Goal: Task Accomplishment & Management: Manage account settings

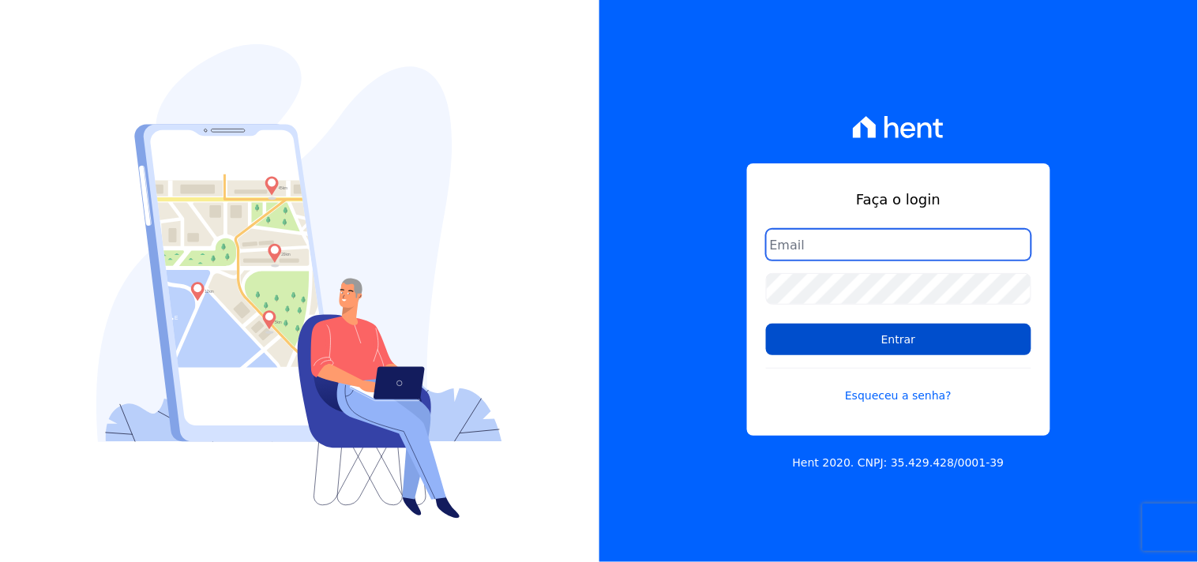
type input "mondeo@mondeoconstrutora.com.br"
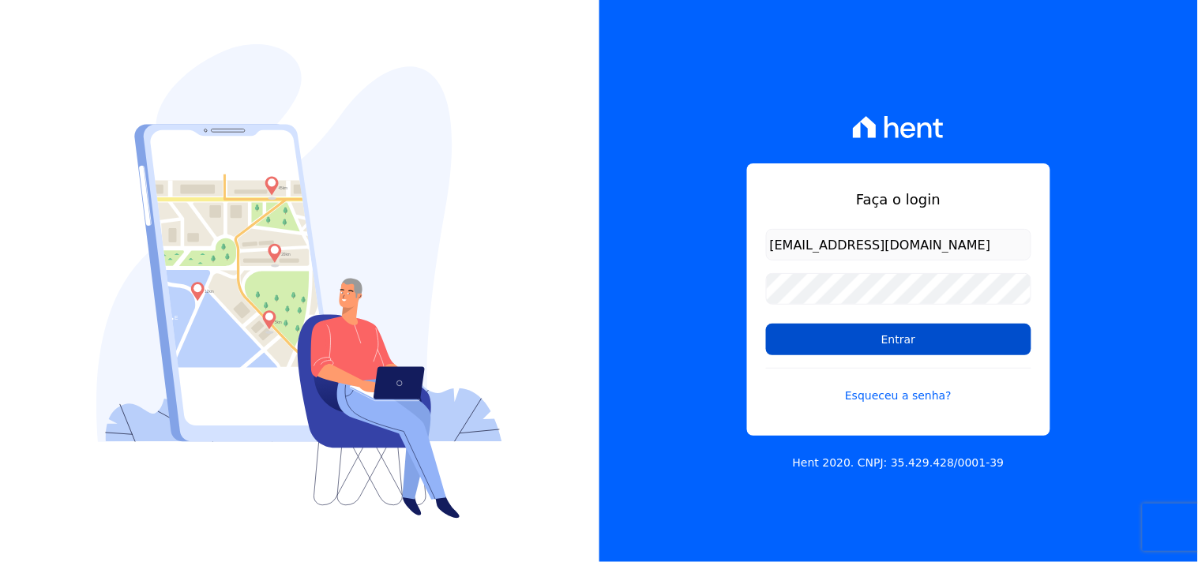
click at [917, 333] on input "Entrar" at bounding box center [898, 340] width 265 height 32
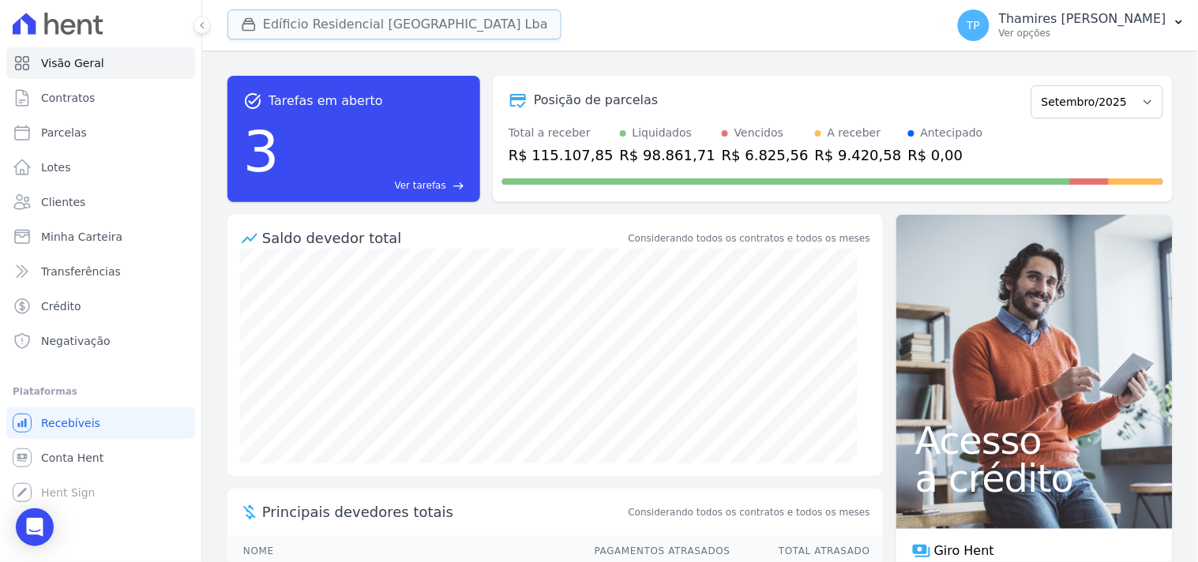
click at [338, 20] on button "Edíficio Residencial [GEOGRAPHIC_DATA] Lba" at bounding box center [394, 24] width 334 height 30
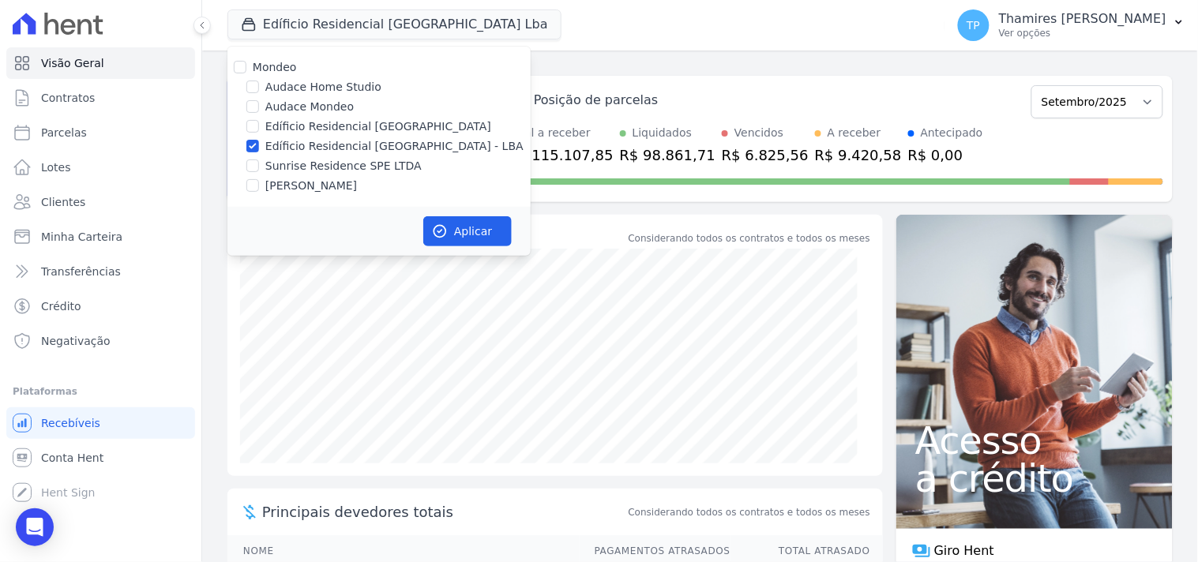
click at [317, 106] on label "Audace Mondeo" at bounding box center [309, 107] width 88 height 17
click at [259, 106] on input "Audace Mondeo" at bounding box center [252, 106] width 13 height 13
checkbox input "true"
drag, startPoint x: 329, startPoint y: 145, endPoint x: 455, endPoint y: 204, distance: 139.2
click at [330, 145] on label "Edíficio Residencial [GEOGRAPHIC_DATA] - LBA" at bounding box center [394, 146] width 258 height 17
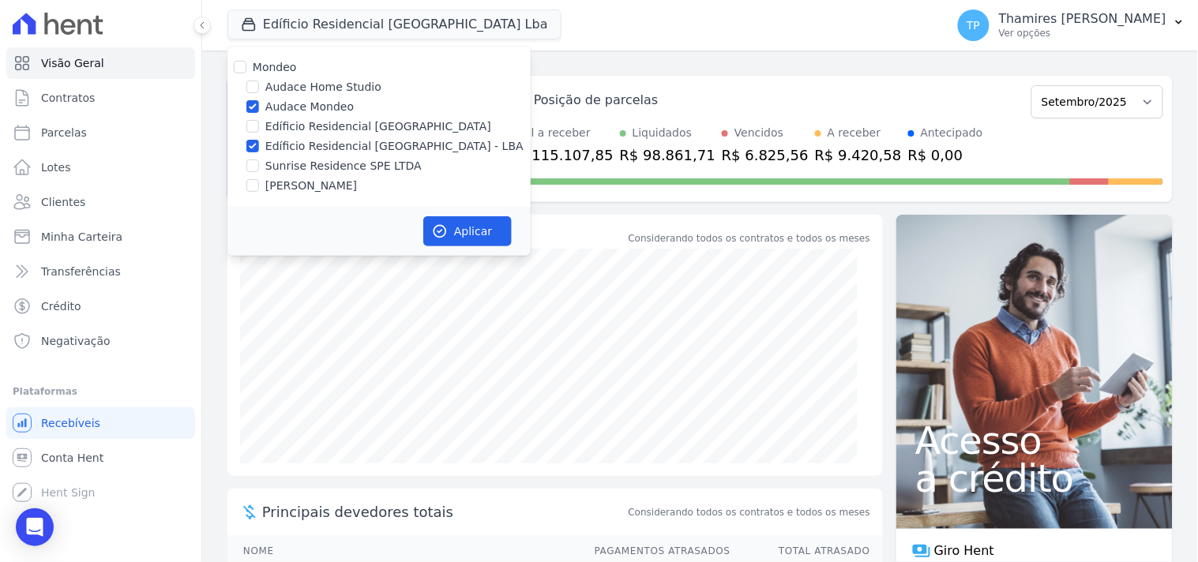
click at [259, 145] on input "Edíficio Residencial [GEOGRAPHIC_DATA] - LBA" at bounding box center [252, 146] width 13 height 13
checkbox input "false"
click at [483, 232] on button "Aplicar" at bounding box center [467, 231] width 88 height 30
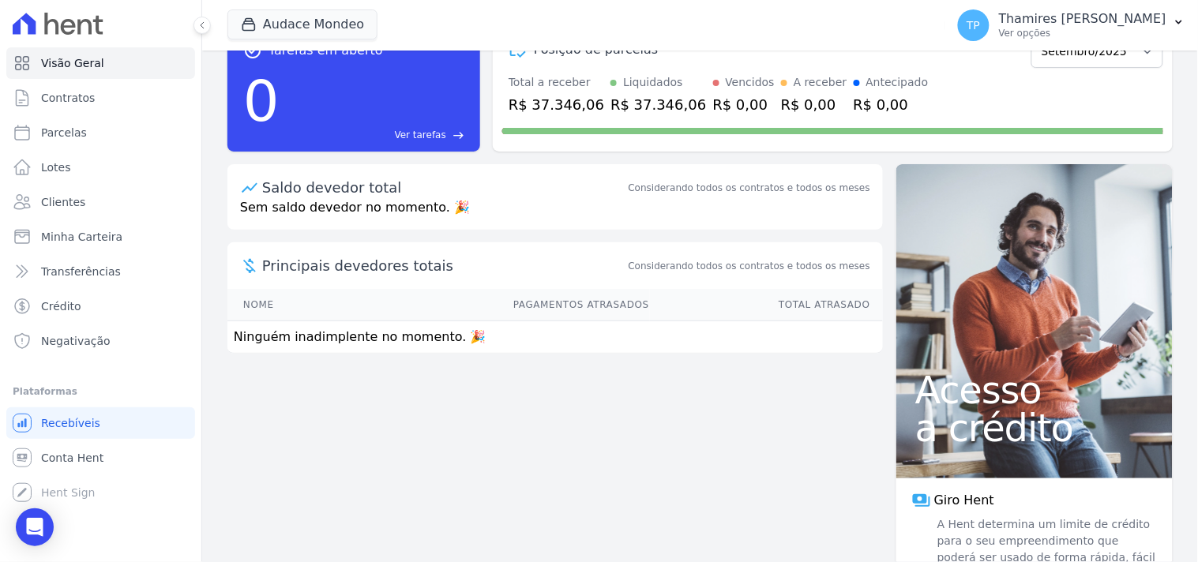
scroll to position [93, 0]
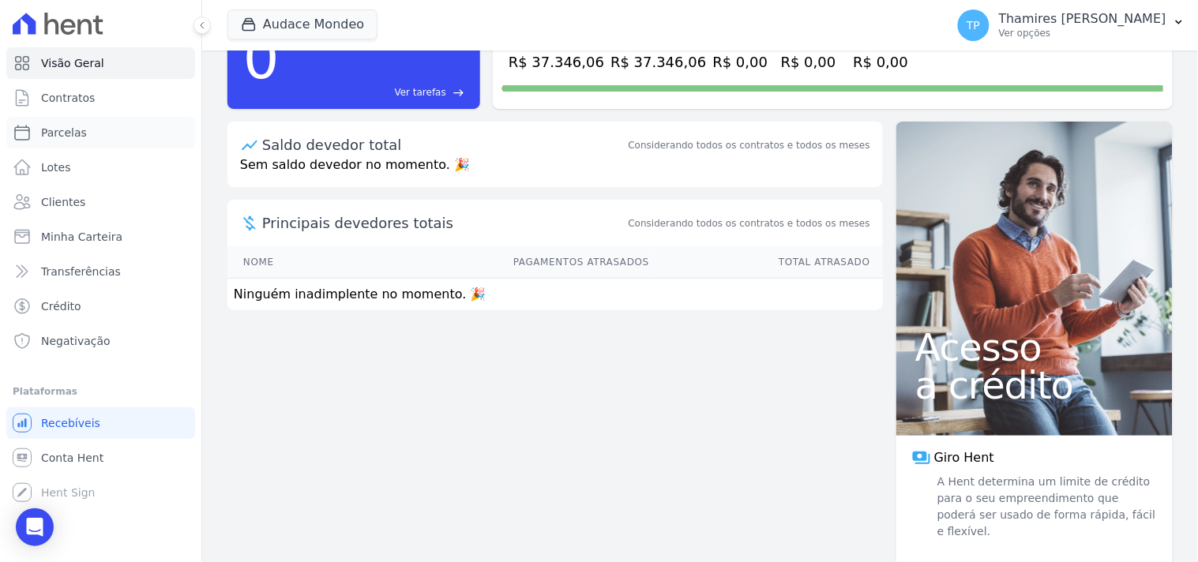
drag, startPoint x: 62, startPoint y: 122, endPoint x: 374, endPoint y: 208, distance: 323.4
click at [65, 122] on link "Parcelas" at bounding box center [100, 133] width 189 height 32
select select
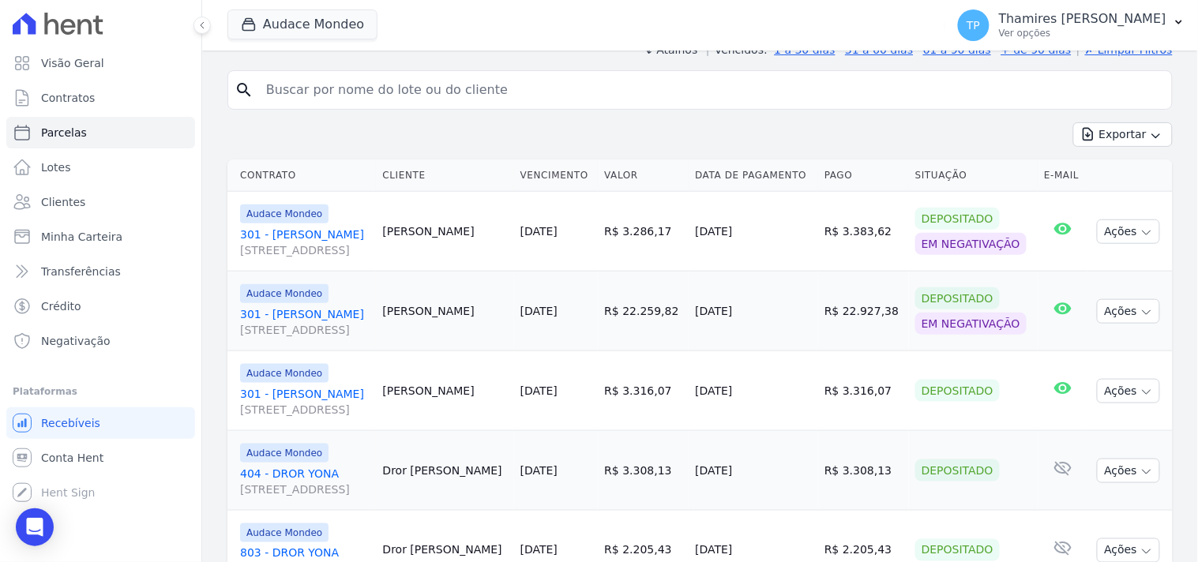
scroll to position [435, 0]
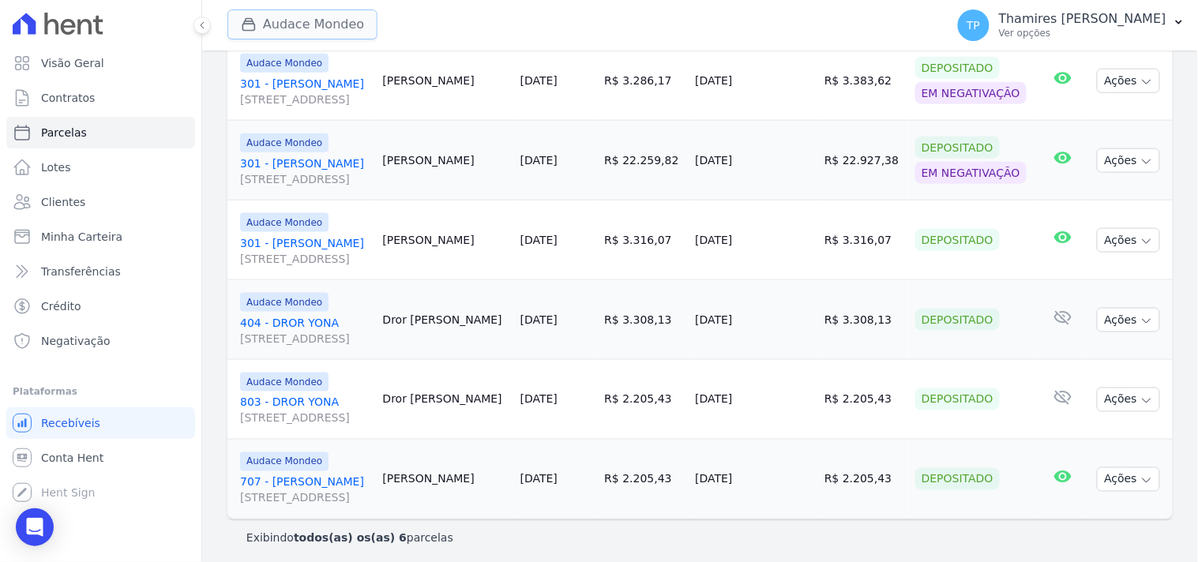
click at [338, 36] on button "Audace Mondeo" at bounding box center [302, 24] width 150 height 30
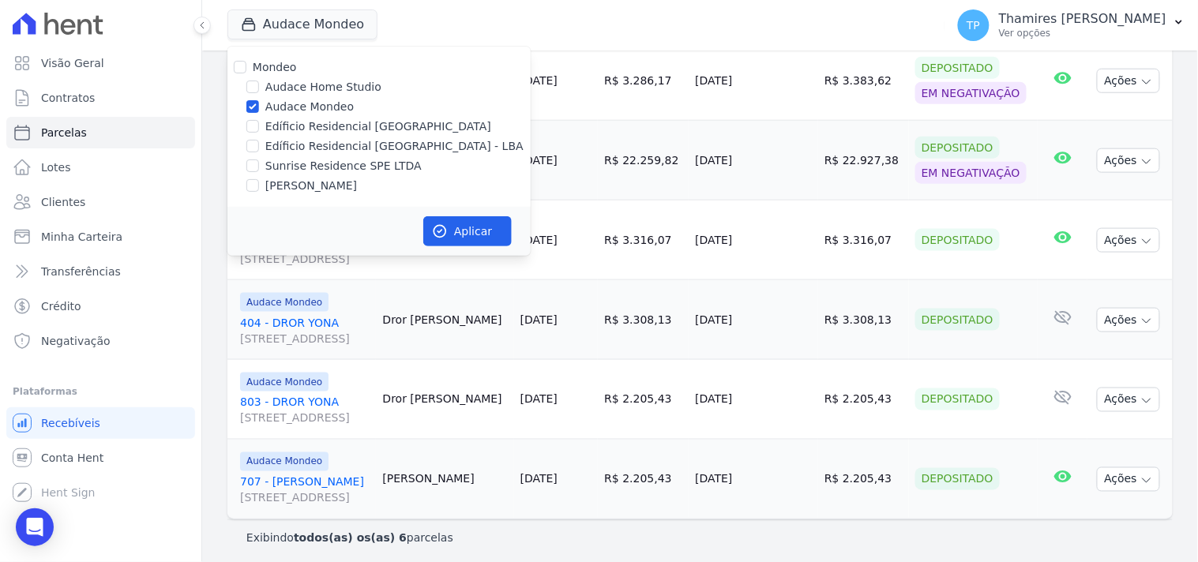
click at [305, 138] on label "Edíficio Residencial [GEOGRAPHIC_DATA] - LBA" at bounding box center [394, 146] width 258 height 17
click at [259, 140] on input "Edíficio Residencial [GEOGRAPHIC_DATA] - LBA" at bounding box center [252, 146] width 13 height 13
checkbox input "true"
click at [303, 100] on label "Audace Mondeo" at bounding box center [309, 107] width 88 height 17
click at [259, 100] on input "Audace Mondeo" at bounding box center [252, 106] width 13 height 13
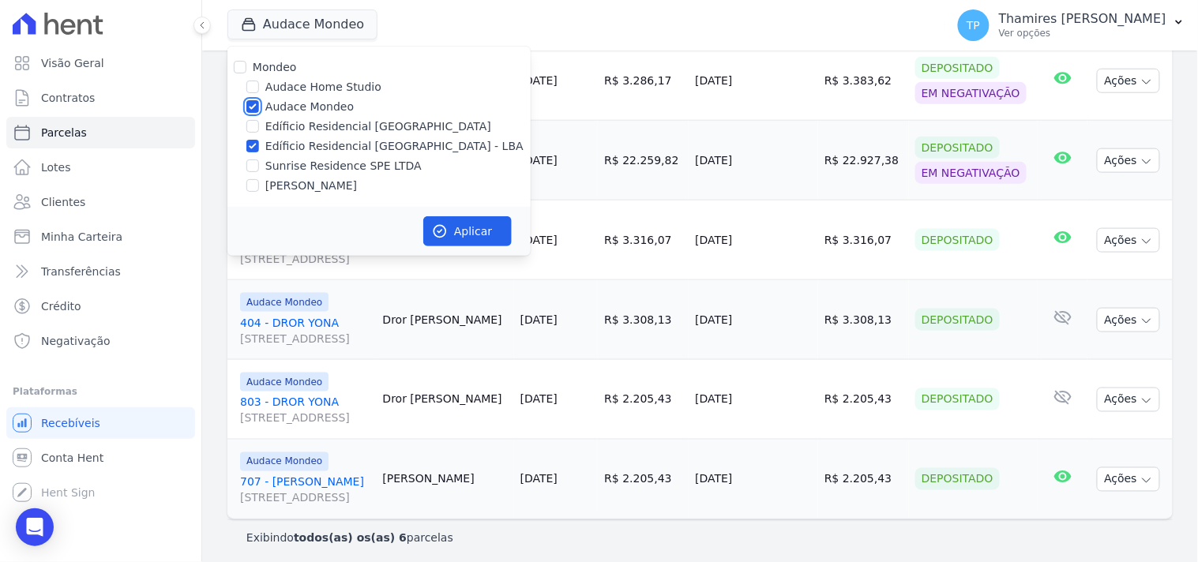
checkbox input "false"
drag, startPoint x: 480, startPoint y: 229, endPoint x: 490, endPoint y: 235, distance: 11.0
click at [480, 227] on button "Aplicar" at bounding box center [467, 231] width 88 height 30
select select
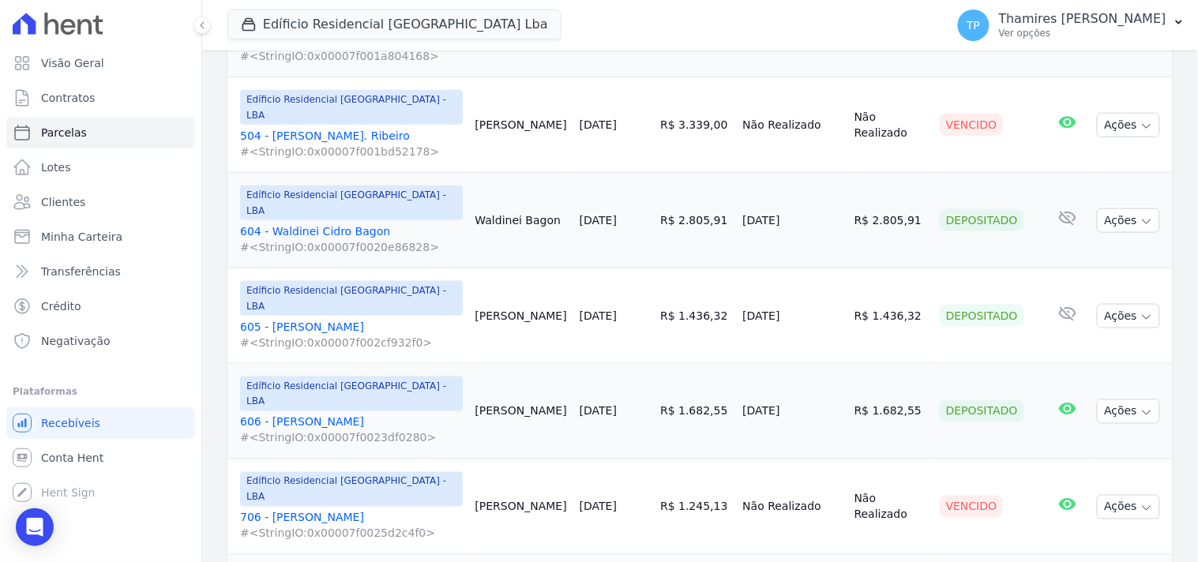
scroll to position [1972, 0]
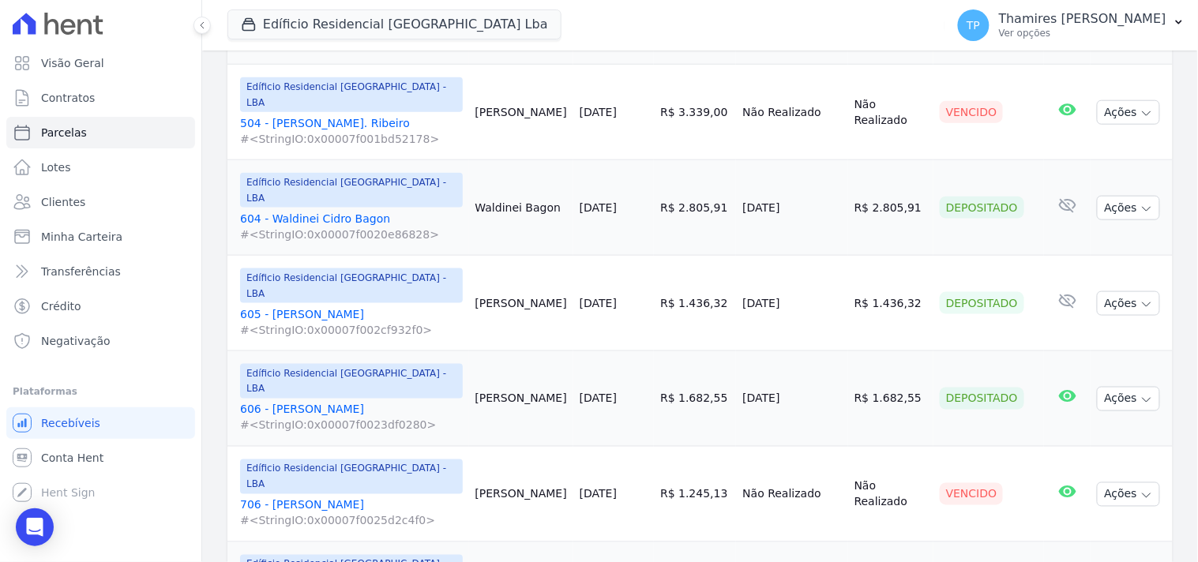
select select
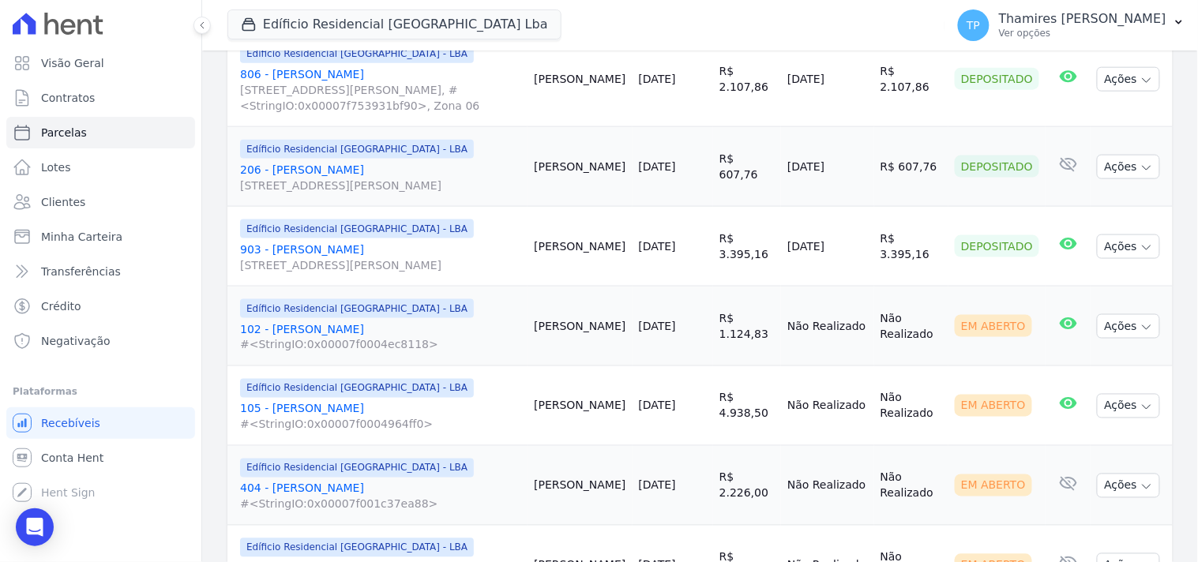
scroll to position [117, 0]
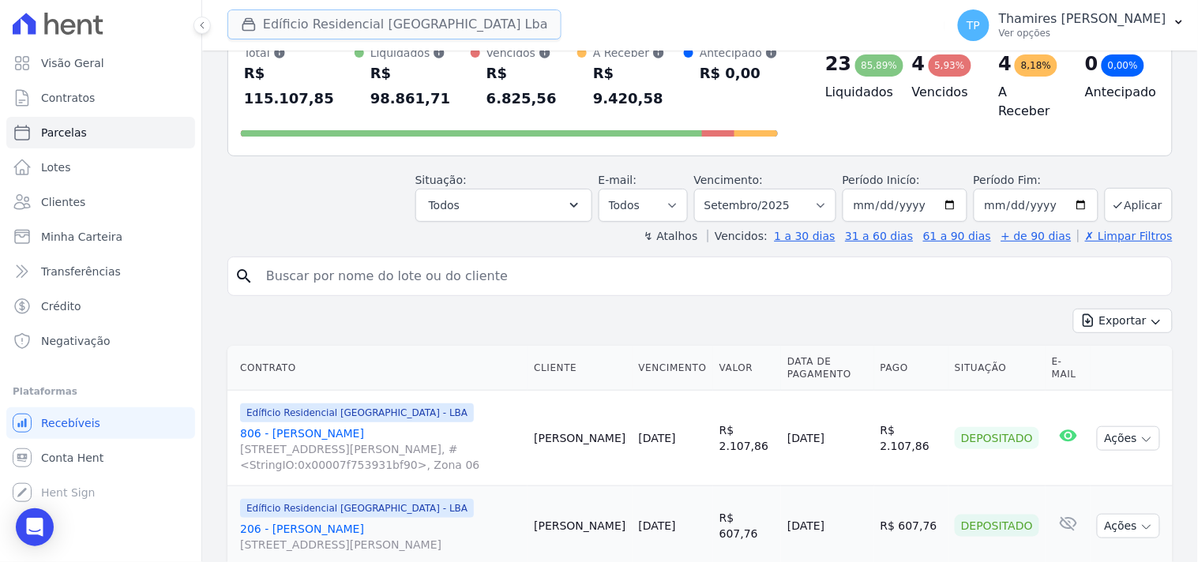
click at [362, 21] on button "Edíficio Residencial [GEOGRAPHIC_DATA] Lba" at bounding box center [394, 24] width 334 height 30
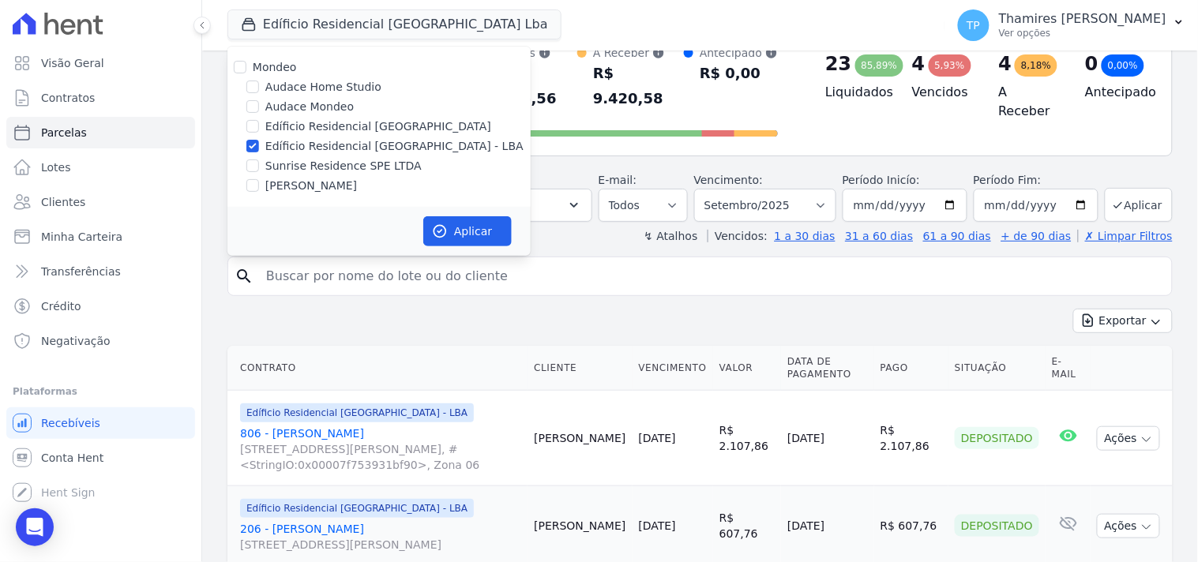
drag, startPoint x: 332, startPoint y: 190, endPoint x: 352, endPoint y: 150, distance: 44.1
click at [332, 188] on label "[PERSON_NAME]" at bounding box center [311, 186] width 92 height 17
click at [259, 188] on input "[PERSON_NAME]" at bounding box center [252, 185] width 13 height 13
checkbox input "true"
click at [359, 142] on label "Edíficio Residencial [GEOGRAPHIC_DATA] - LBA" at bounding box center [394, 146] width 258 height 17
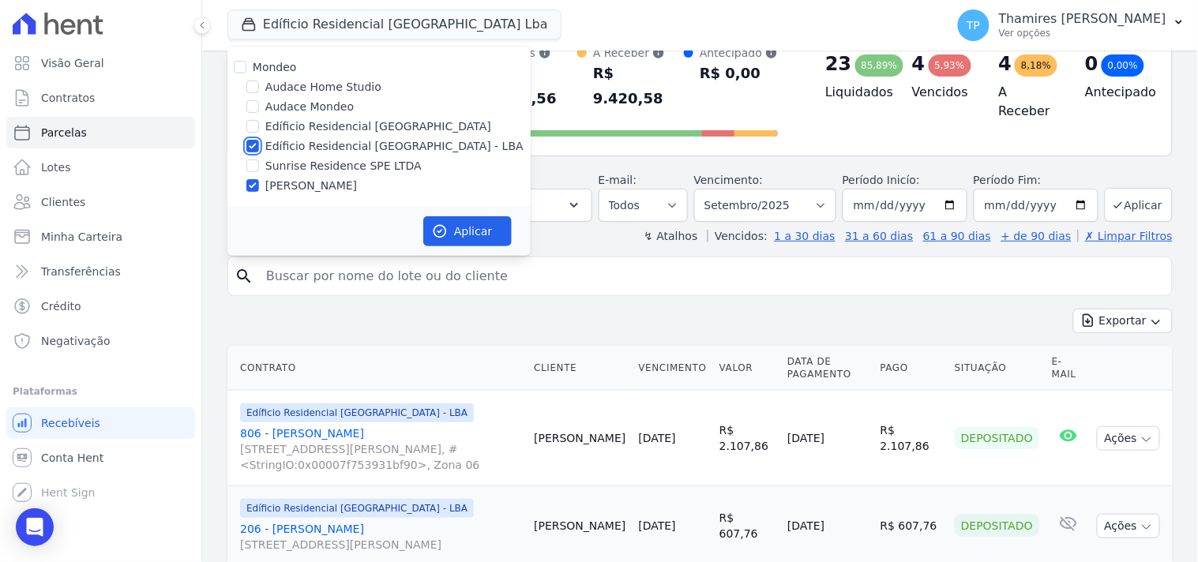
click at [259, 142] on input "Edíficio Residencial [GEOGRAPHIC_DATA] - LBA" at bounding box center [252, 146] width 13 height 13
checkbox input "false"
click at [495, 241] on button "Aplicar" at bounding box center [467, 231] width 88 height 30
select select
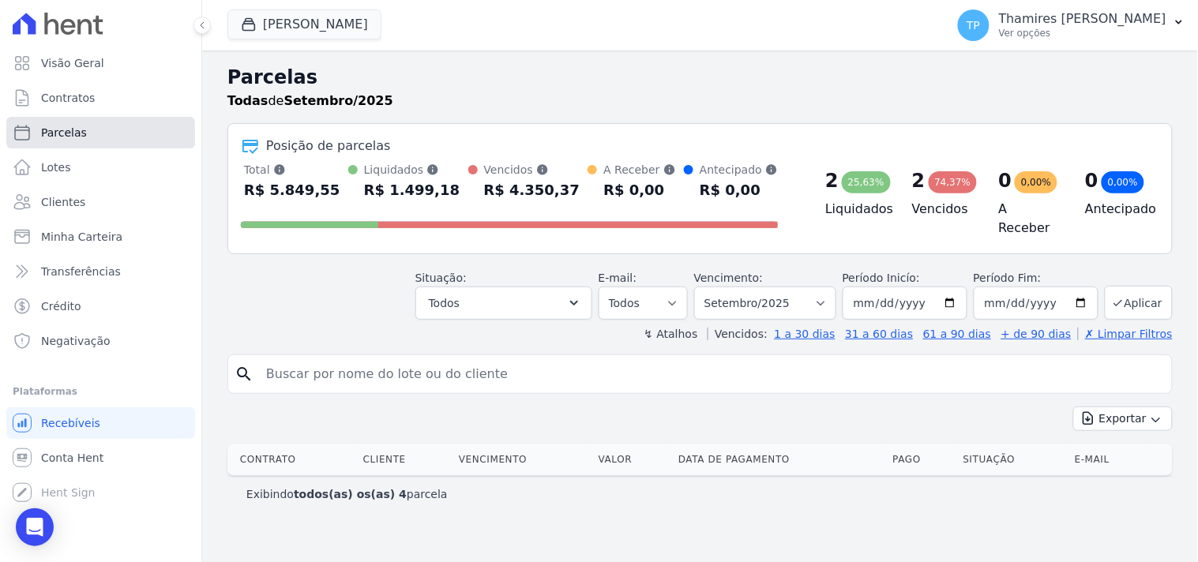
click at [136, 140] on link "Parcelas" at bounding box center [100, 133] width 189 height 32
select select
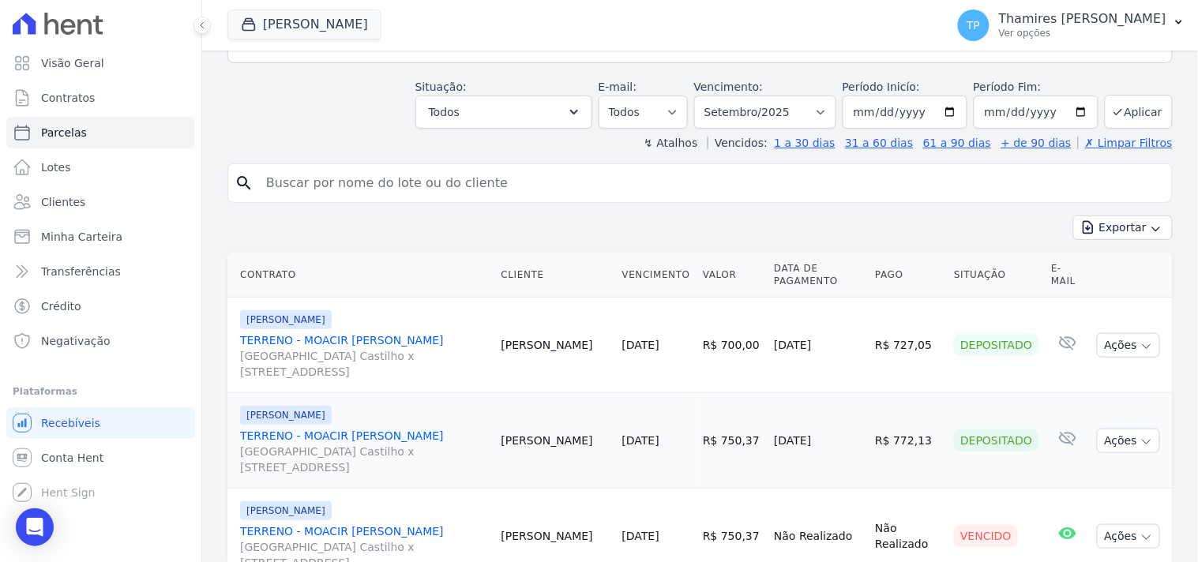
scroll to position [351, 0]
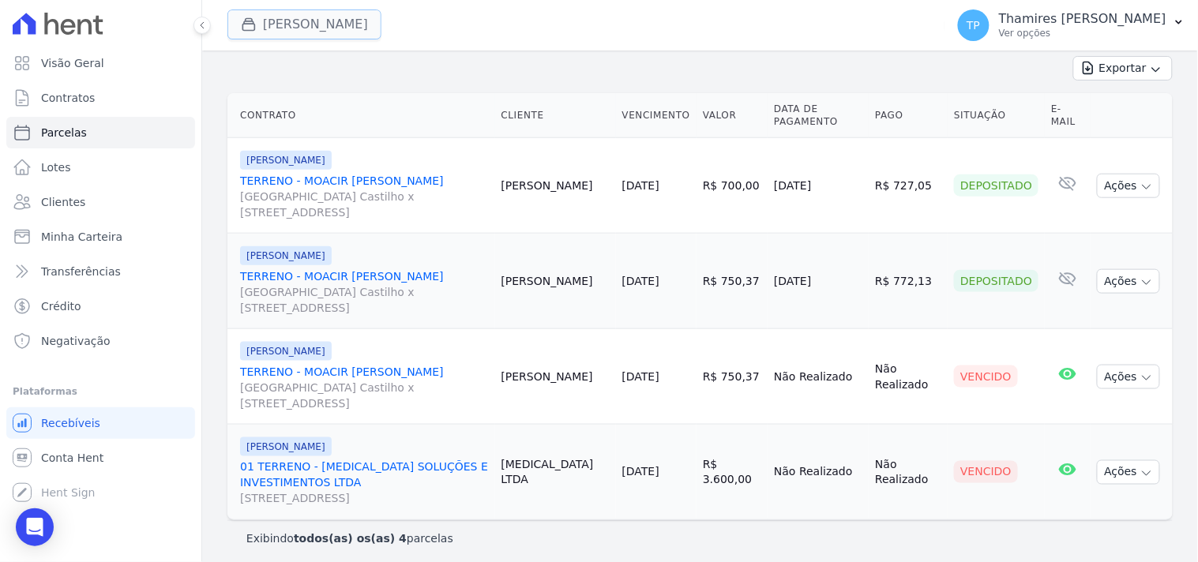
click at [247, 24] on icon "button" at bounding box center [249, 25] width 12 height 12
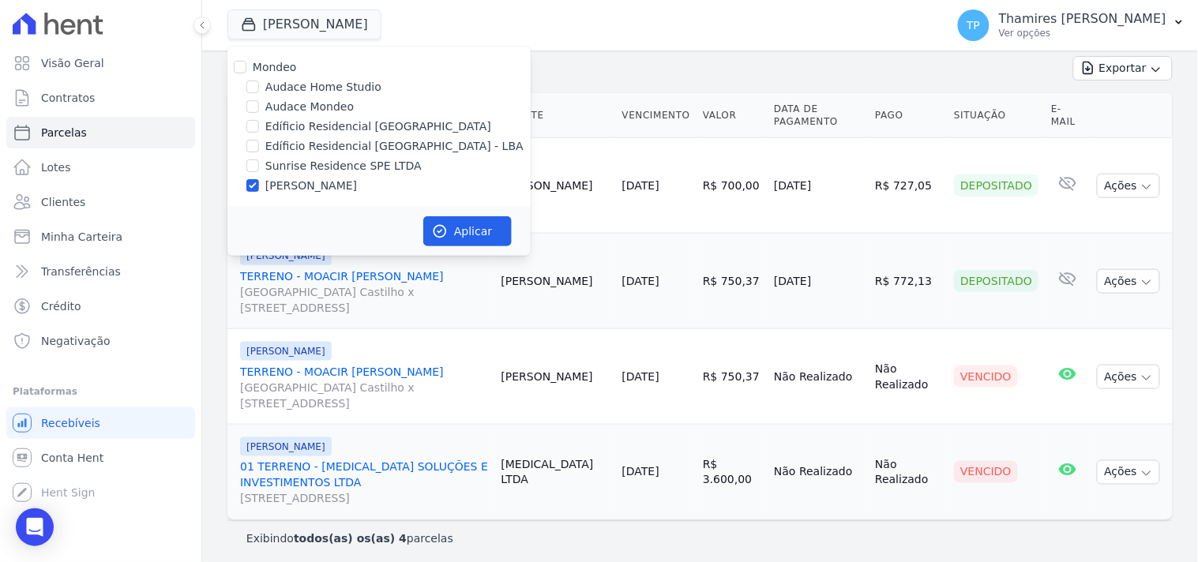
click at [335, 159] on label "Sunrise Residence SPE LTDA" at bounding box center [343, 166] width 156 height 17
click at [259, 160] on input "Sunrise Residence SPE LTDA" at bounding box center [252, 166] width 13 height 13
checkbox input "true"
click at [343, 180] on label "[PERSON_NAME]" at bounding box center [311, 186] width 92 height 17
click at [259, 180] on input "[PERSON_NAME]" at bounding box center [252, 185] width 13 height 13
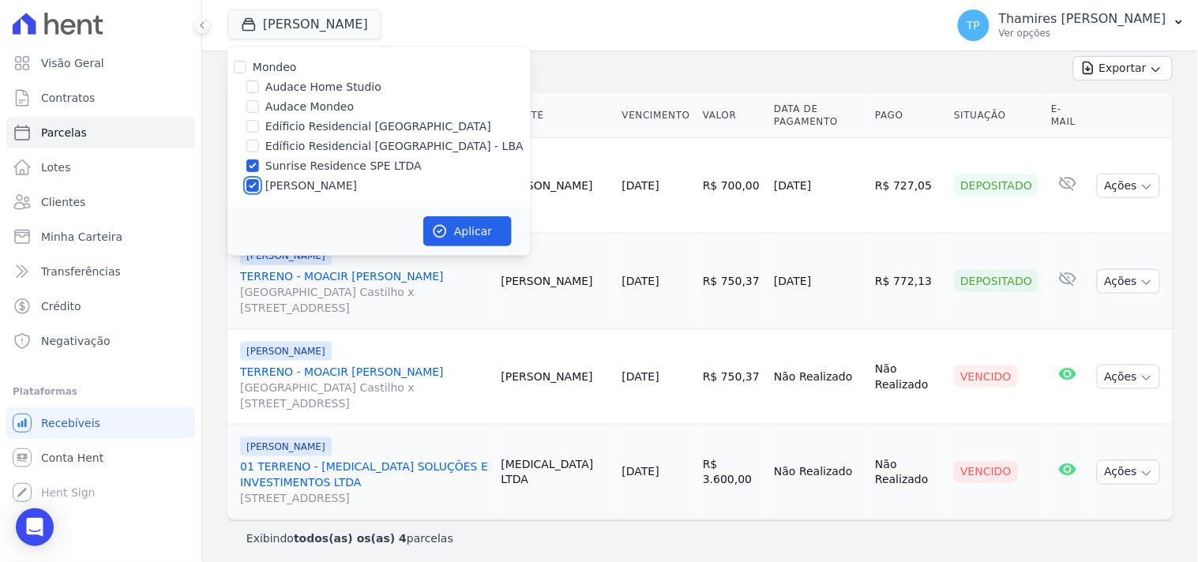
checkbox input "false"
click at [484, 231] on button "Aplicar" at bounding box center [467, 231] width 88 height 30
select select
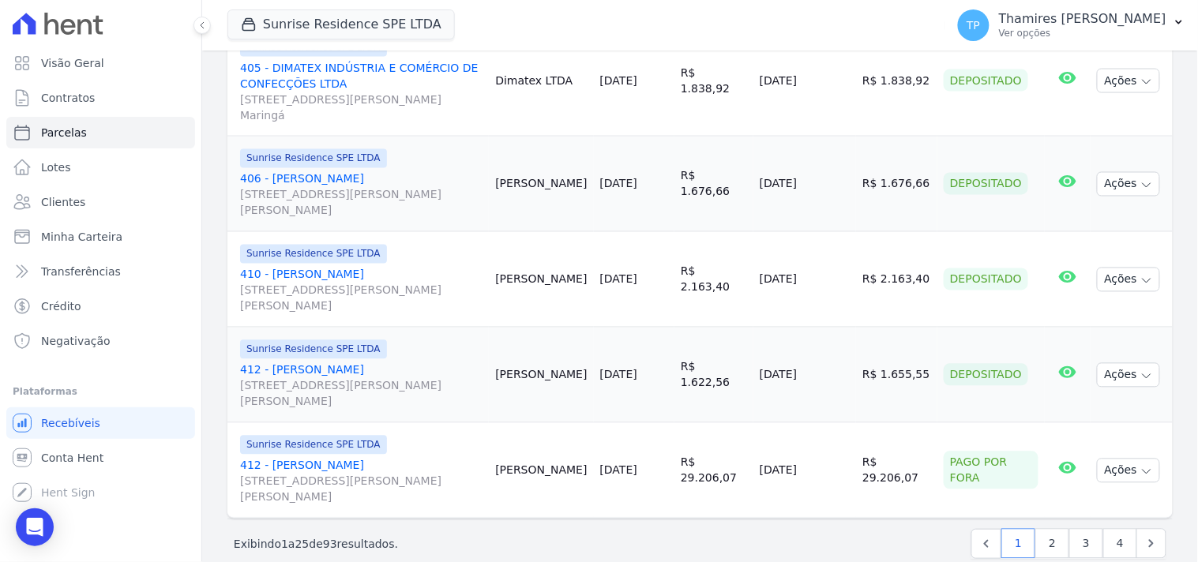
scroll to position [2222, 0]
click at [1045, 528] on link "2" at bounding box center [1052, 543] width 34 height 30
select select
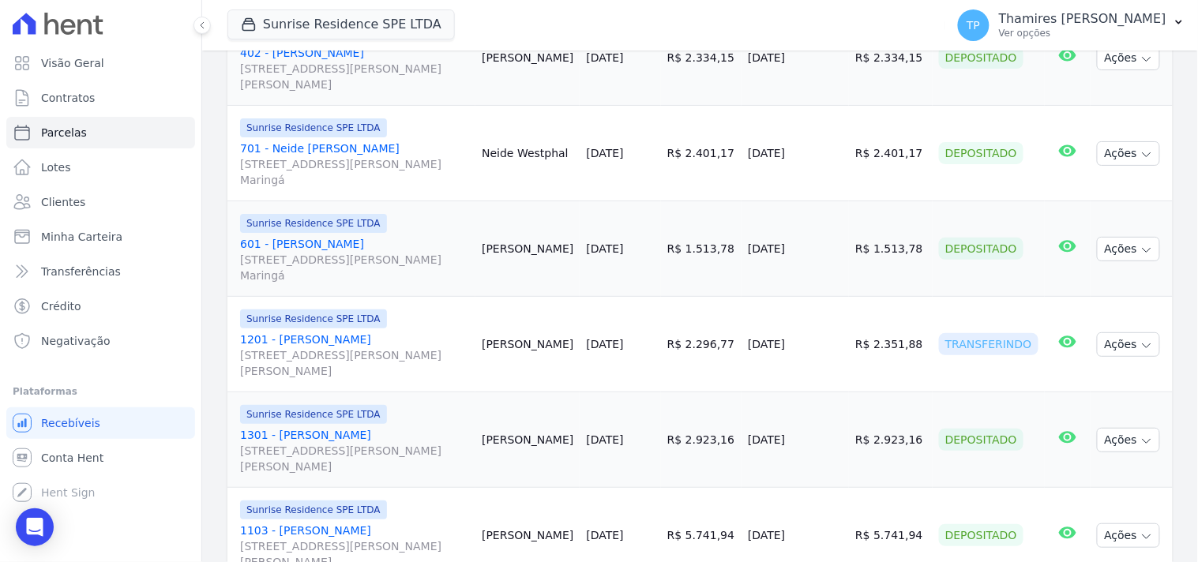
scroll to position [1579, 0]
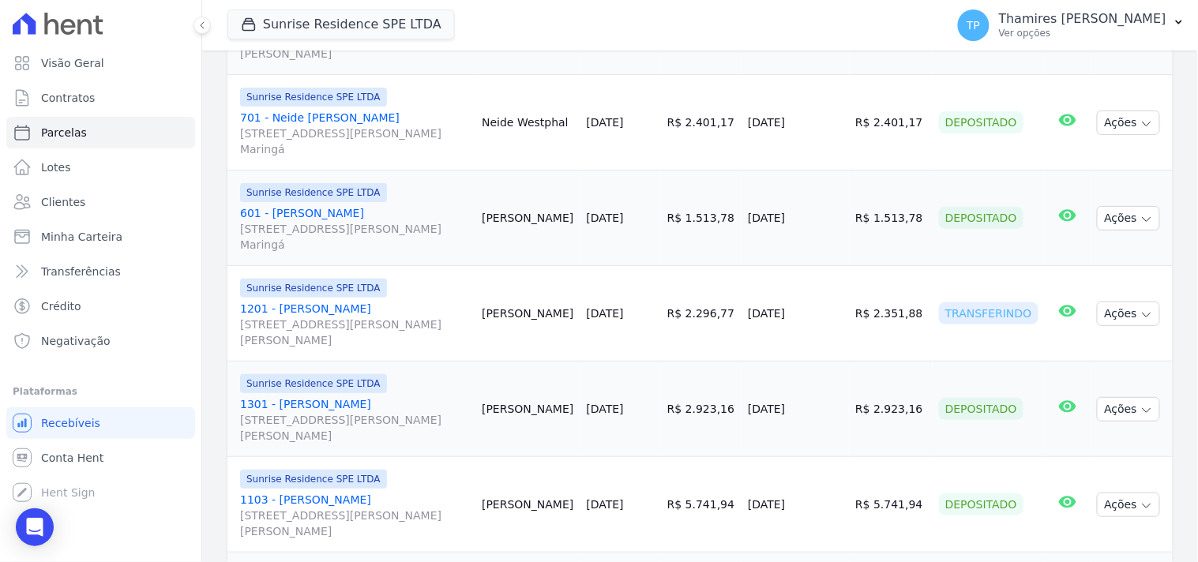
drag, startPoint x: 751, startPoint y: 299, endPoint x: 851, endPoint y: 297, distance: 100.3
click at [851, 297] on tr "Sunrise Residence SPE LTDA 1201 - João Victor da Silva Tavares Rua Anacleto Lui…" at bounding box center [699, 314] width 945 height 96
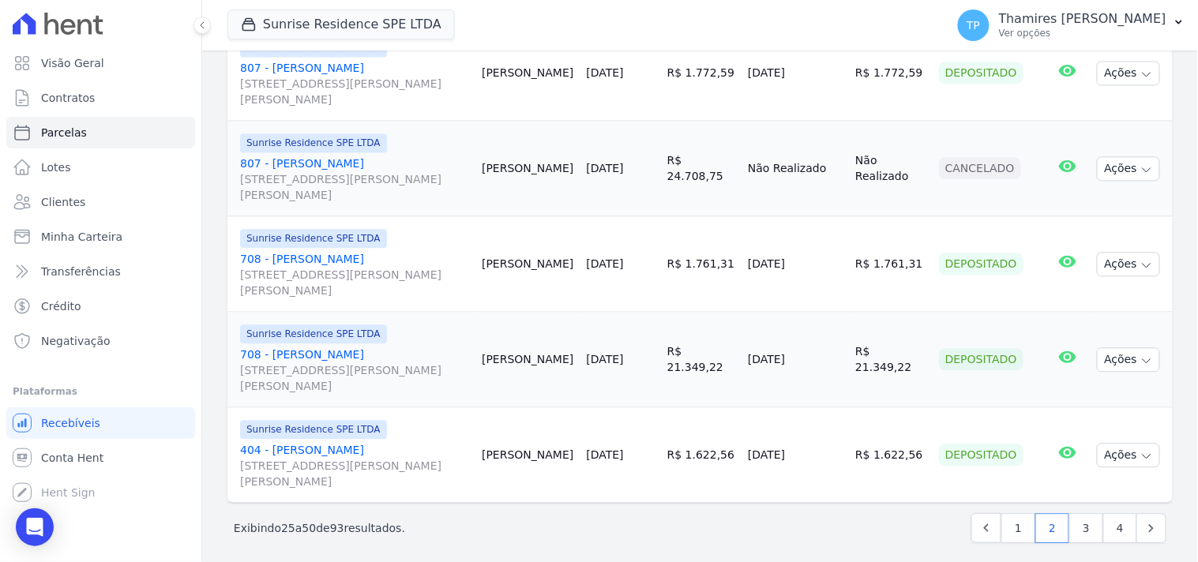
scroll to position [2379, 0]
click at [1076, 521] on link "3" at bounding box center [1086, 527] width 34 height 30
select select
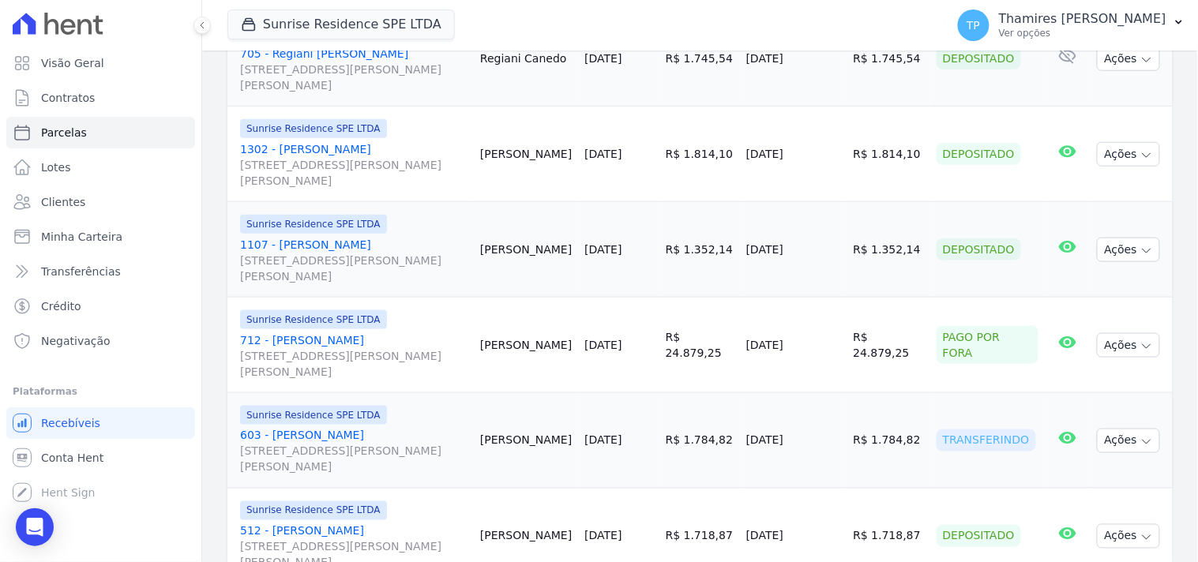
scroll to position [2018, 0]
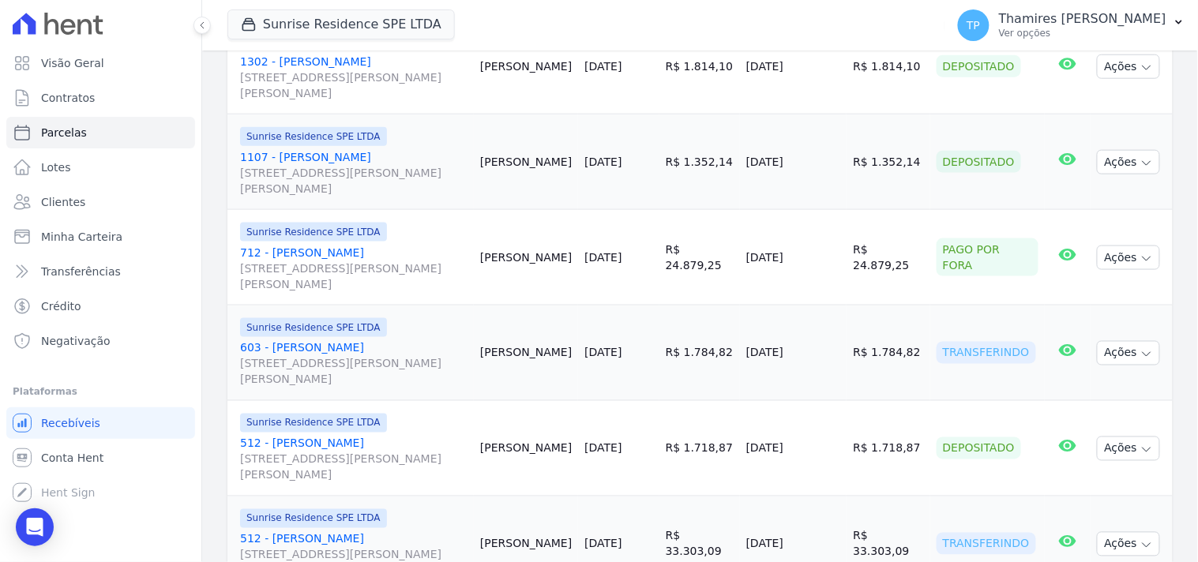
drag, startPoint x: 748, startPoint y: 330, endPoint x: 839, endPoint y: 340, distance: 91.3
click at [839, 340] on td "22/09/2025" at bounding box center [793, 354] width 107 height 96
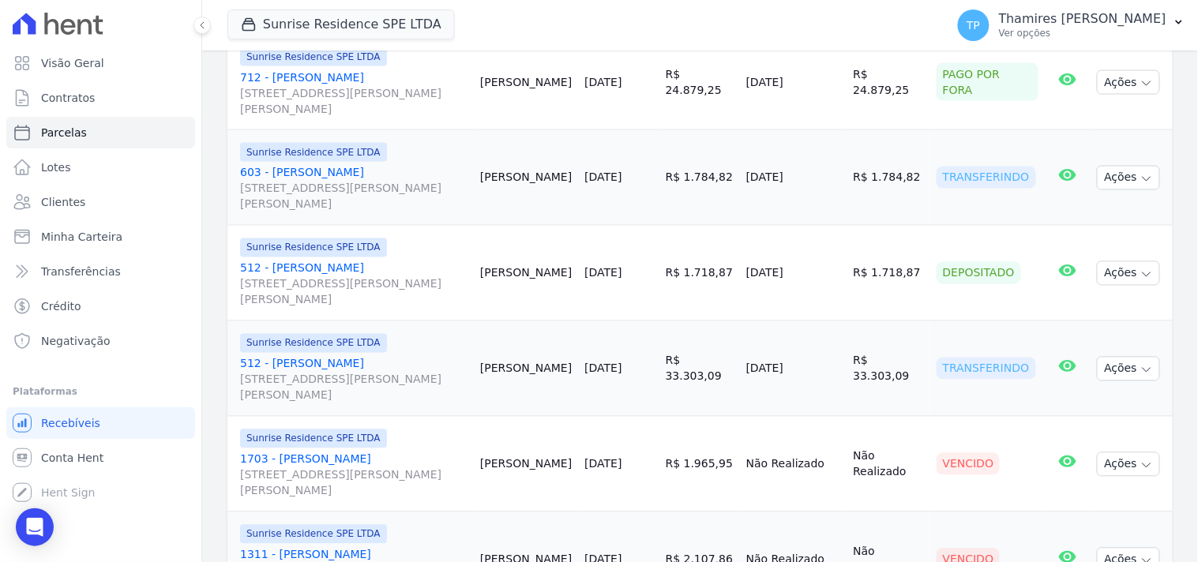
scroll to position [2281, 0]
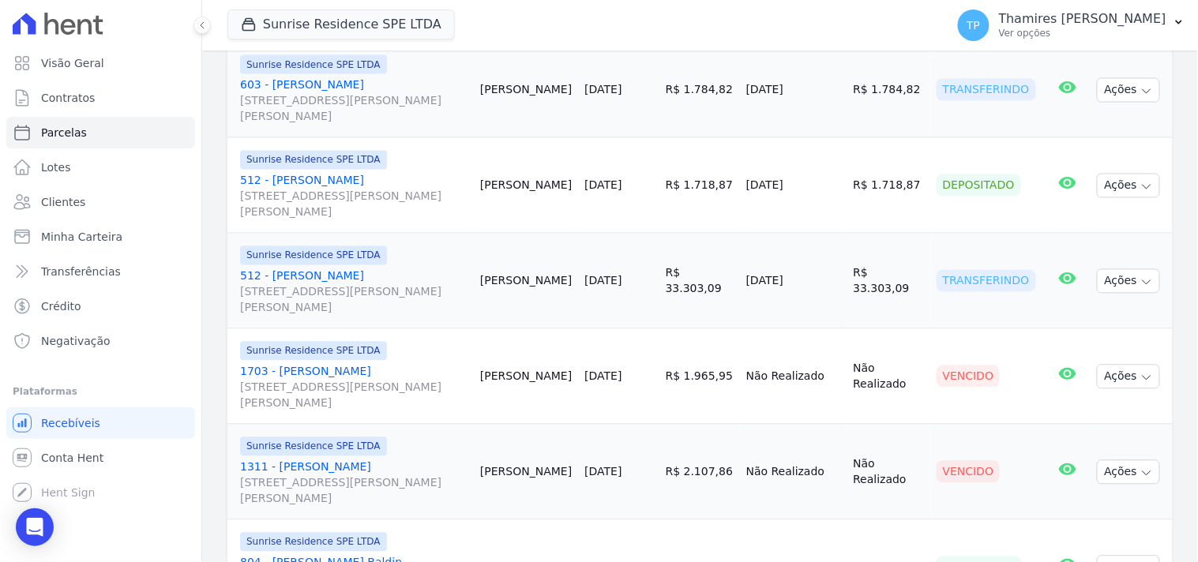
drag, startPoint x: 793, startPoint y: 264, endPoint x: 827, endPoint y: 261, distance: 34.0
click at [827, 261] on tr "Sunrise Residence SPE LTDA 512 - Gláucia Denise de Oliveira Souza Pereira Rua A…" at bounding box center [699, 282] width 945 height 96
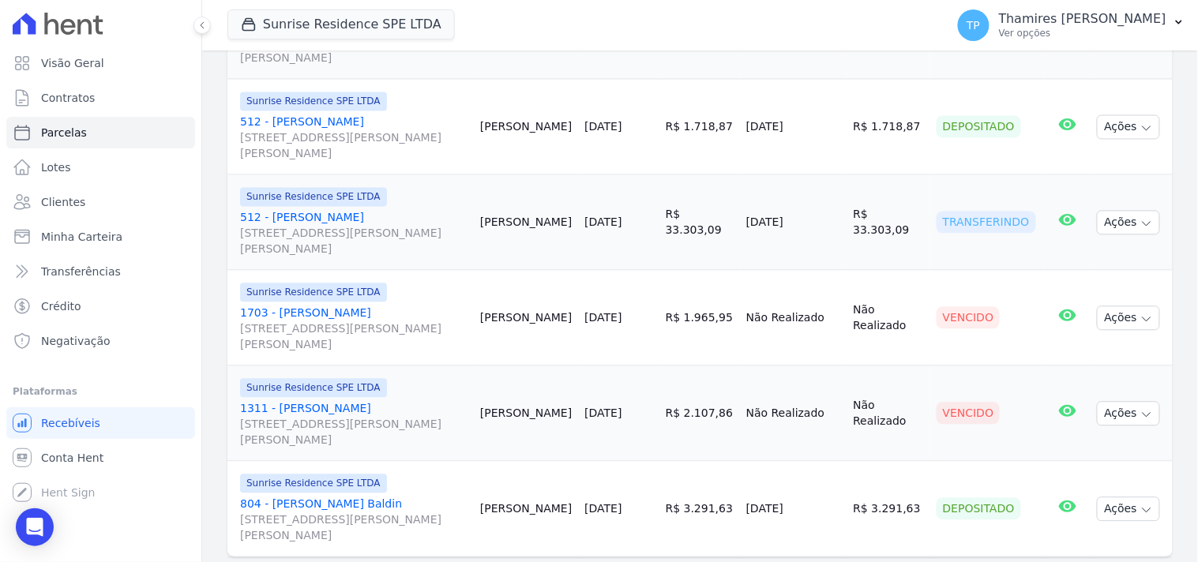
scroll to position [2379, 0]
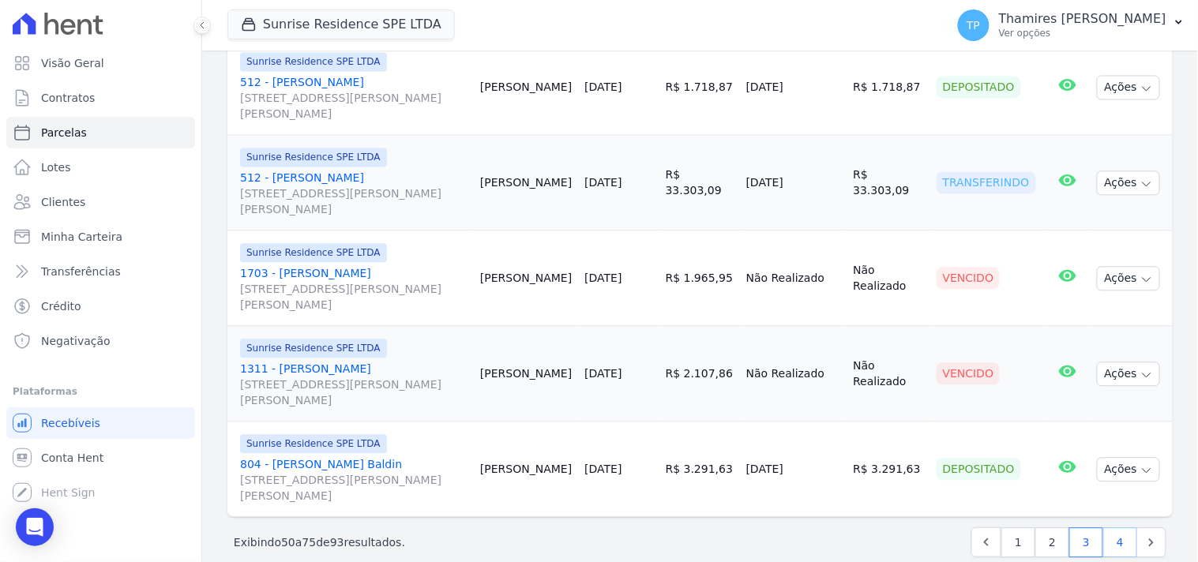
click at [1103, 528] on link "4" at bounding box center [1120, 543] width 34 height 30
select select
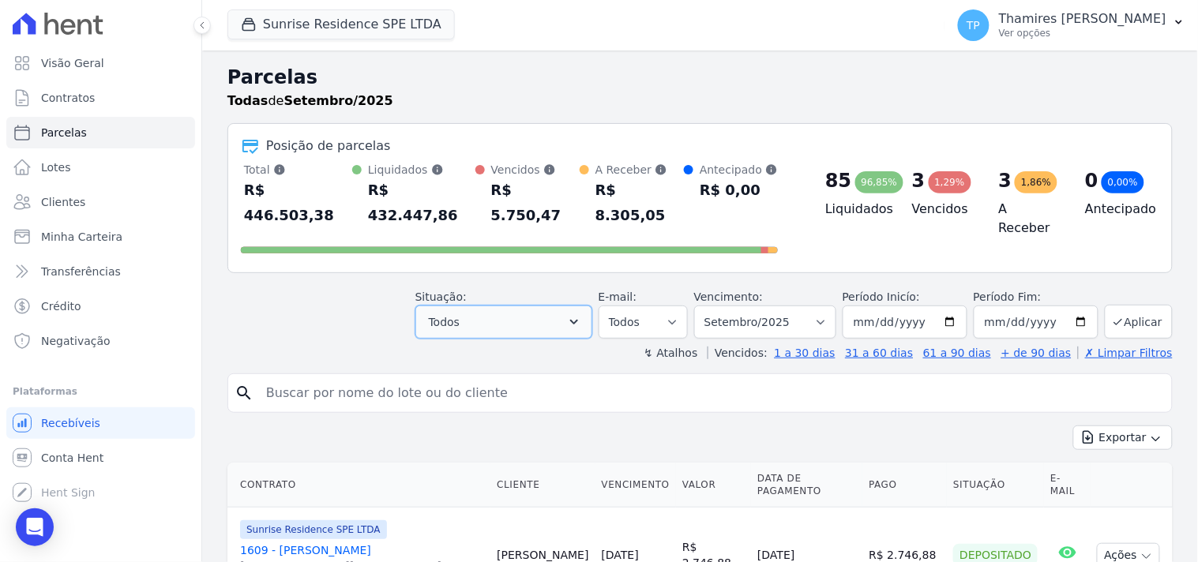
click at [543, 306] on button "Todos" at bounding box center [503, 322] width 177 height 33
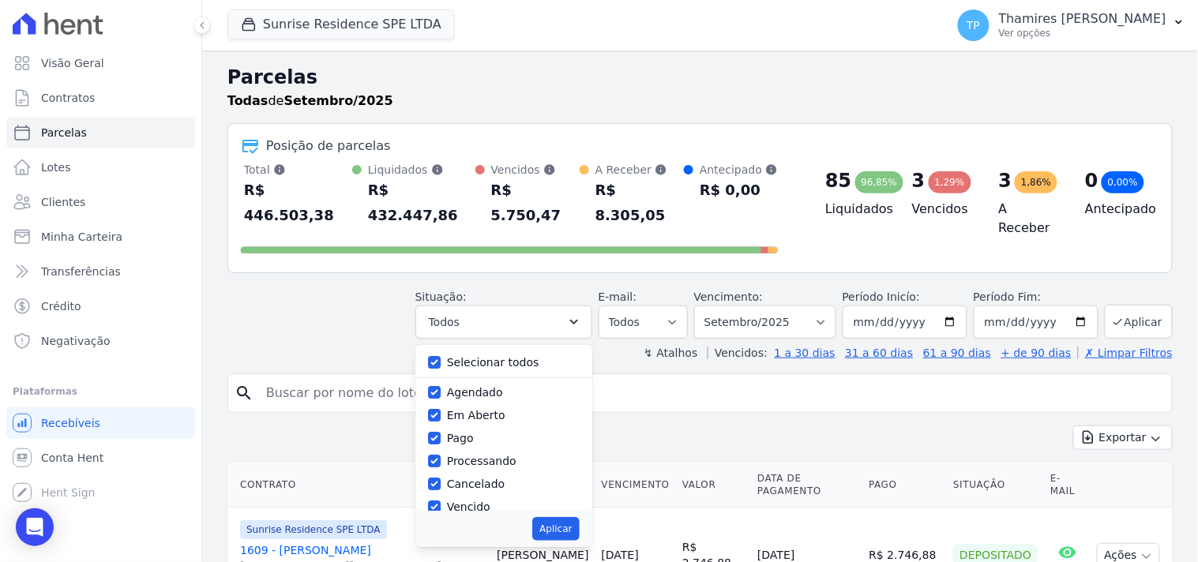
click at [501, 345] on div "Selecionar todos Agendado Em Aberto Pago Processando Cancelado Vencido Transfer…" at bounding box center [503, 428] width 177 height 166
click at [496, 356] on label "Selecionar todos" at bounding box center [493, 362] width 92 height 13
click at [441, 356] on input "Selecionar todos" at bounding box center [434, 362] width 13 height 13
checkbox input "false"
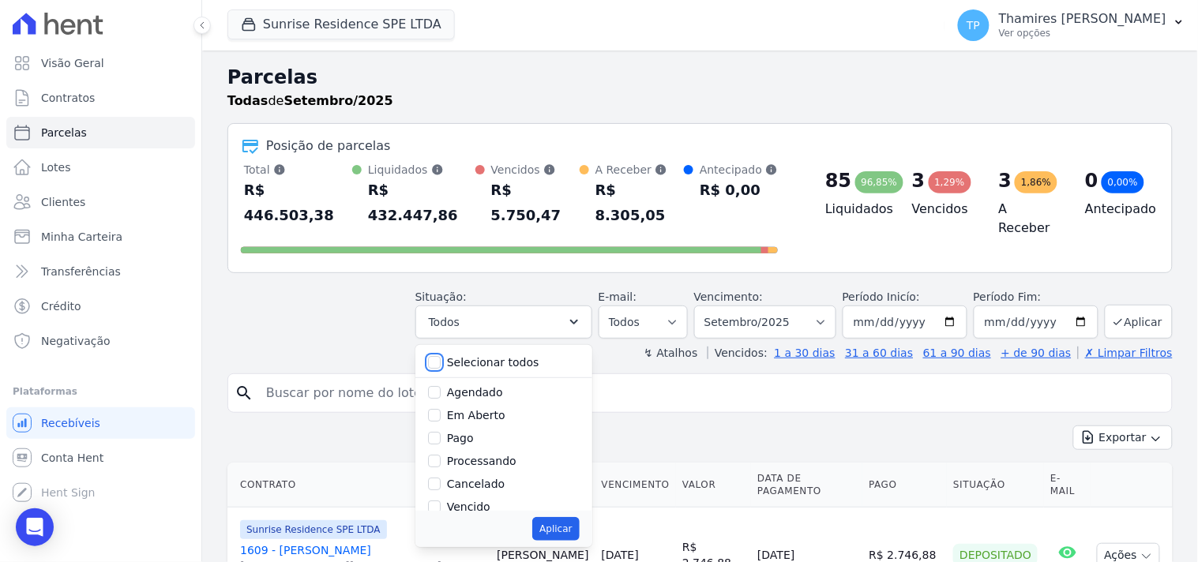
checkbox input "false"
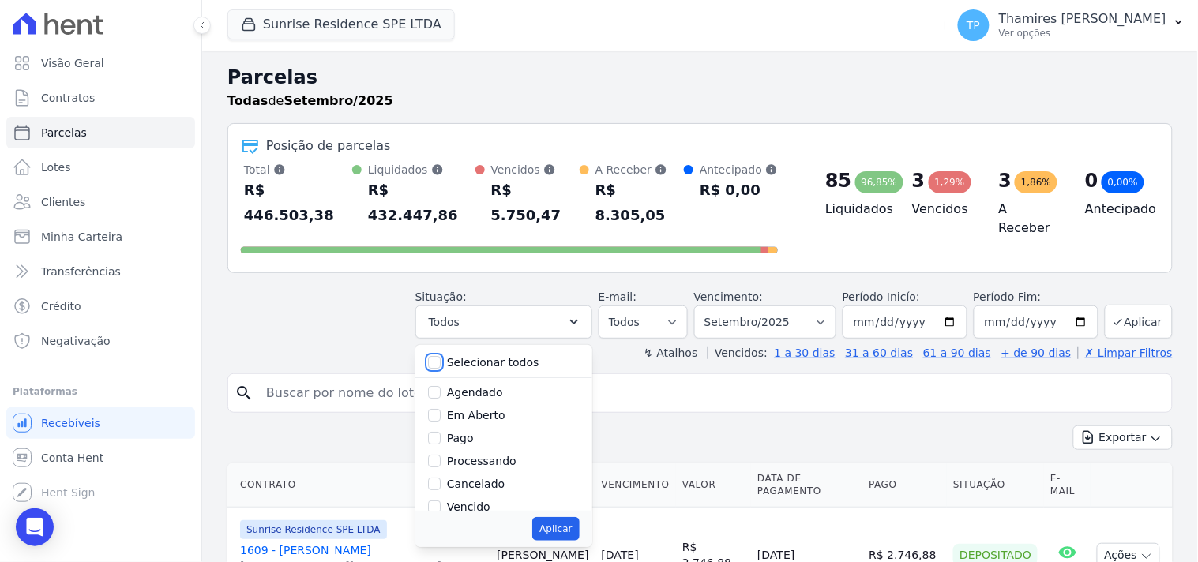
checkbox input "false"
click at [480, 501] on label "Vencido" at bounding box center [468, 507] width 43 height 13
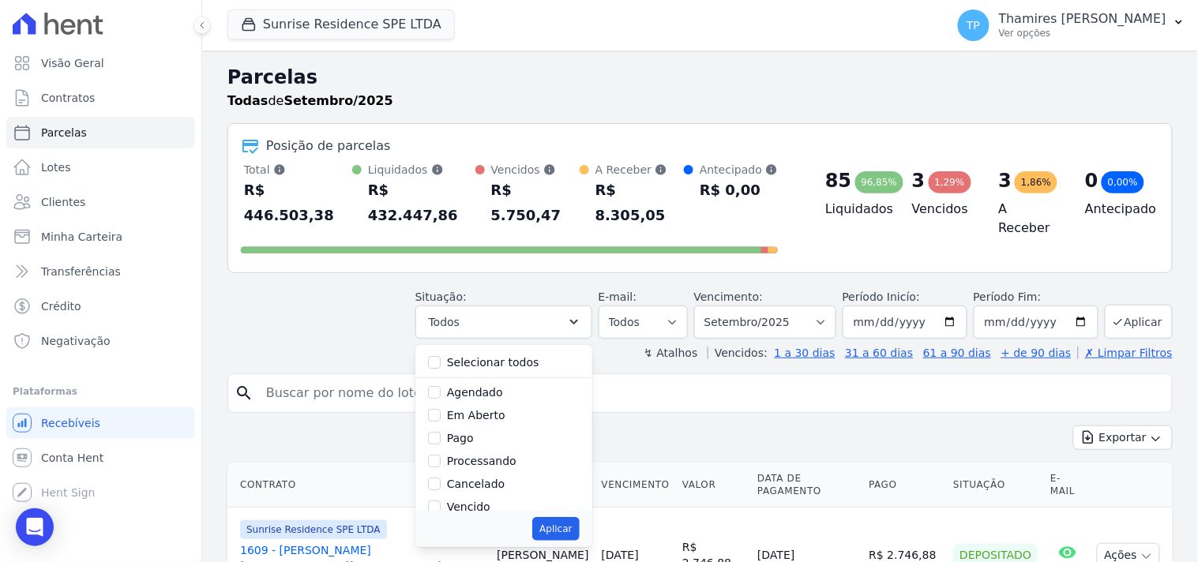
click at [441, 501] on input "Vencido" at bounding box center [434, 507] width 13 height 13
checkbox input "true"
click at [565, 517] on button "Aplicar" at bounding box center [555, 529] width 47 height 24
select select "overdue"
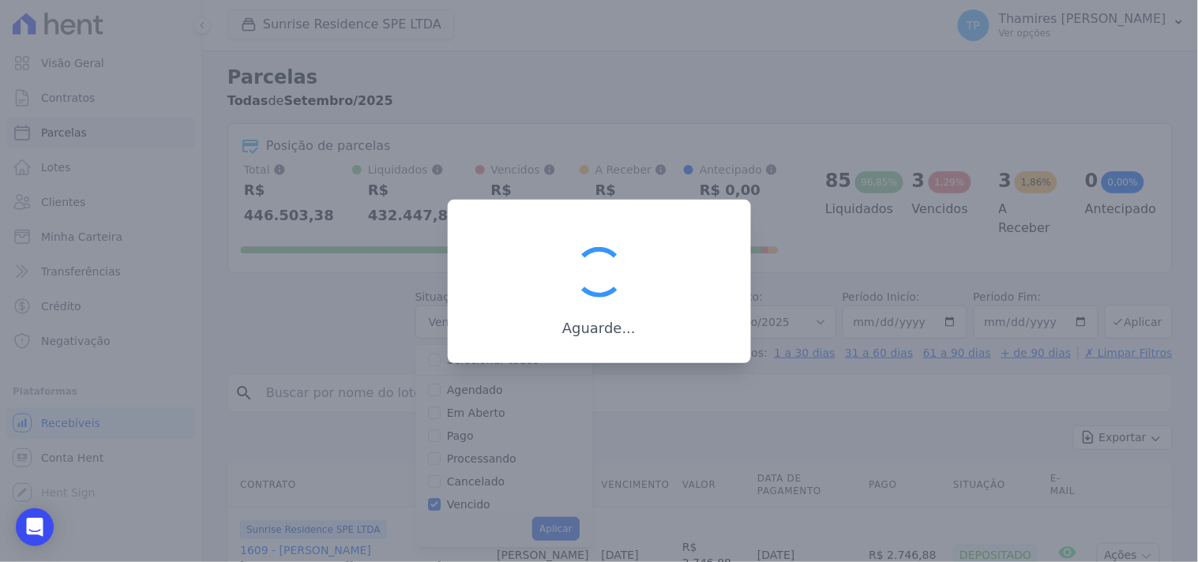
scroll to position [30, 0]
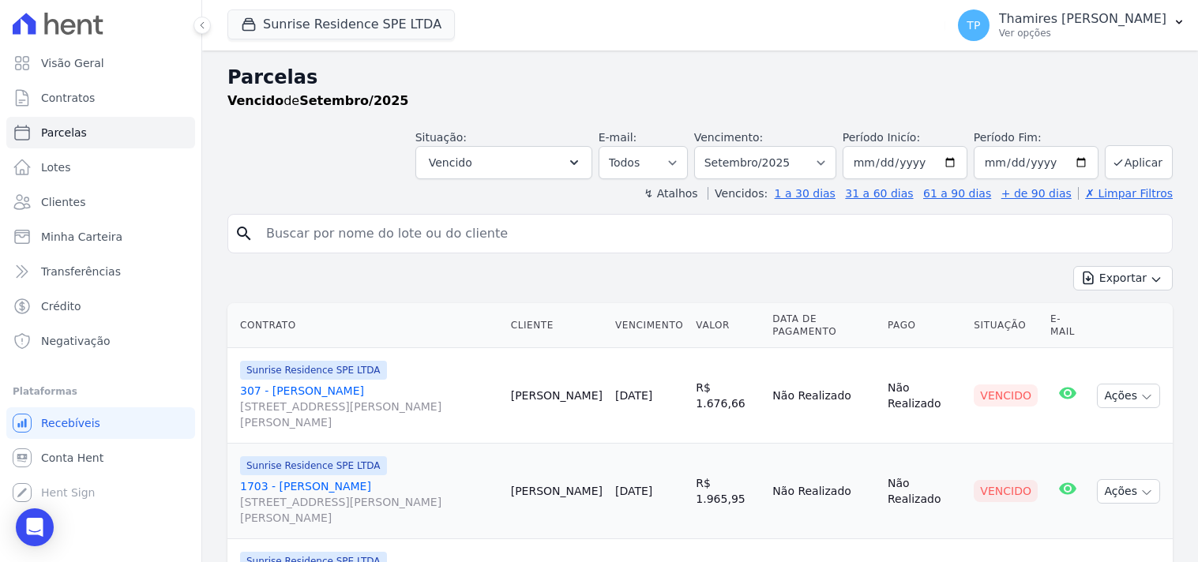
select select
click at [772, 172] on select "Filtrar por período ──────── Todos os meses Fevereiro/2024 Março/2024 Abril/202…" at bounding box center [765, 162] width 142 height 33
select select "all"
click at [704, 146] on select "Filtrar por período ──────── Todos os meses Fevereiro/2024 Março/2024 Abril/202…" at bounding box center [765, 162] width 142 height 33
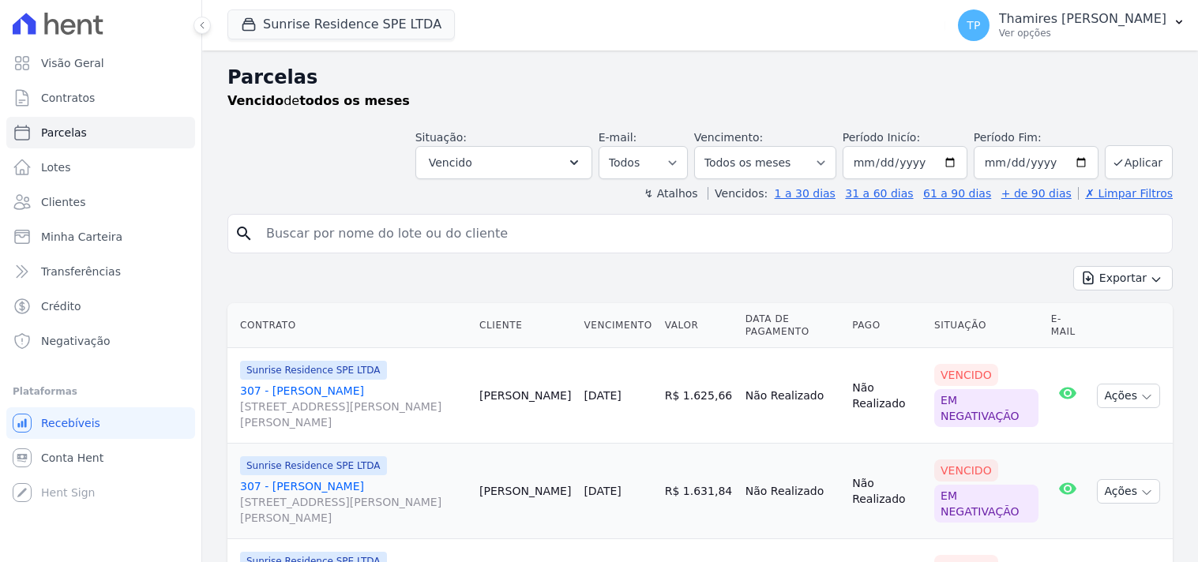
select select
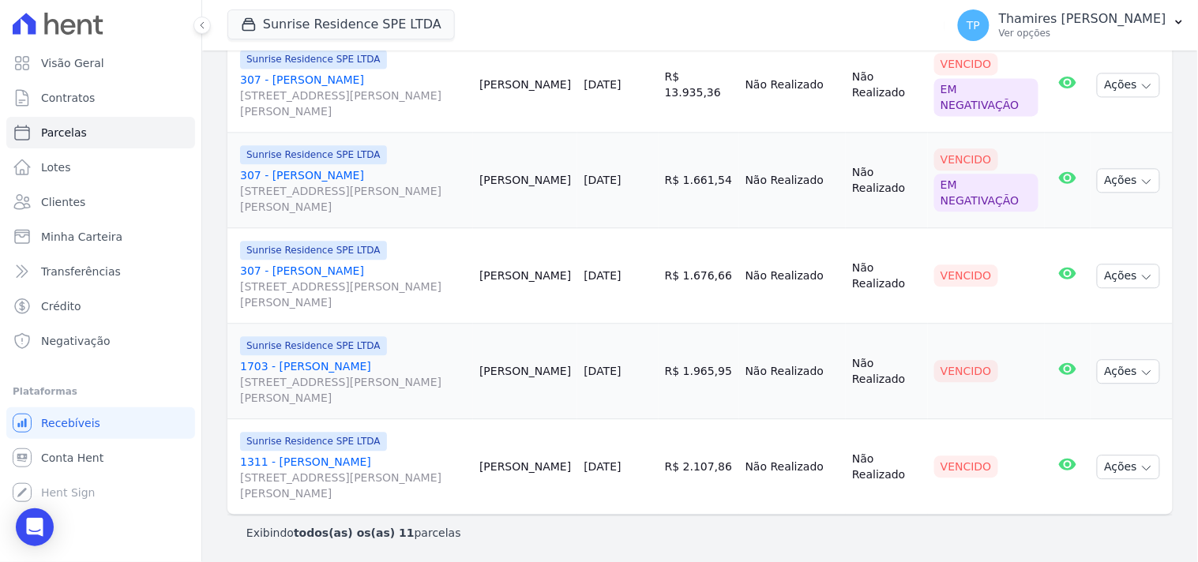
scroll to position [886, 0]
click at [1110, 270] on button "Ações" at bounding box center [1128, 275] width 63 height 24
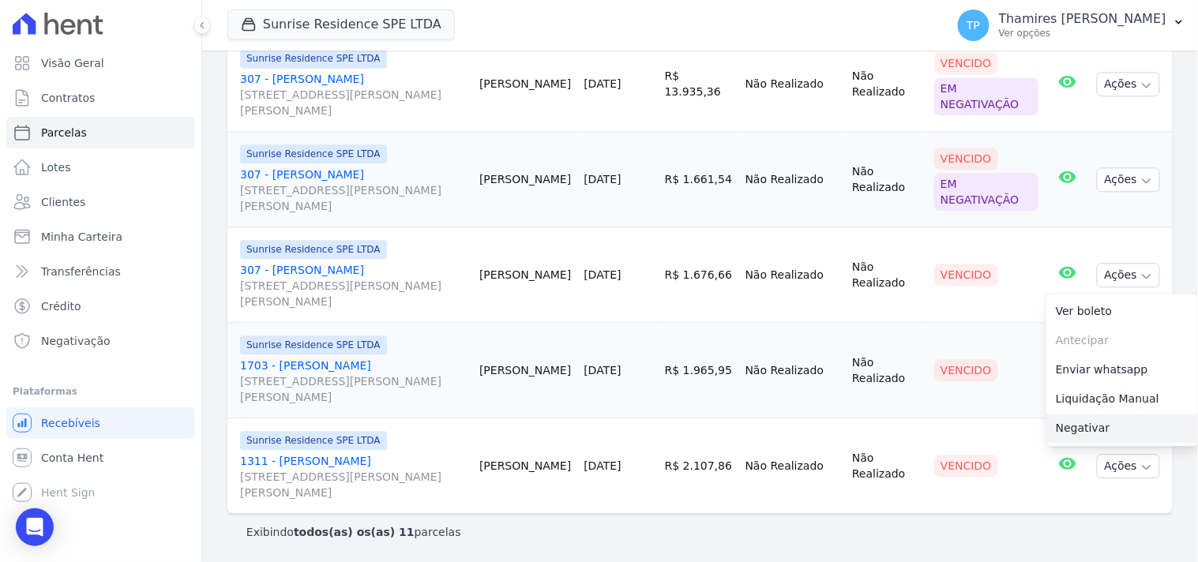
click at [1108, 426] on link "Negativar" at bounding box center [1122, 428] width 152 height 29
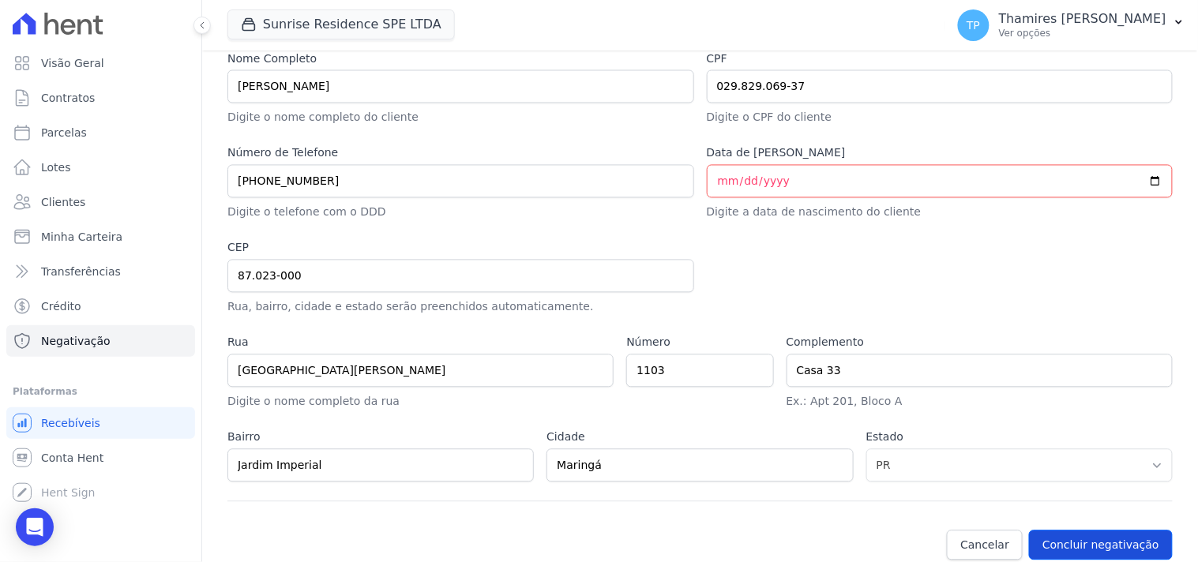
scroll to position [780, 0]
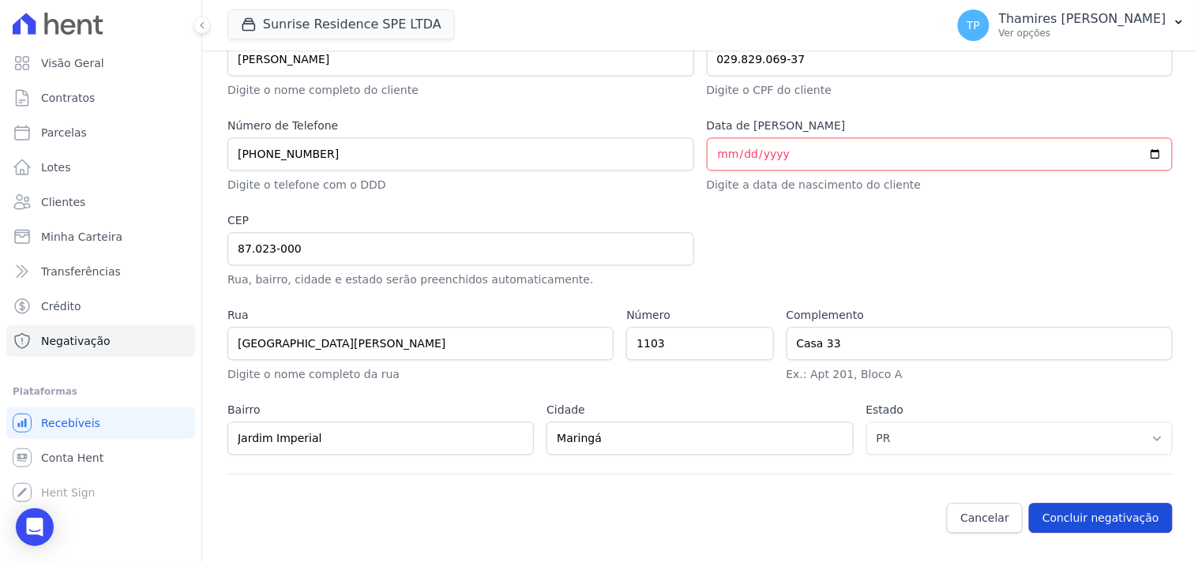
click at [1080, 517] on button "Concluir negativação" at bounding box center [1101, 519] width 144 height 30
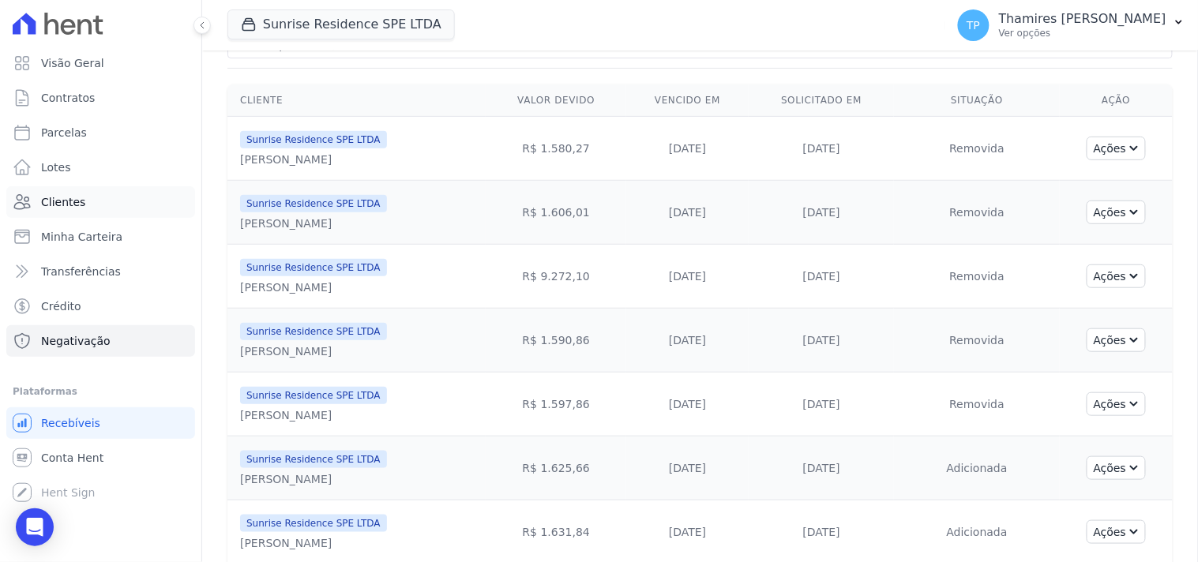
scroll to position [614, 0]
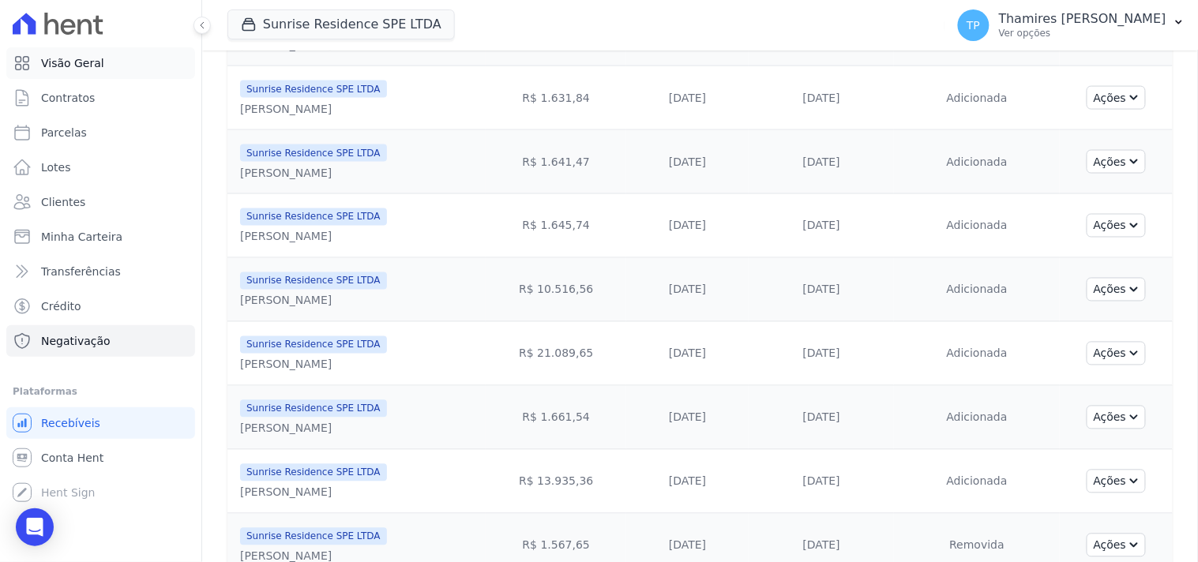
click at [117, 58] on link "Visão Geral" at bounding box center [100, 63] width 189 height 32
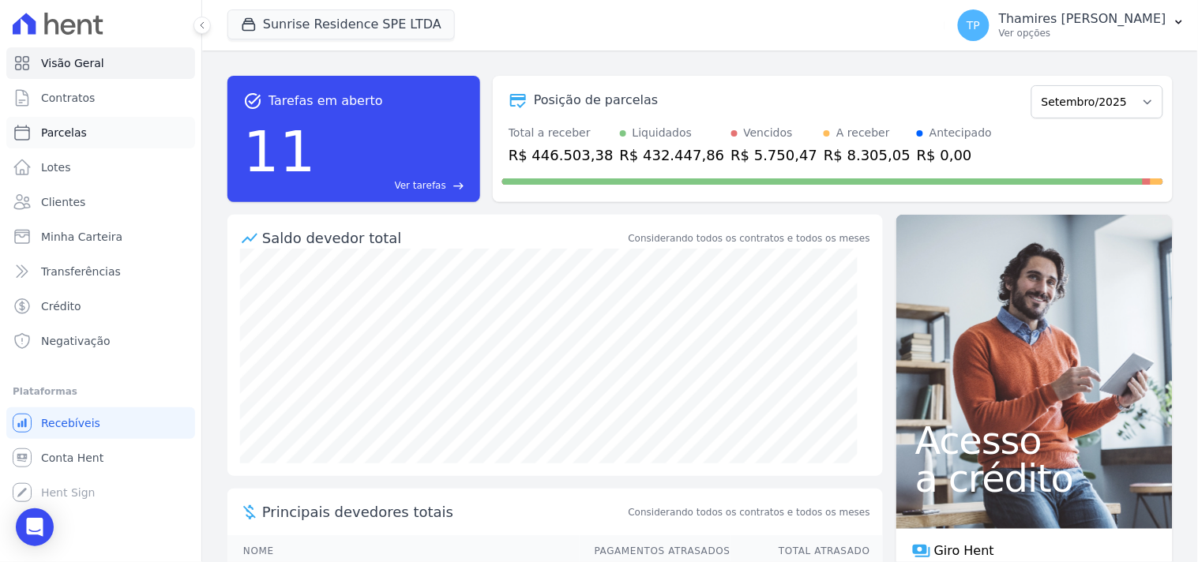
click at [117, 145] on link "Parcelas" at bounding box center [100, 133] width 189 height 32
select select
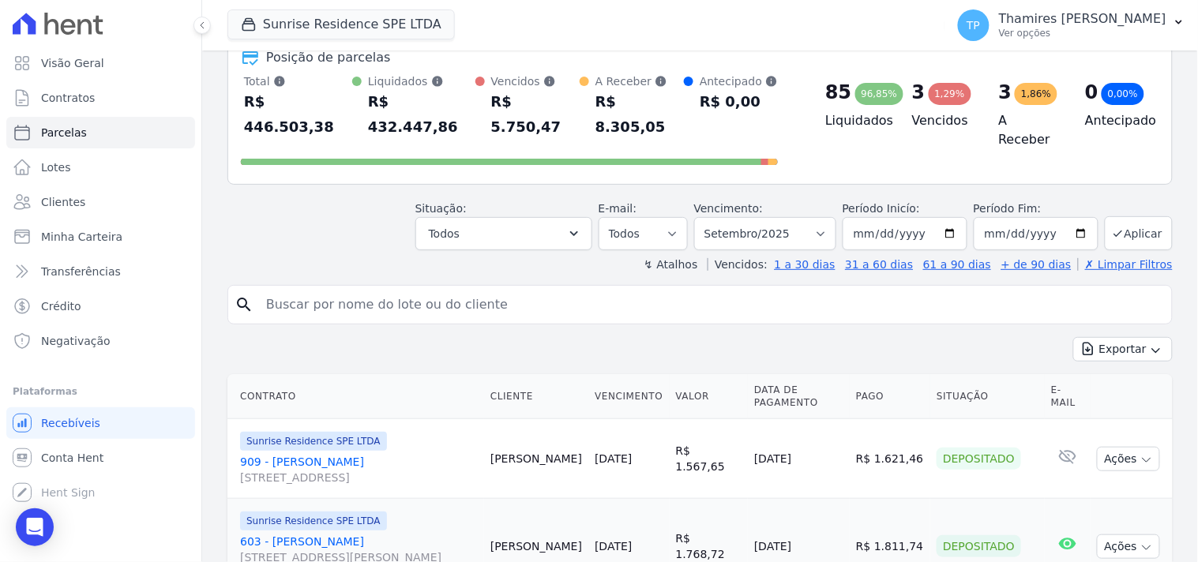
scroll to position [88, 0]
click at [505, 218] on button "Todos" at bounding box center [503, 234] width 177 height 33
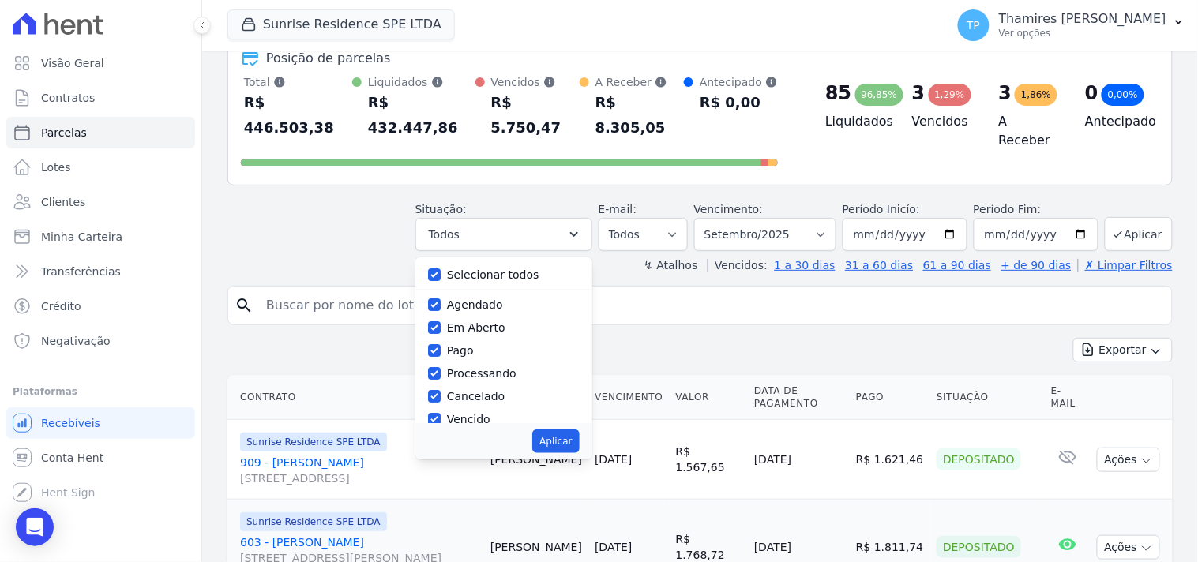
click at [478, 230] on header "Parcelas Todas de Setembro/2025 Posição de parcelas Total Soma das parcelas pag…" at bounding box center [699, 125] width 945 height 298
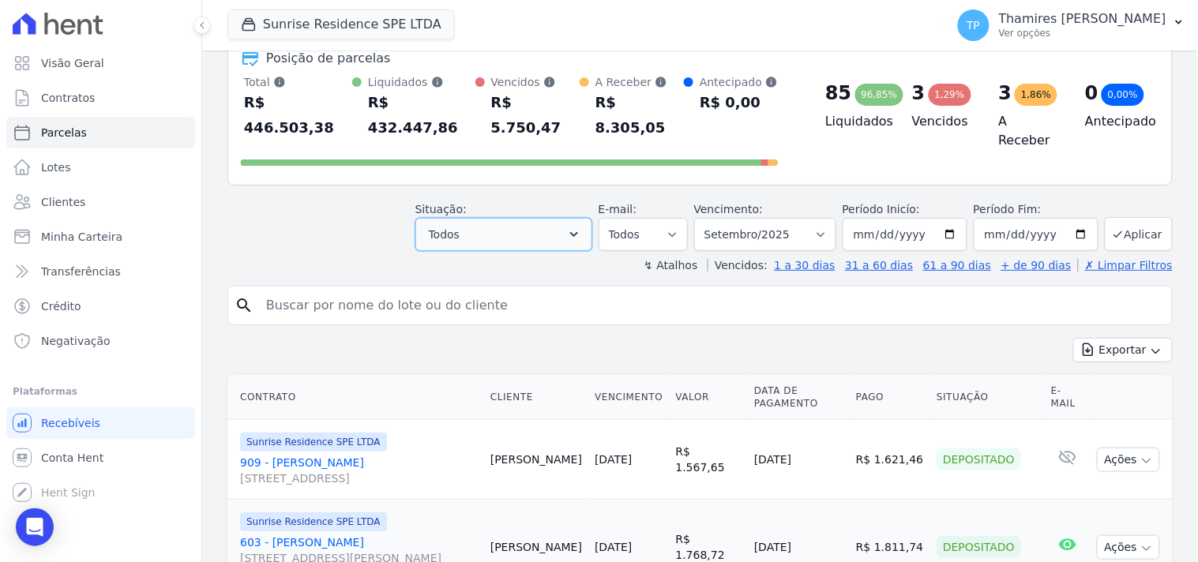
click at [503, 218] on button "Todos" at bounding box center [503, 234] width 177 height 33
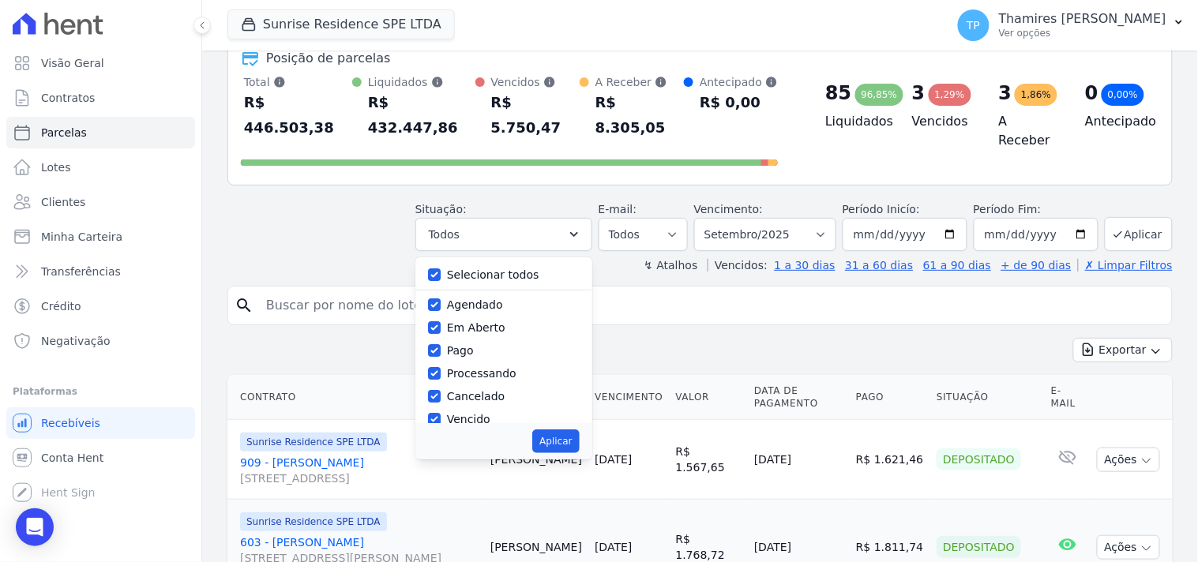
click at [498, 269] on label "Selecionar todos" at bounding box center [493, 275] width 92 height 13
click at [441, 269] on input "Selecionar todos" at bounding box center [434, 275] width 13 height 13
checkbox input "false"
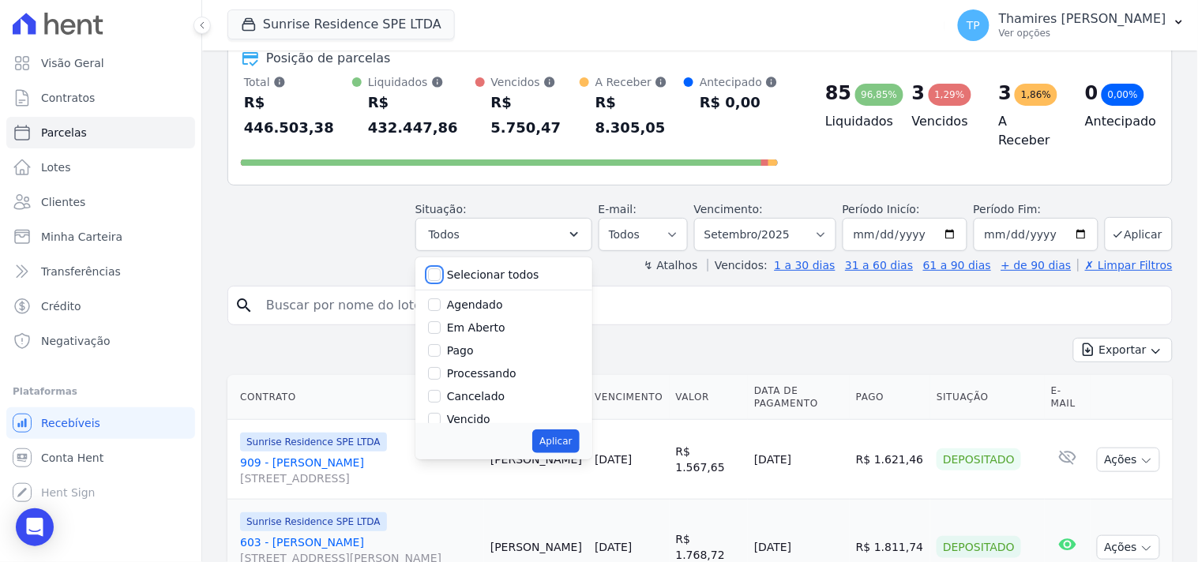
checkbox input "false"
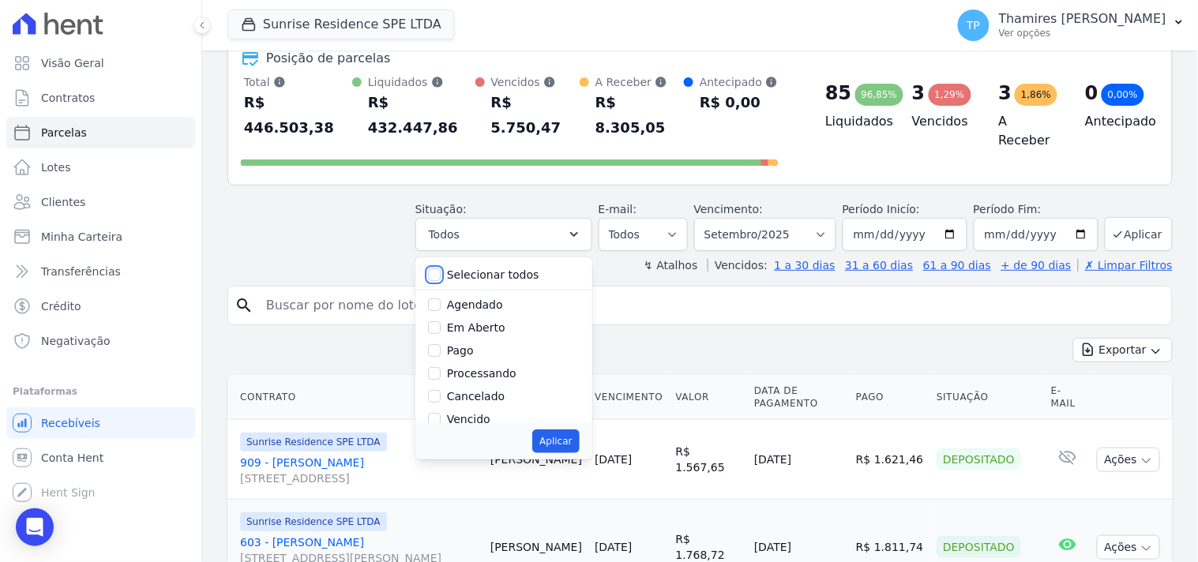
checkbox input "false"
drag, startPoint x: 475, startPoint y: 308, endPoint x: 488, endPoint y: 310, distance: 12.9
click at [478, 325] on label "Vencido" at bounding box center [468, 331] width 43 height 13
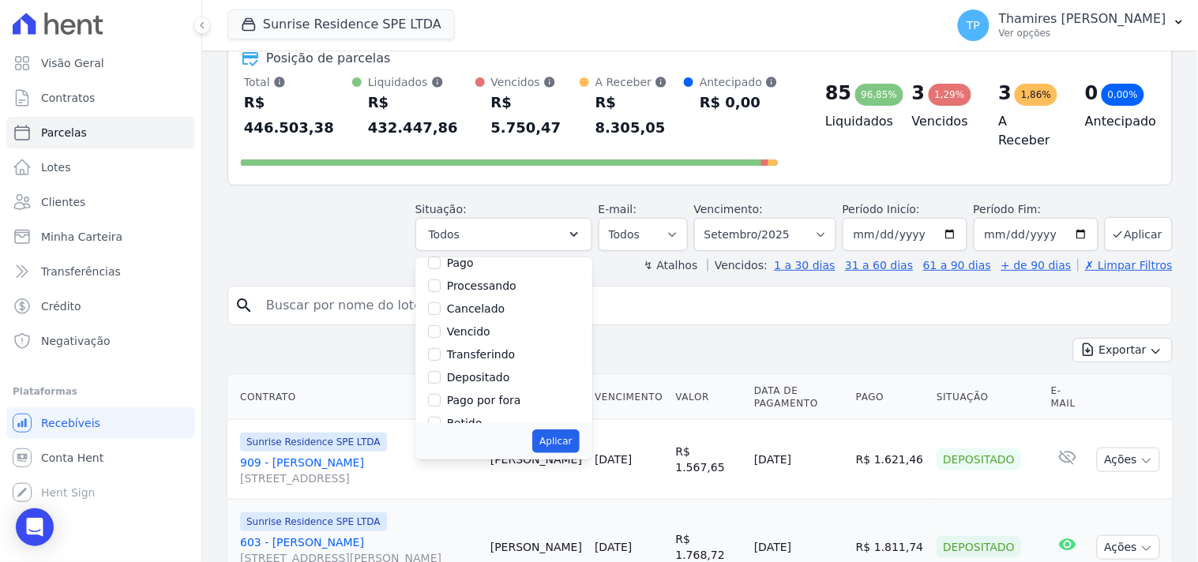
click at [441, 325] on input "Vencido" at bounding box center [434, 331] width 13 height 13
checkbox input "true"
click at [579, 430] on button "Aplicar" at bounding box center [555, 442] width 47 height 24
select select "overdue"
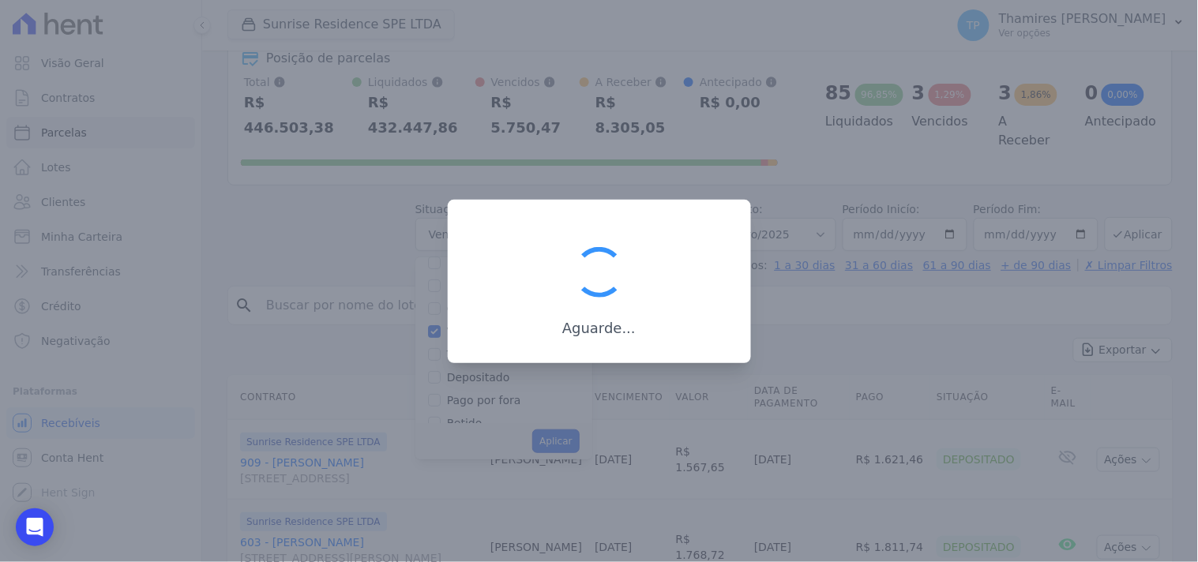
scroll to position [30, 0]
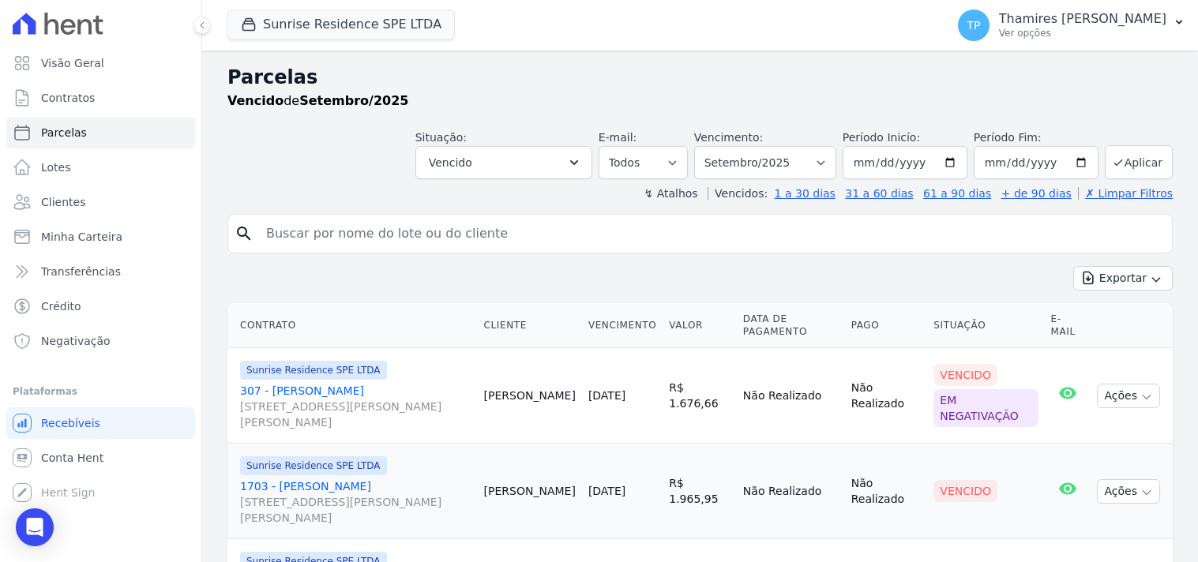
select select
click at [768, 148] on select "Filtrar por período ──────── Todos os meses Fevereiro/2024 Março/2024 Abril/202…" at bounding box center [765, 162] width 142 height 33
select select "all"
click at [704, 146] on select "Filtrar por período ──────── Todos os meses Fevereiro/2024 Março/2024 Abril/202…" at bounding box center [765, 162] width 142 height 33
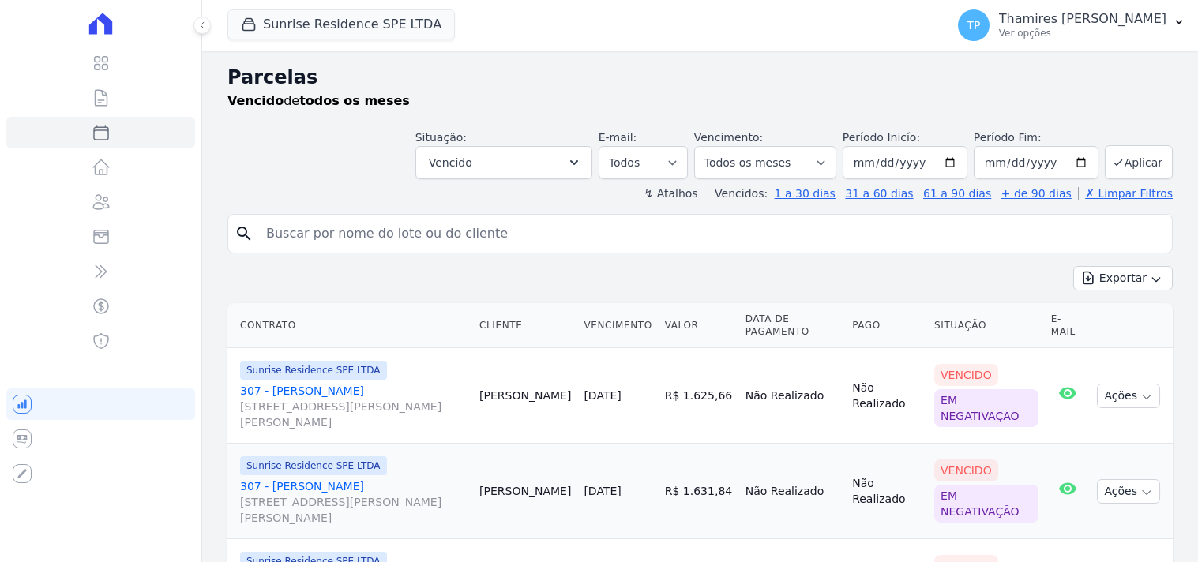
select select
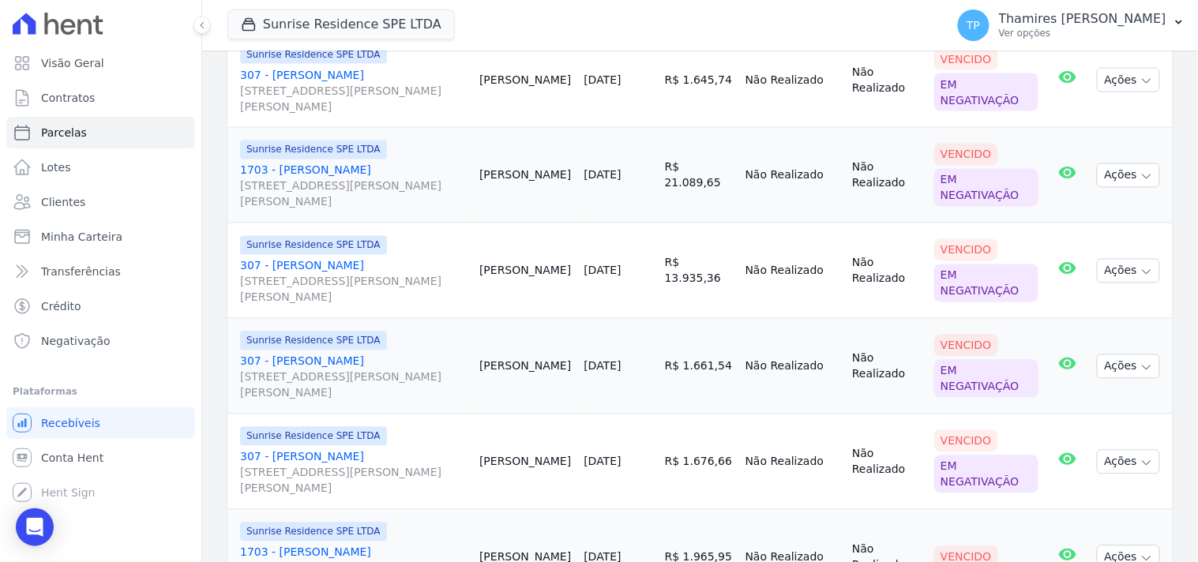
scroll to position [886, 0]
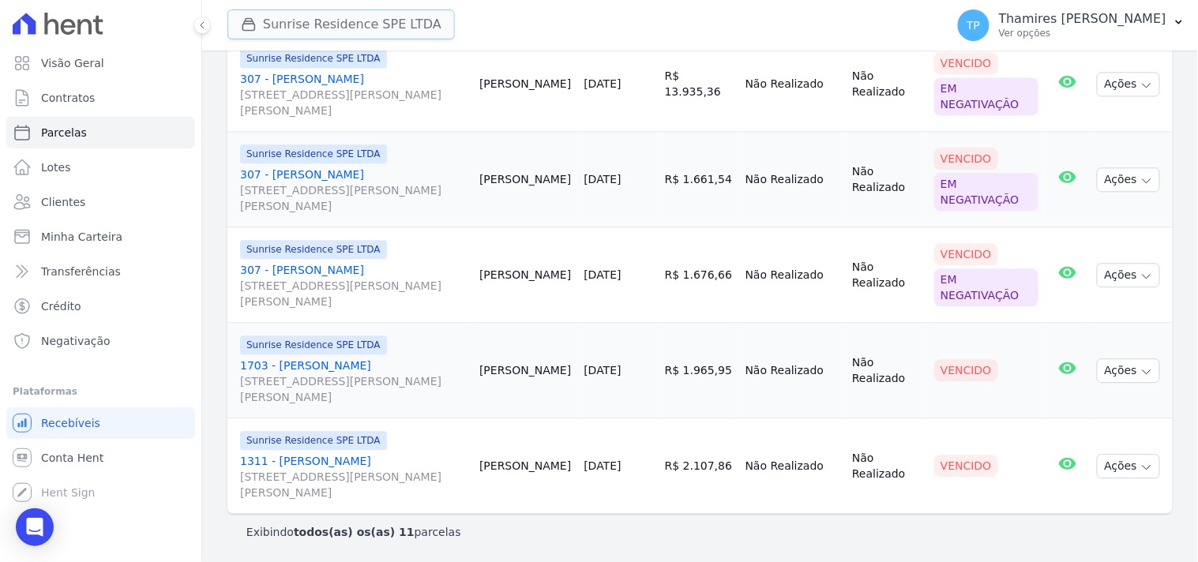
click at [330, 29] on button "Sunrise Residence SPE LTDA" at bounding box center [340, 24] width 227 height 30
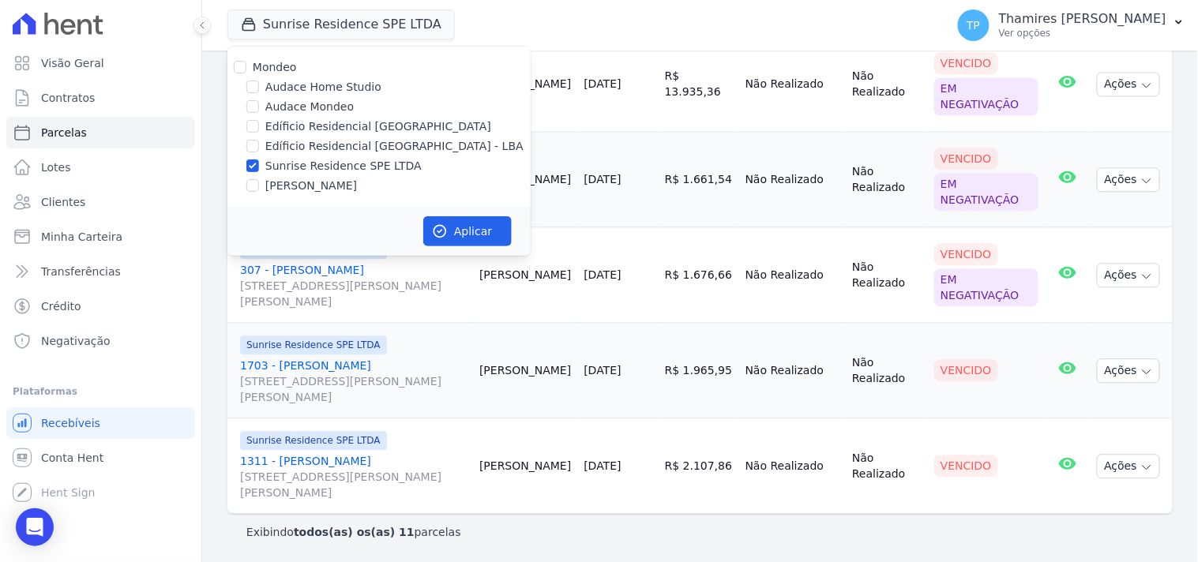
click at [329, 186] on label "[PERSON_NAME]" at bounding box center [311, 186] width 92 height 17
click at [259, 186] on input "[PERSON_NAME]" at bounding box center [252, 185] width 13 height 13
checkbox input "true"
click at [359, 168] on label "Sunrise Residence SPE LTDA" at bounding box center [343, 166] width 156 height 17
click at [259, 168] on input "Sunrise Residence SPE LTDA" at bounding box center [252, 166] width 13 height 13
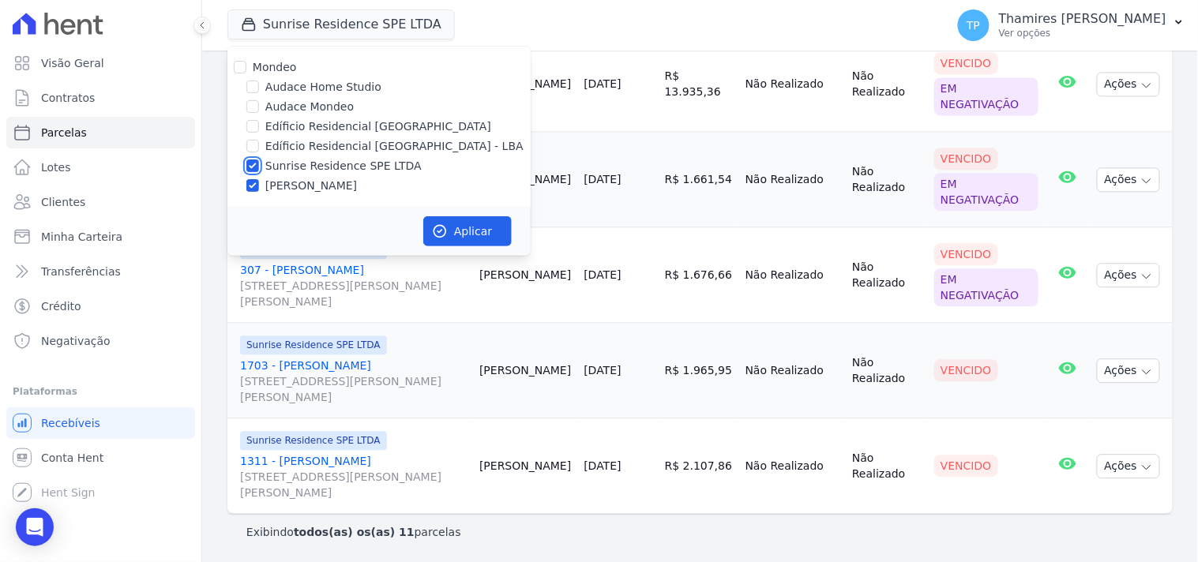
checkbox input "false"
click at [490, 235] on button "Aplicar" at bounding box center [467, 231] width 88 height 30
select select
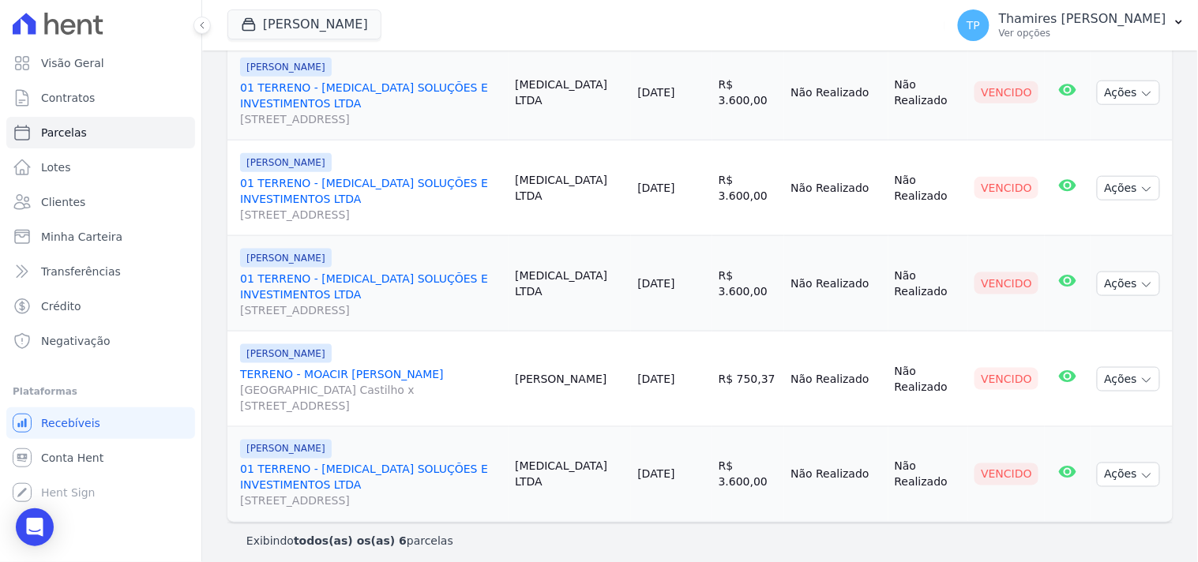
scroll to position [408, 0]
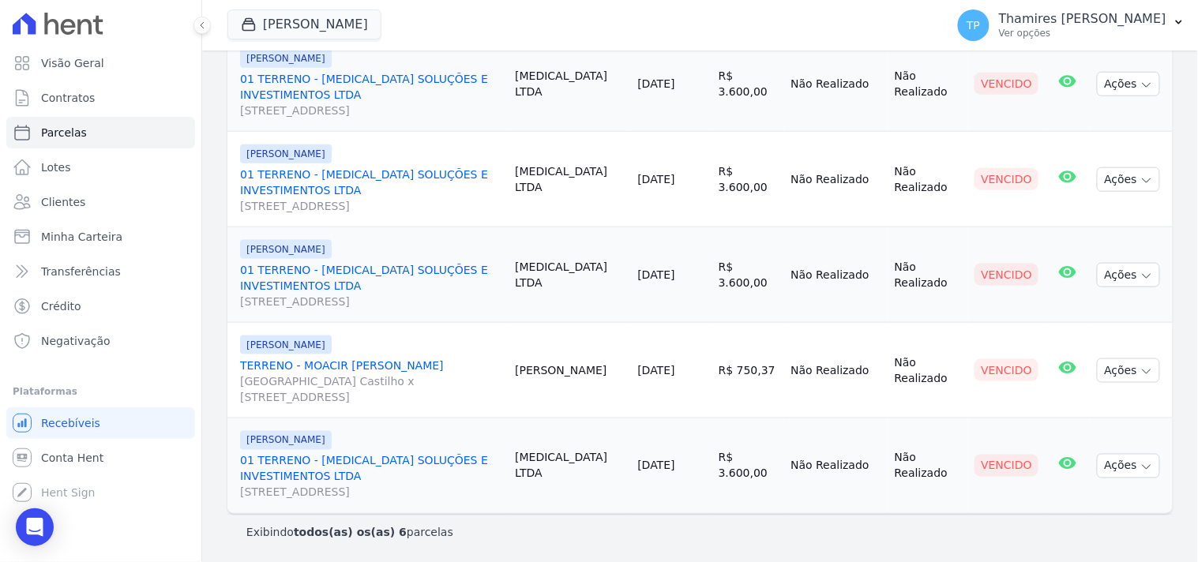
click at [332, 359] on link "TERRENO - MOACIR BRUNO DE ALMEIDA ROSSI Avenida Dário de Moreira Castilho x Rua…" at bounding box center [371, 381] width 262 height 47
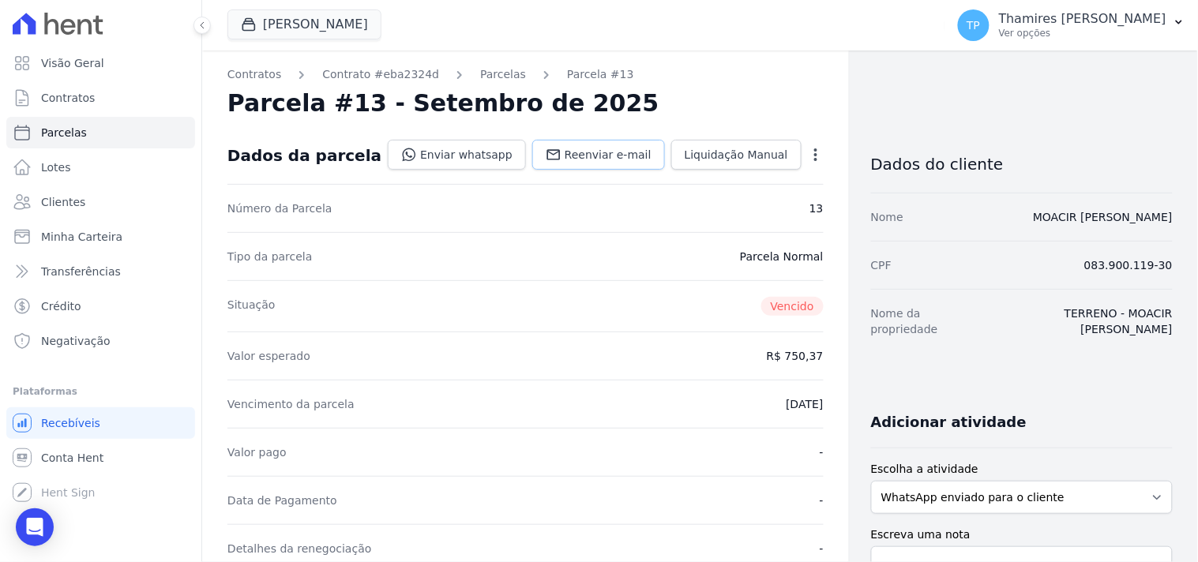
click at [555, 152] on icon at bounding box center [554, 155] width 16 height 16
click at [448, 152] on link "Enviar whatsapp" at bounding box center [457, 155] width 138 height 30
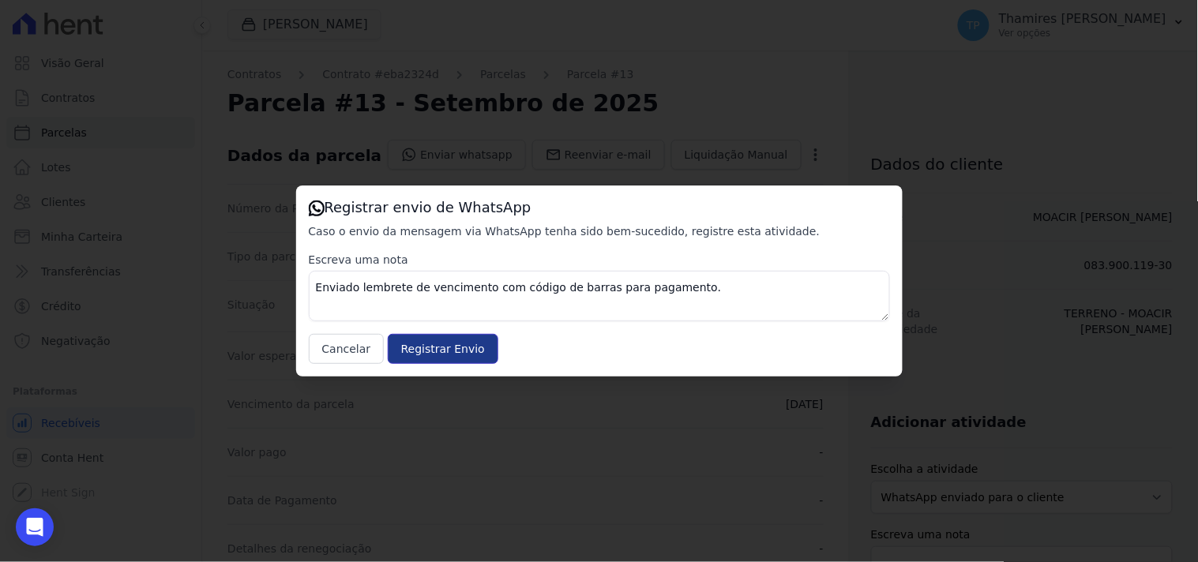
click at [419, 346] on input "Registrar Envio" at bounding box center [443, 349] width 111 height 30
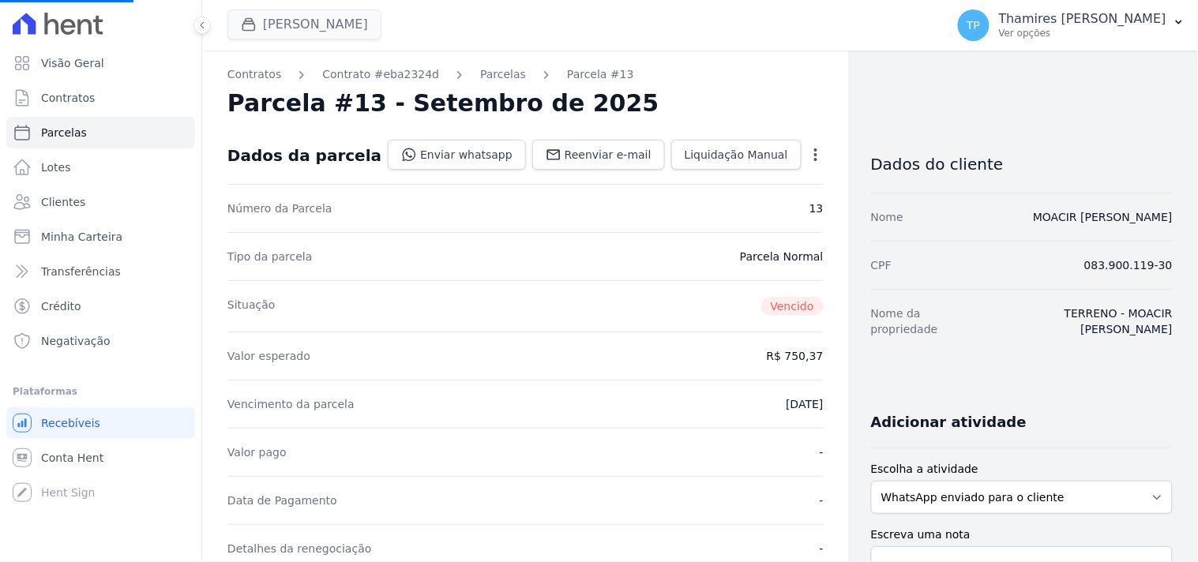
select select
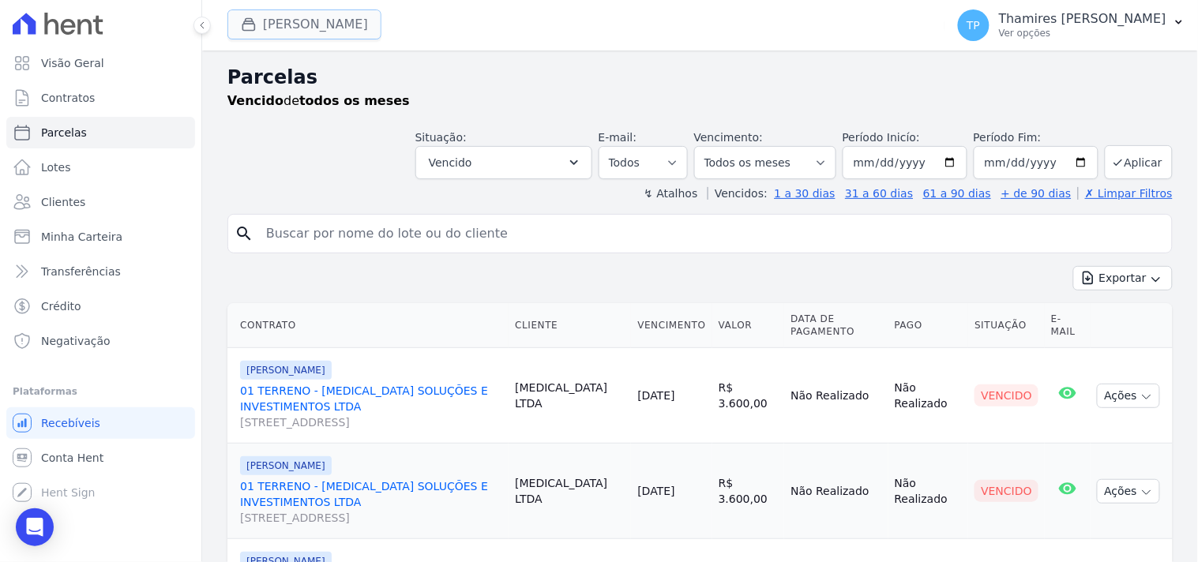
click at [333, 29] on button "Terreno De Goioerê" at bounding box center [304, 24] width 154 height 30
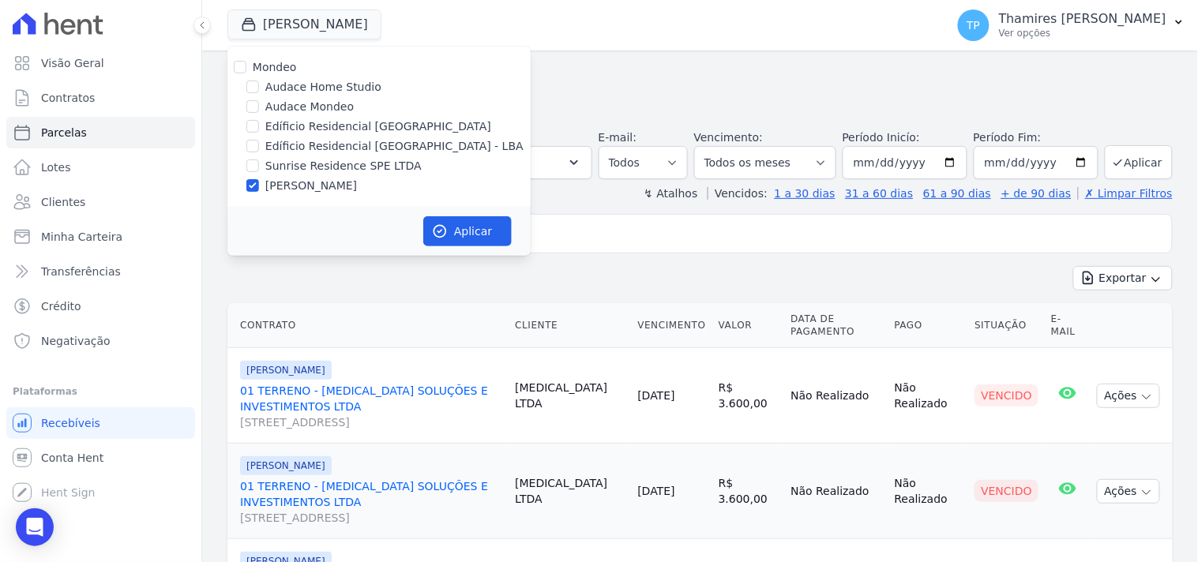
click at [319, 103] on label "Audace Mondeo" at bounding box center [309, 107] width 88 height 17
click at [259, 103] on input "Audace Mondeo" at bounding box center [252, 106] width 13 height 13
checkbox input "true"
click at [328, 178] on label "[PERSON_NAME]" at bounding box center [311, 186] width 92 height 17
click at [259, 179] on input "[PERSON_NAME]" at bounding box center [252, 185] width 13 height 13
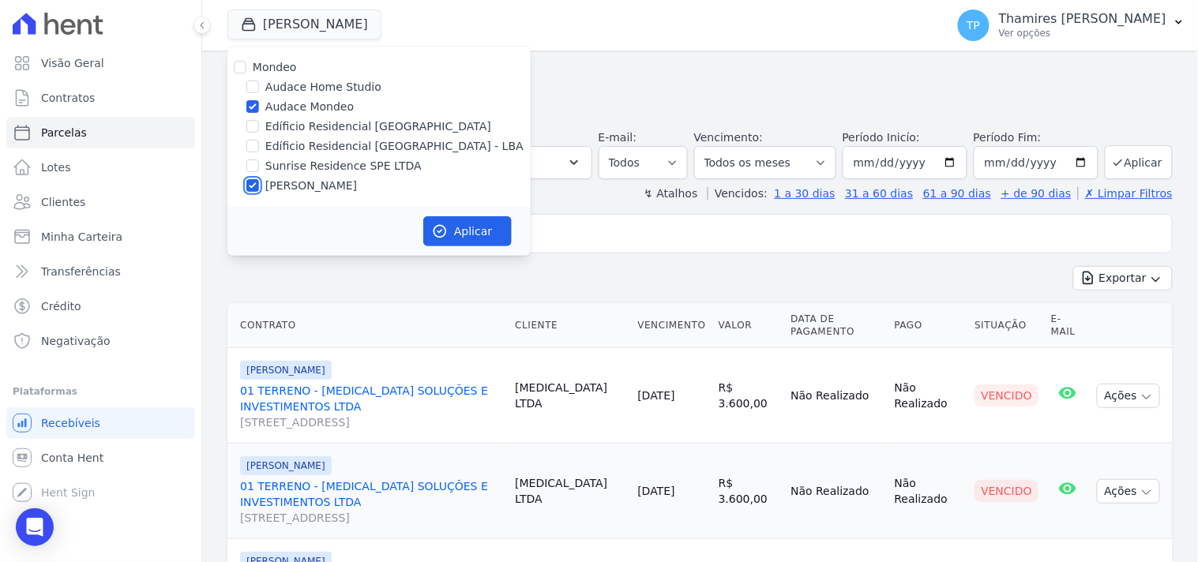
checkbox input "false"
click at [509, 234] on button "Aplicar" at bounding box center [467, 231] width 88 height 30
select select
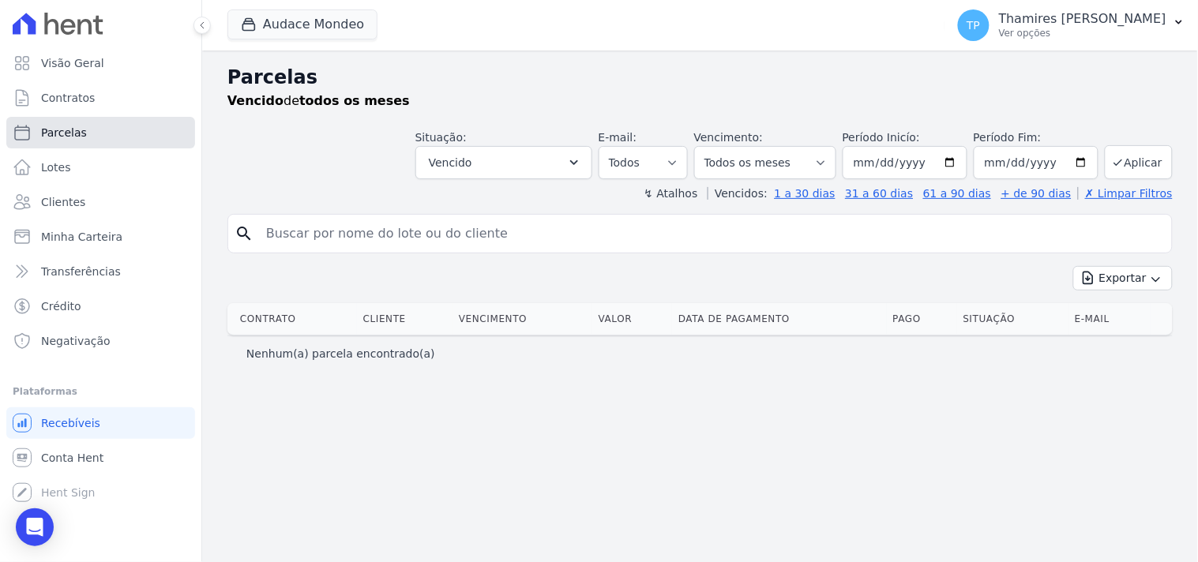
click at [107, 137] on link "Parcelas" at bounding box center [100, 133] width 189 height 32
select select
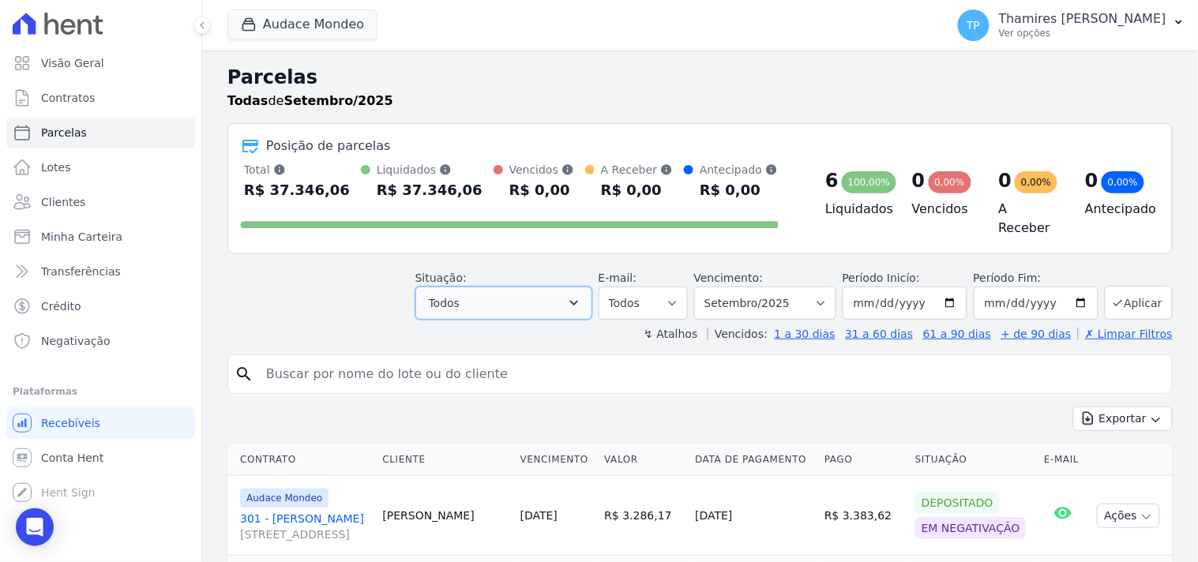
drag, startPoint x: 520, startPoint y: 291, endPoint x: 499, endPoint y: 295, distance: 20.9
click at [519, 291] on button "Todos" at bounding box center [503, 303] width 177 height 33
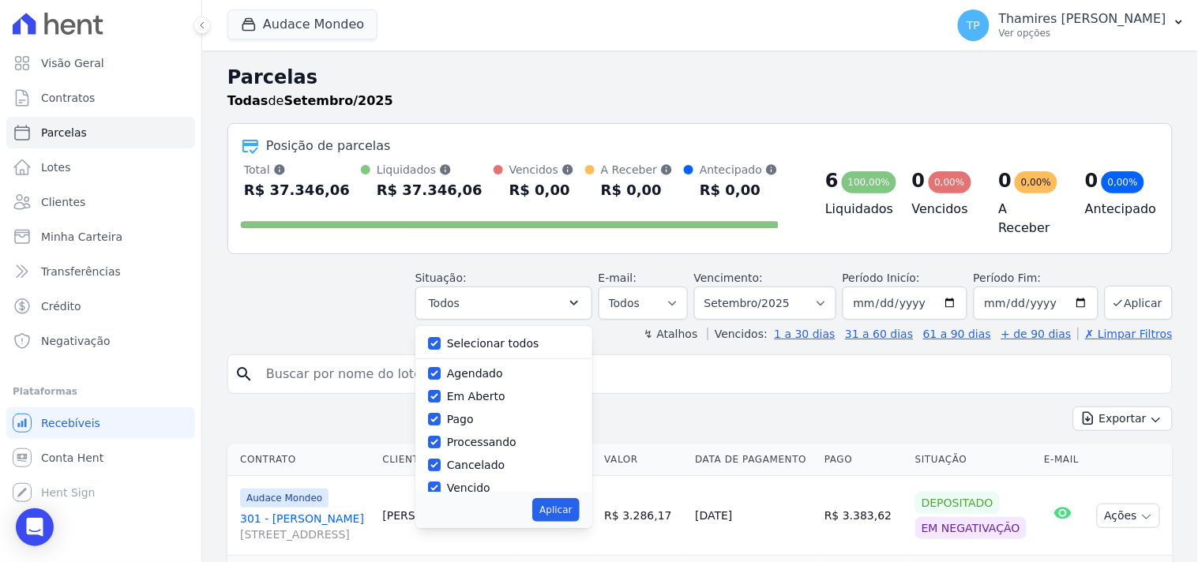
click at [466, 337] on label "Selecionar todos" at bounding box center [493, 343] width 92 height 13
click at [441, 337] on input "Selecionar todos" at bounding box center [434, 343] width 13 height 13
checkbox input "false"
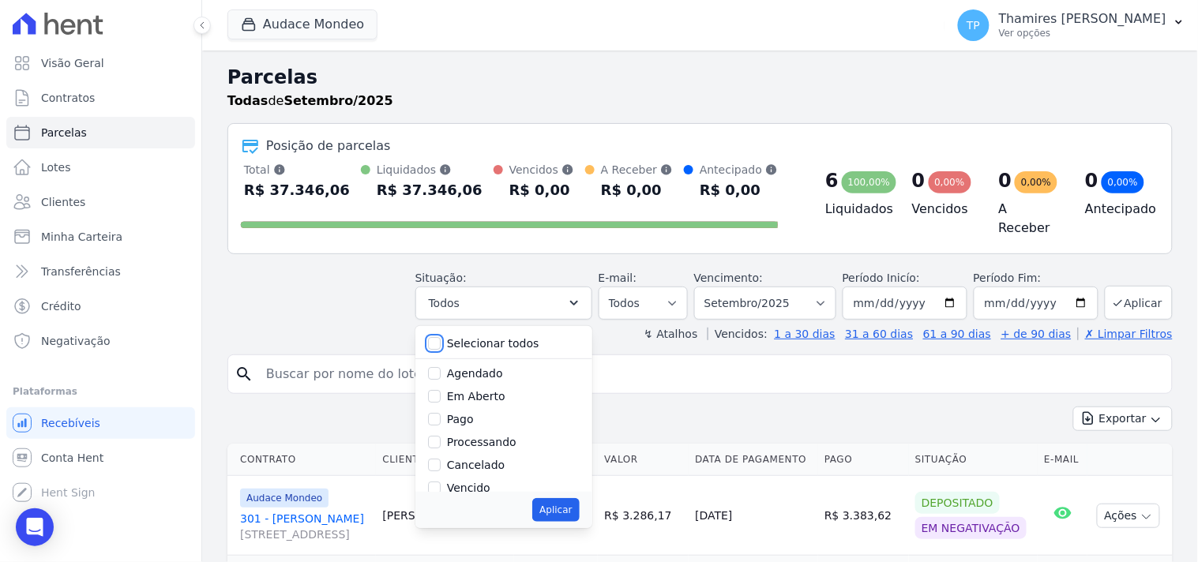
checkbox input "false"
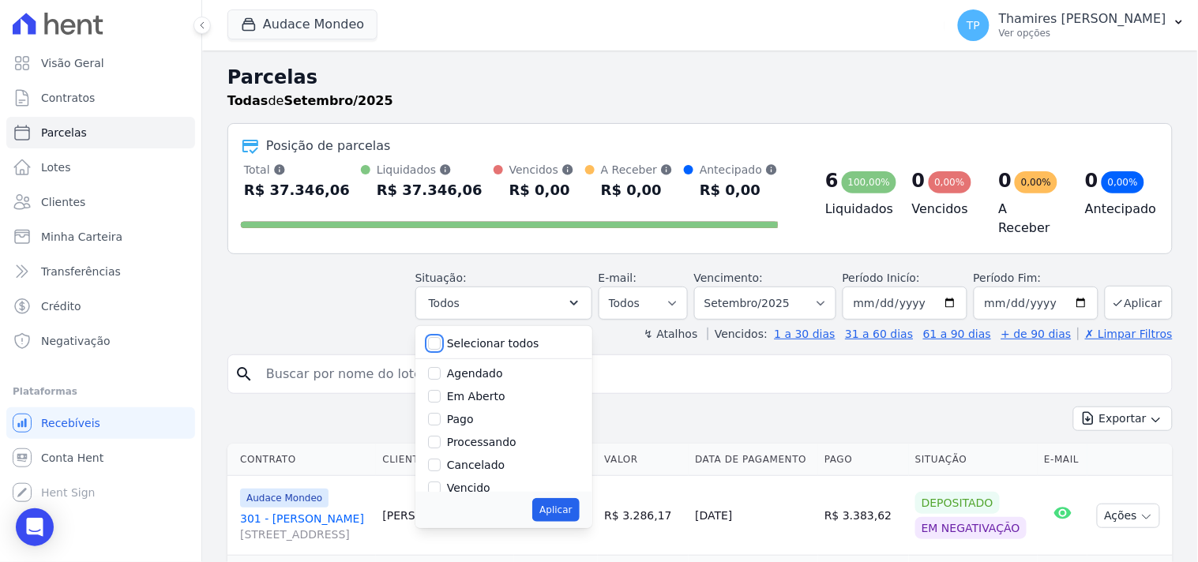
checkbox input "false"
click at [476, 394] on label "Vencido" at bounding box center [468, 400] width 43 height 13
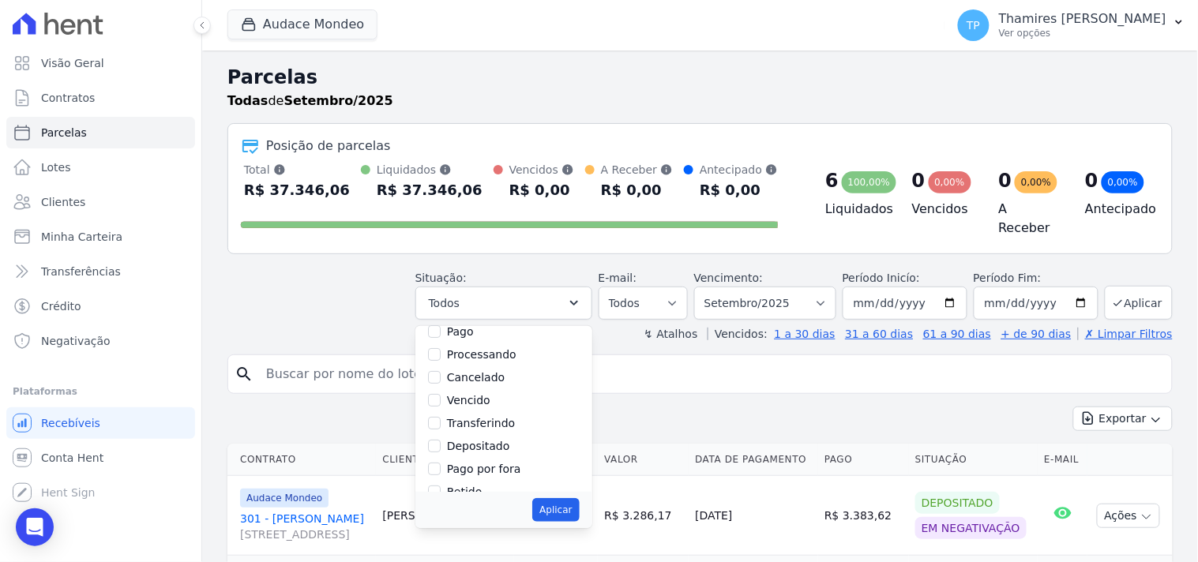
click at [479, 394] on label "Vencido" at bounding box center [468, 400] width 43 height 13
click at [441, 394] on input "Vencido" at bounding box center [434, 400] width 13 height 13
checkbox input "true"
click at [579, 499] on button "Aplicar" at bounding box center [555, 510] width 47 height 24
select select "overdue"
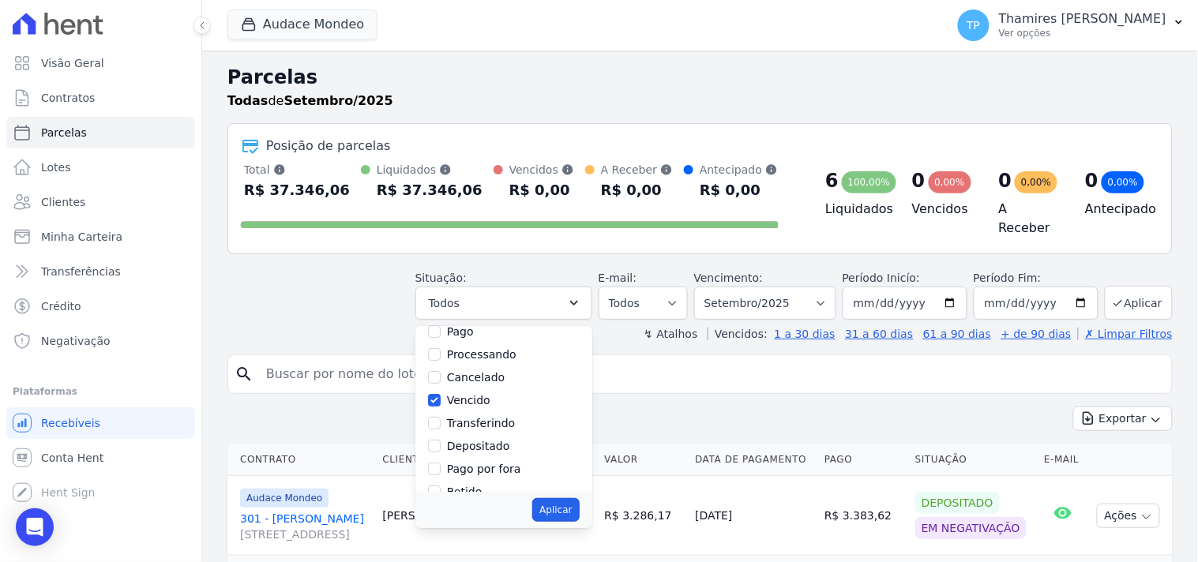
scroll to position [30, 0]
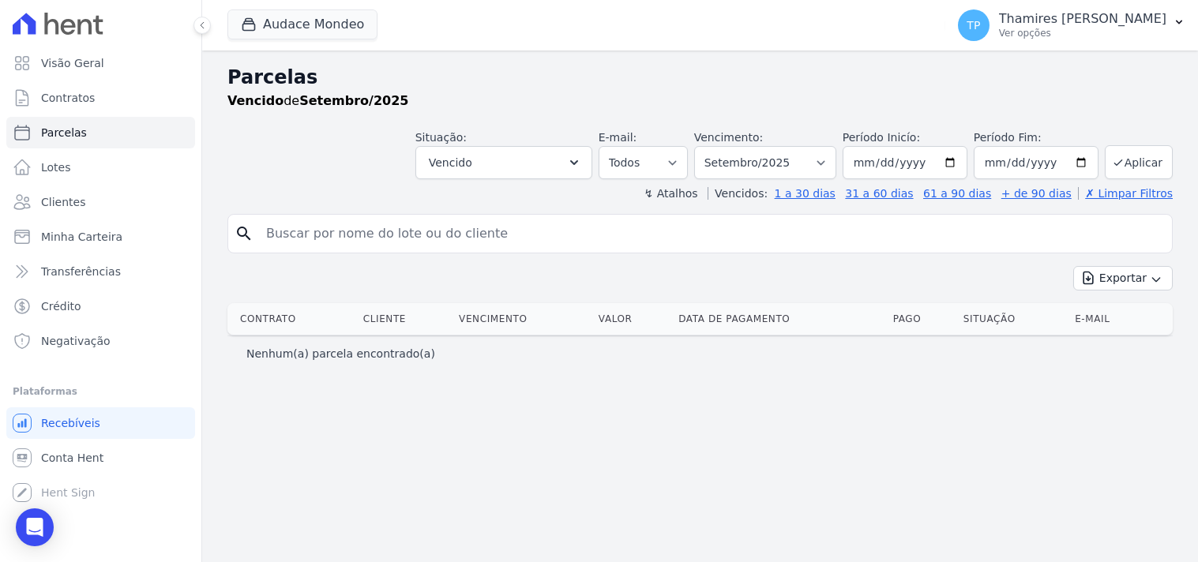
select select
click at [788, 167] on select "Filtrar por período ──────── Todos os meses Maio/2024 Junho/2024 Julho/2024 Ago…" at bounding box center [765, 162] width 142 height 33
select select "all"
click at [717, 146] on select "Filtrar por período ──────── Todos os meses Maio/2024 Junho/2024 Julho/2024 Ago…" at bounding box center [765, 162] width 142 height 33
select select
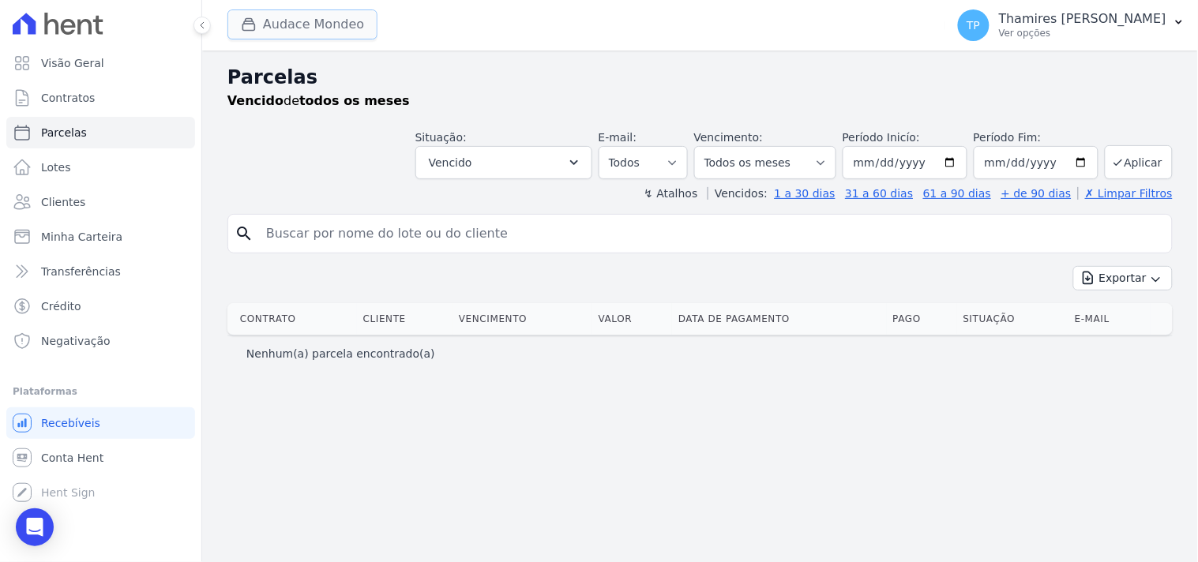
click at [276, 34] on button "Audace Mondeo" at bounding box center [302, 24] width 150 height 30
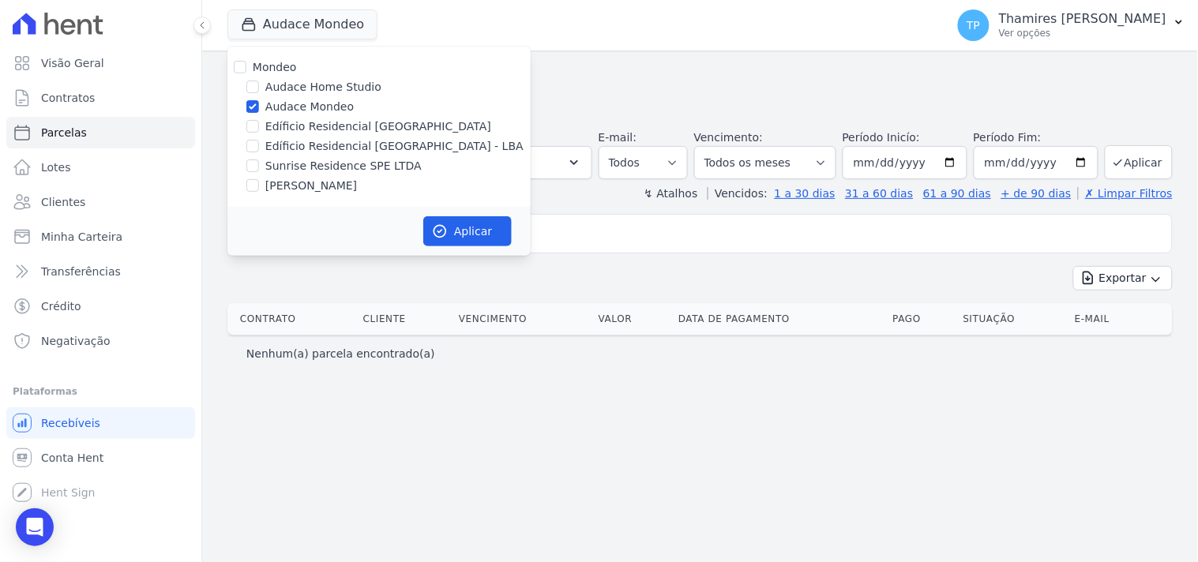
click at [306, 145] on label "Edíficio Residencial [GEOGRAPHIC_DATA] - LBA" at bounding box center [394, 146] width 258 height 17
click at [259, 145] on input "Edíficio Residencial [GEOGRAPHIC_DATA] - LBA" at bounding box center [252, 146] width 13 height 13
checkbox input "true"
click at [295, 100] on label "Audace Mondeo" at bounding box center [309, 107] width 88 height 17
click at [259, 100] on input "Audace Mondeo" at bounding box center [252, 106] width 13 height 13
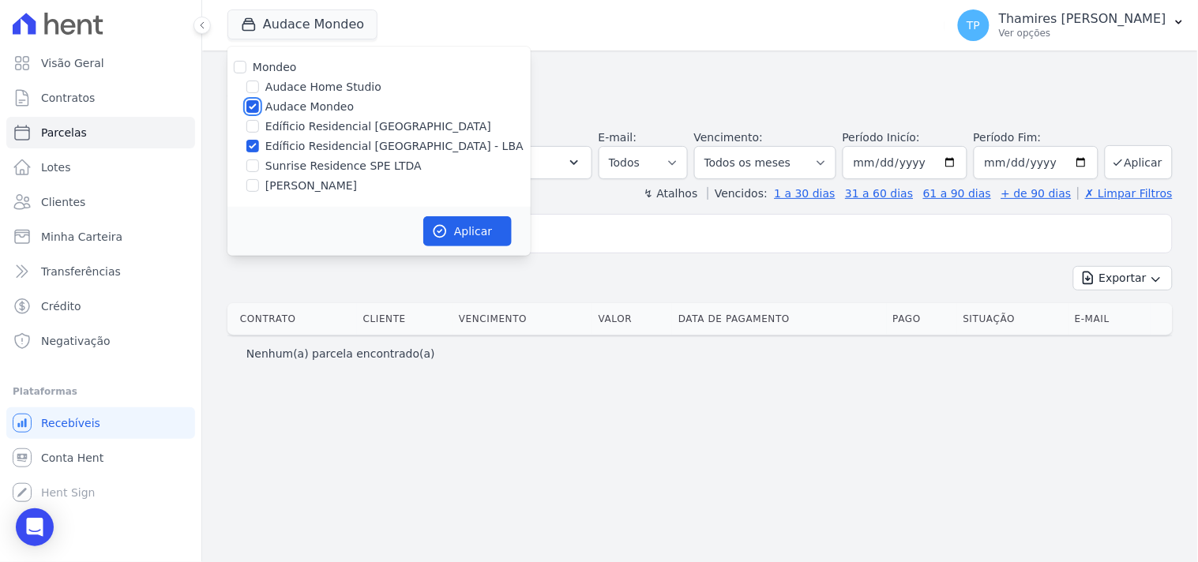
checkbox input "false"
click at [493, 234] on button "Aplicar" at bounding box center [467, 231] width 88 height 30
select select
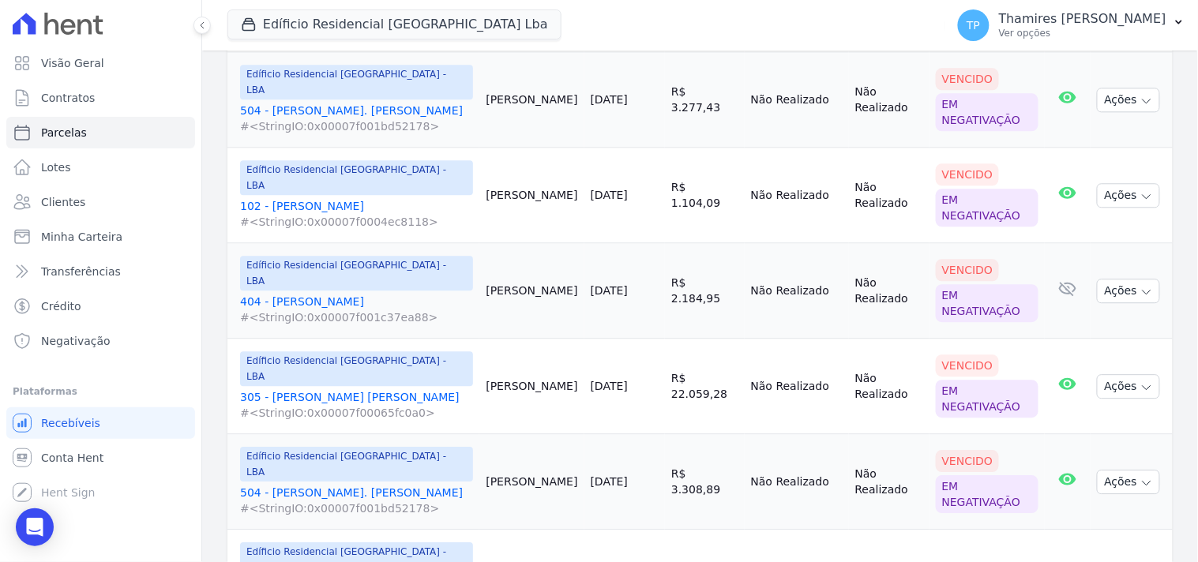
scroll to position [1053, 0]
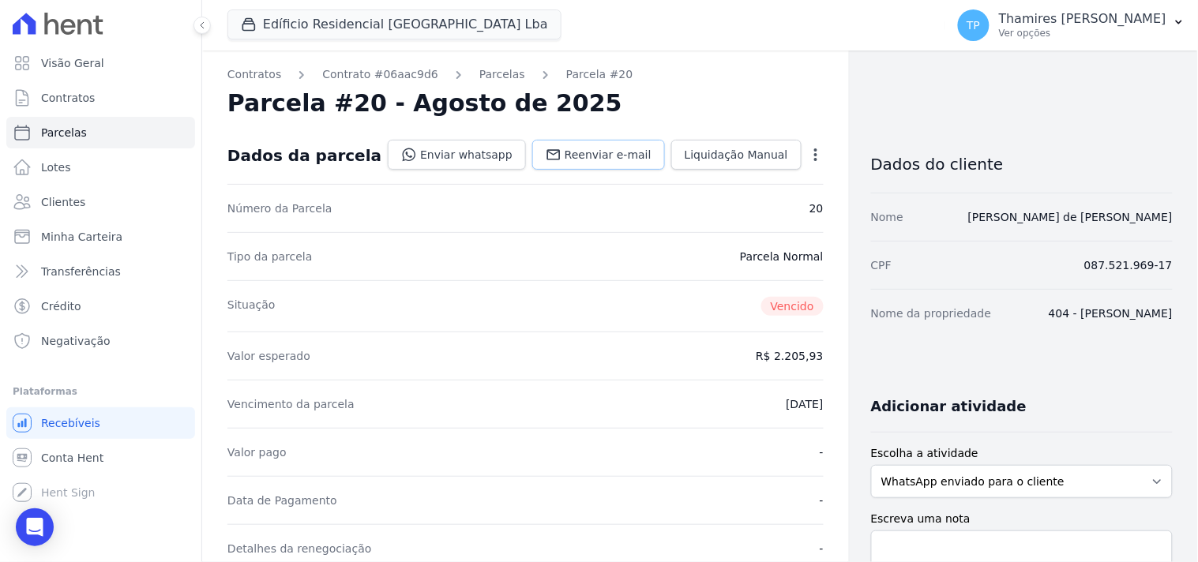
click at [590, 156] on span "Reenviar e-mail" at bounding box center [608, 155] width 87 height 16
click at [459, 153] on link "Enviar whatsapp" at bounding box center [457, 155] width 138 height 30
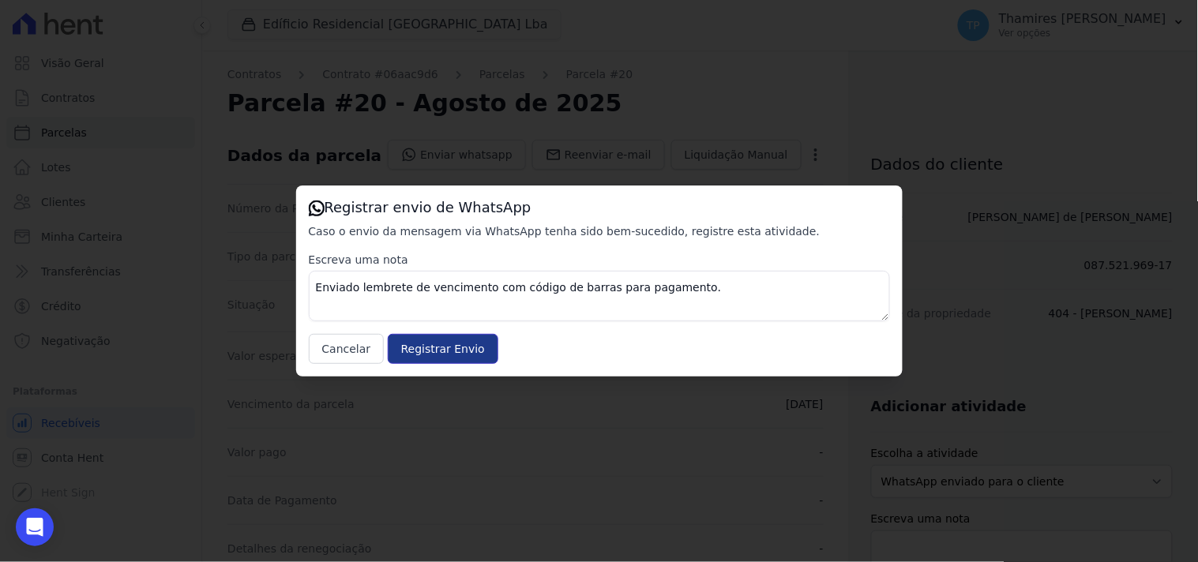
click at [442, 342] on input "Registrar Envio" at bounding box center [443, 349] width 111 height 30
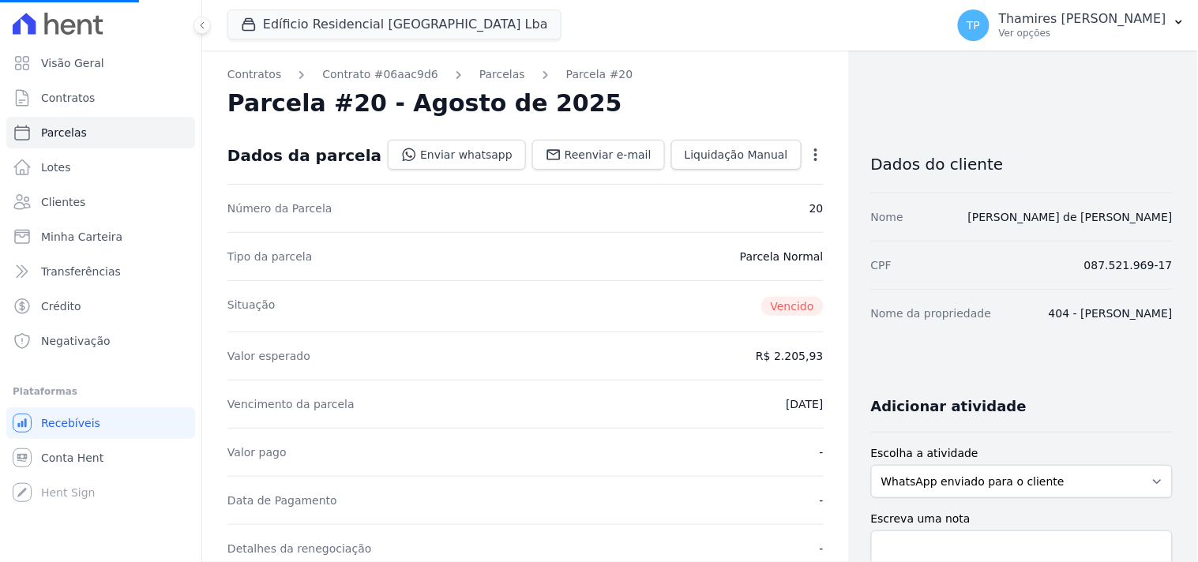
select select
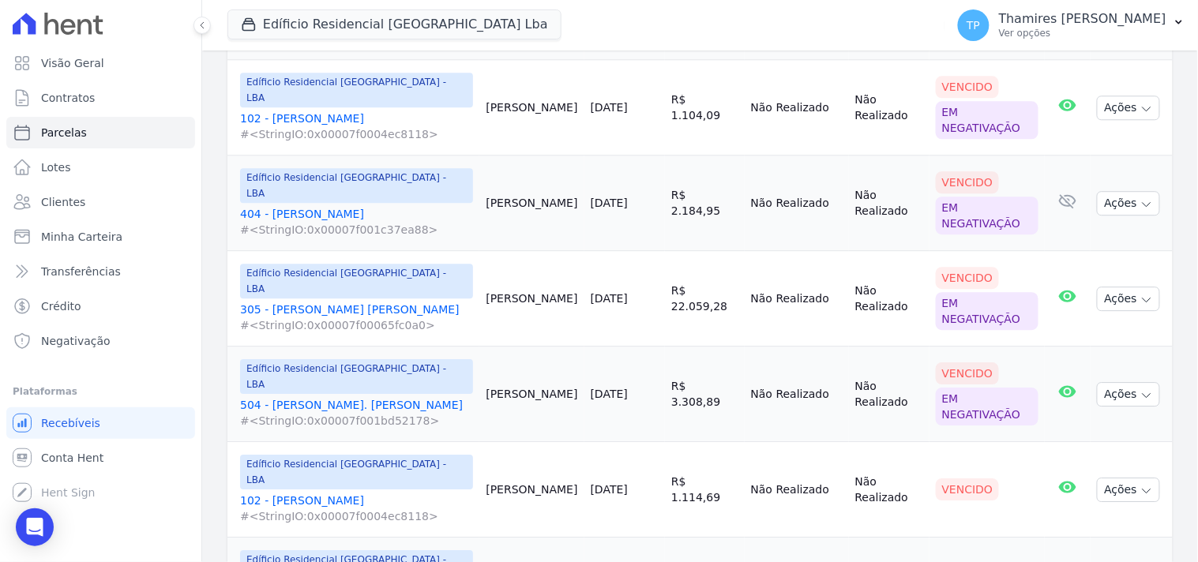
scroll to position [1140, 0]
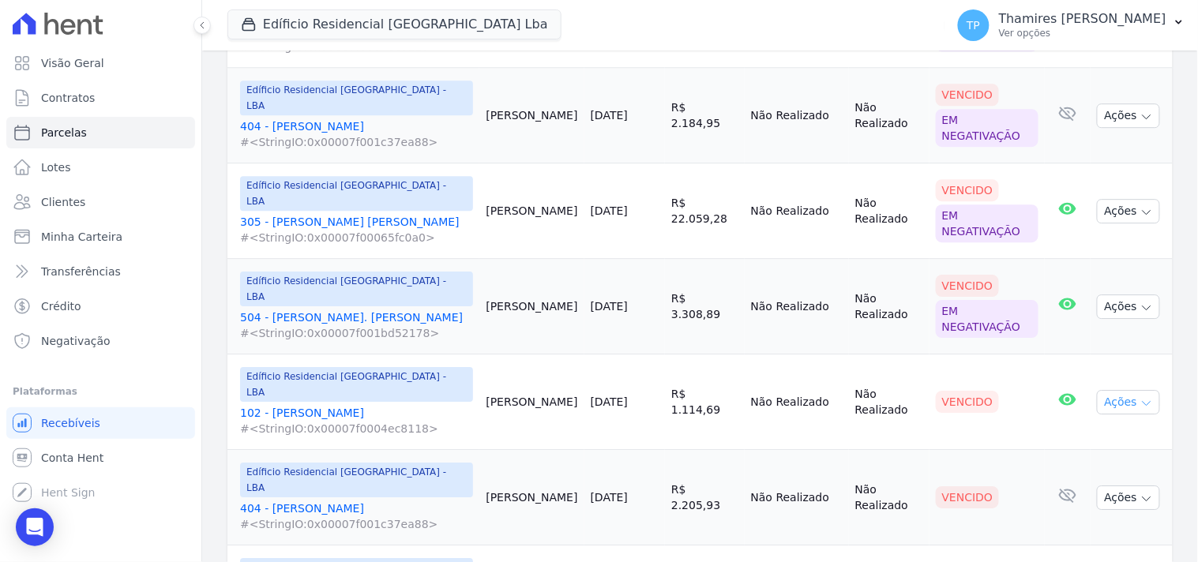
click at [1140, 397] on icon "button" at bounding box center [1146, 403] width 13 height 13
click at [287, 405] on link "102 - [PERSON_NAME] #<StringIO:0x00007f0004ec8118>" at bounding box center [356, 421] width 233 height 32
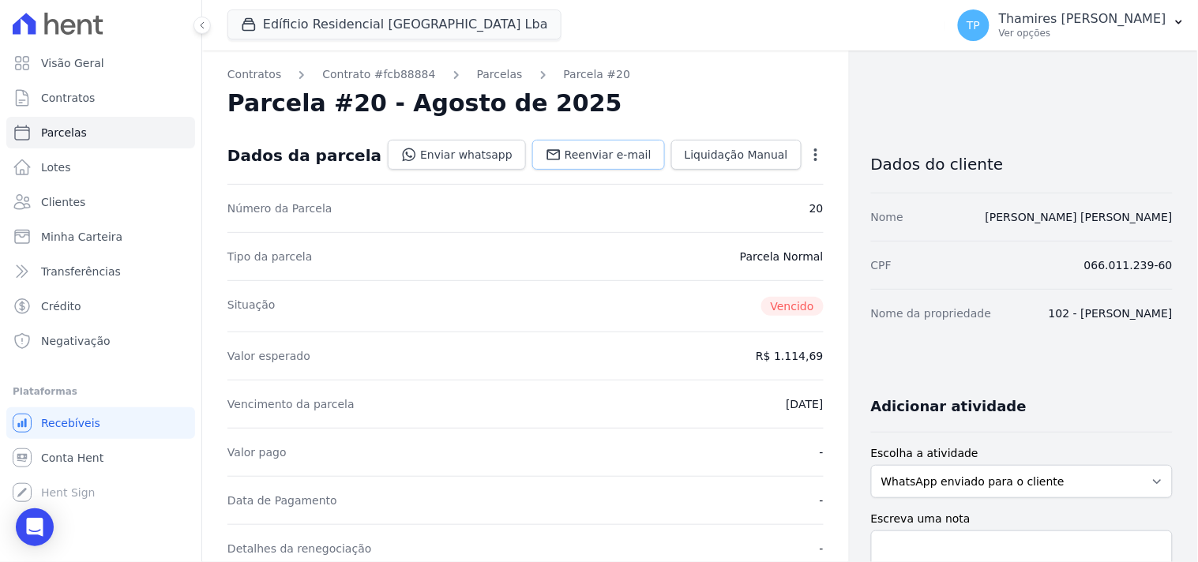
click at [593, 145] on link "Reenviar e-mail" at bounding box center [598, 155] width 133 height 30
click at [448, 152] on link "Enviar whatsapp" at bounding box center [457, 155] width 138 height 30
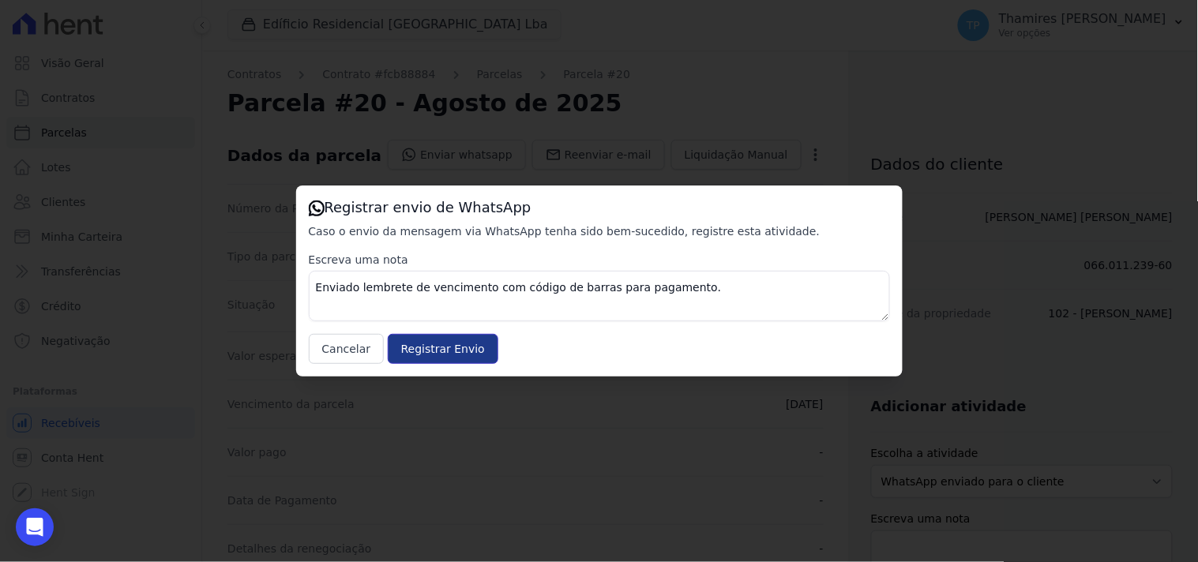
drag, startPoint x: 466, startPoint y: 349, endPoint x: 455, endPoint y: 343, distance: 12.7
click at [466, 347] on input "Registrar Envio" at bounding box center [443, 349] width 111 height 30
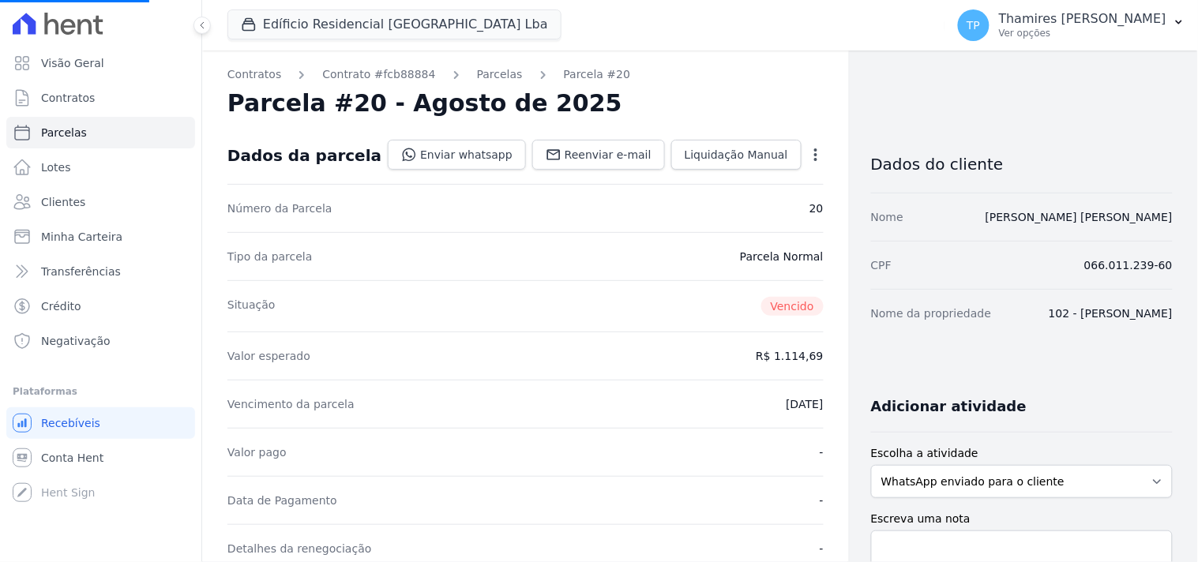
select select
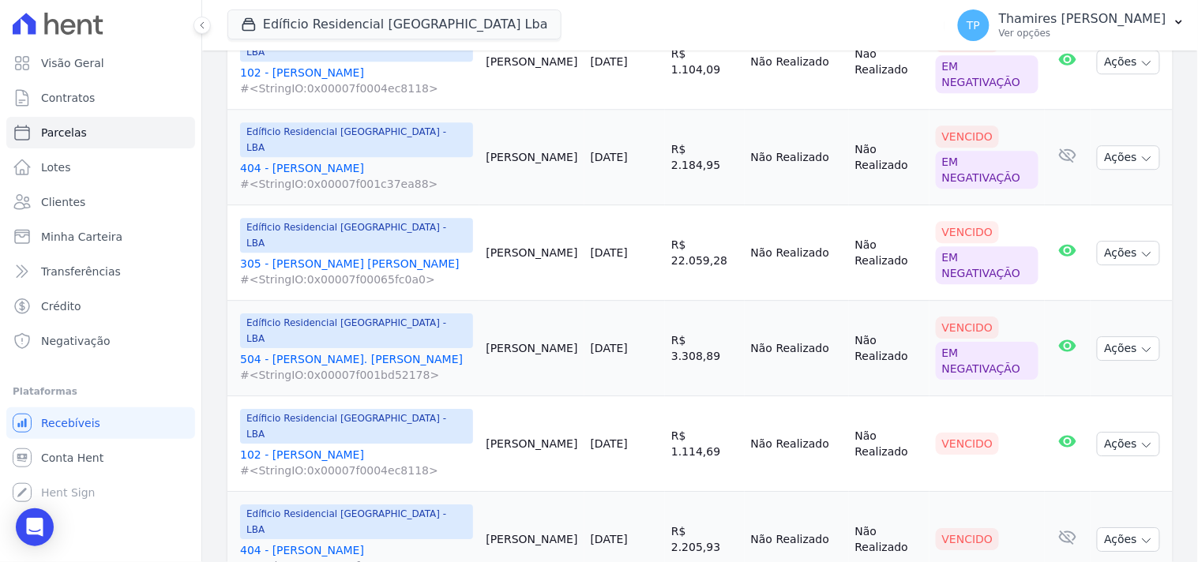
scroll to position [1140, 0]
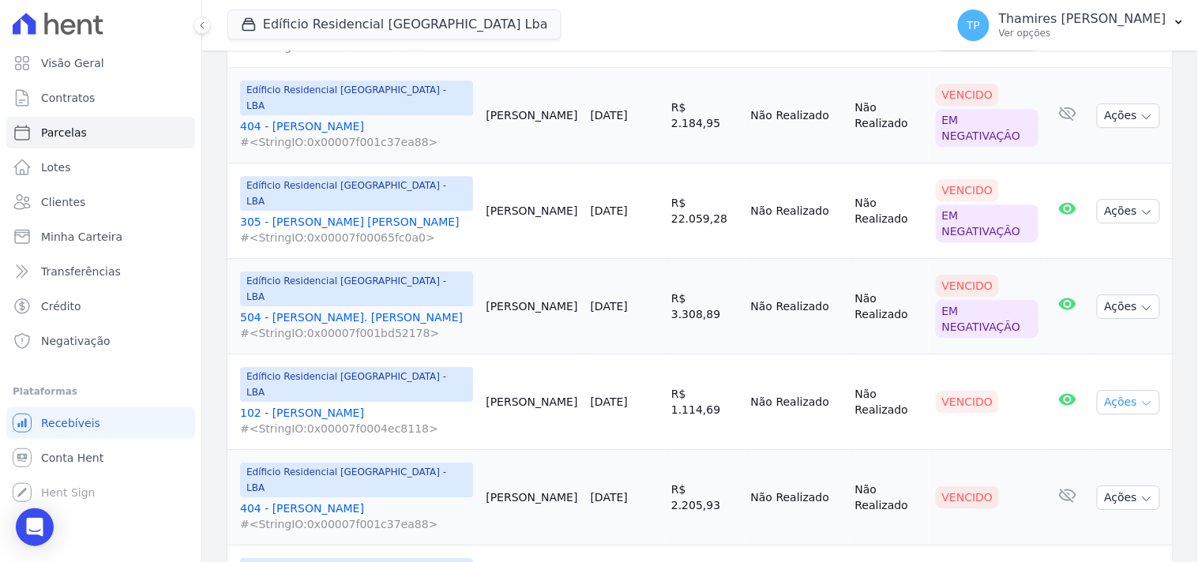
click at [1126, 390] on button "Ações" at bounding box center [1128, 402] width 63 height 24
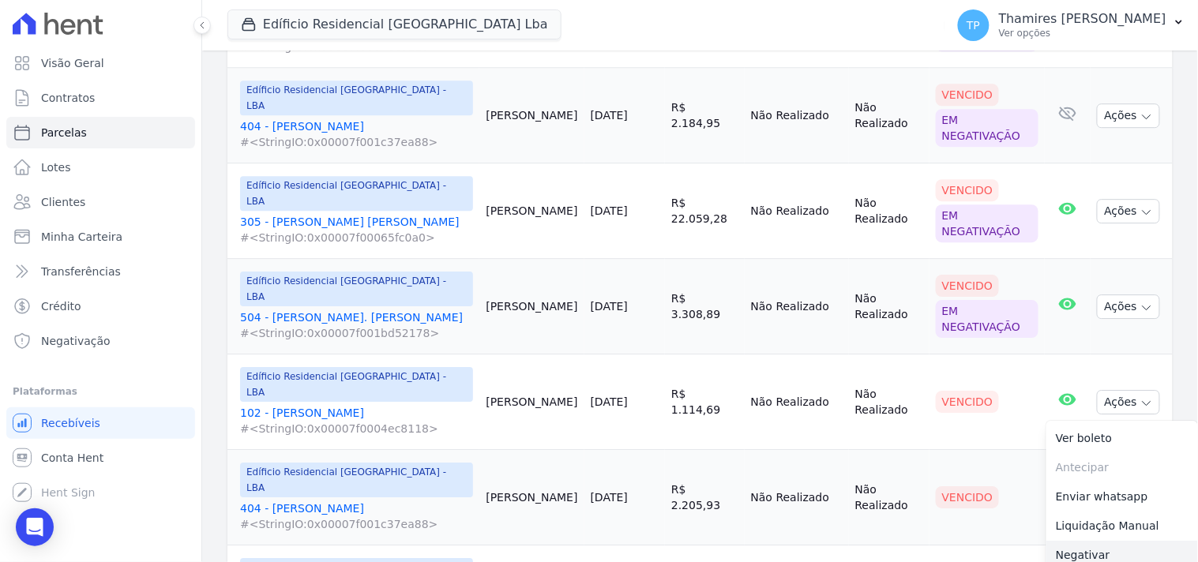
click at [1095, 541] on link "Negativar" at bounding box center [1122, 555] width 152 height 29
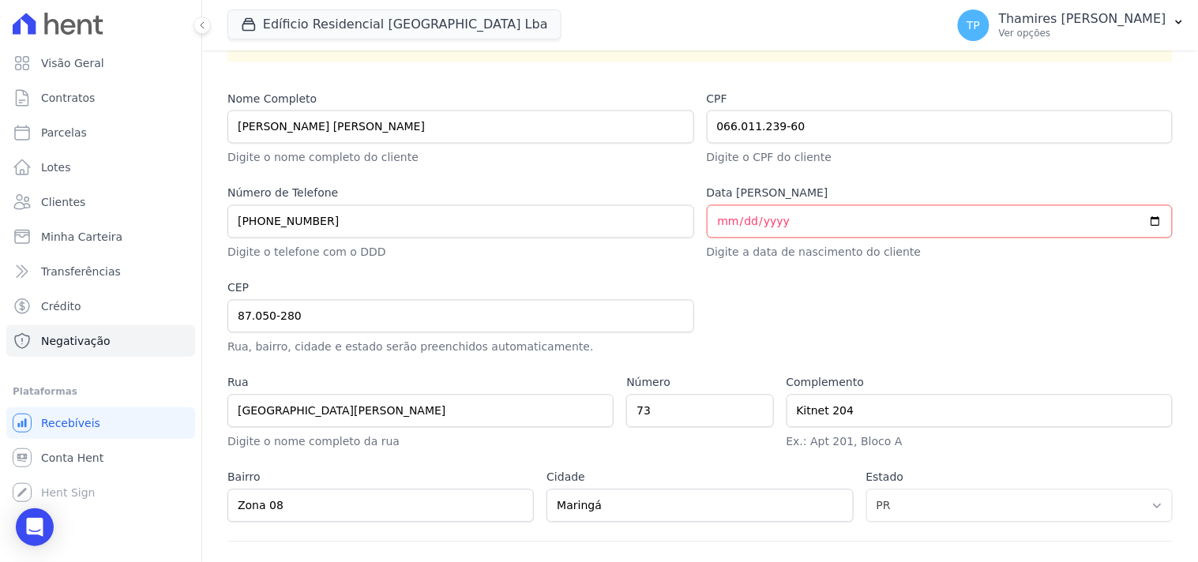
scroll to position [780, 0]
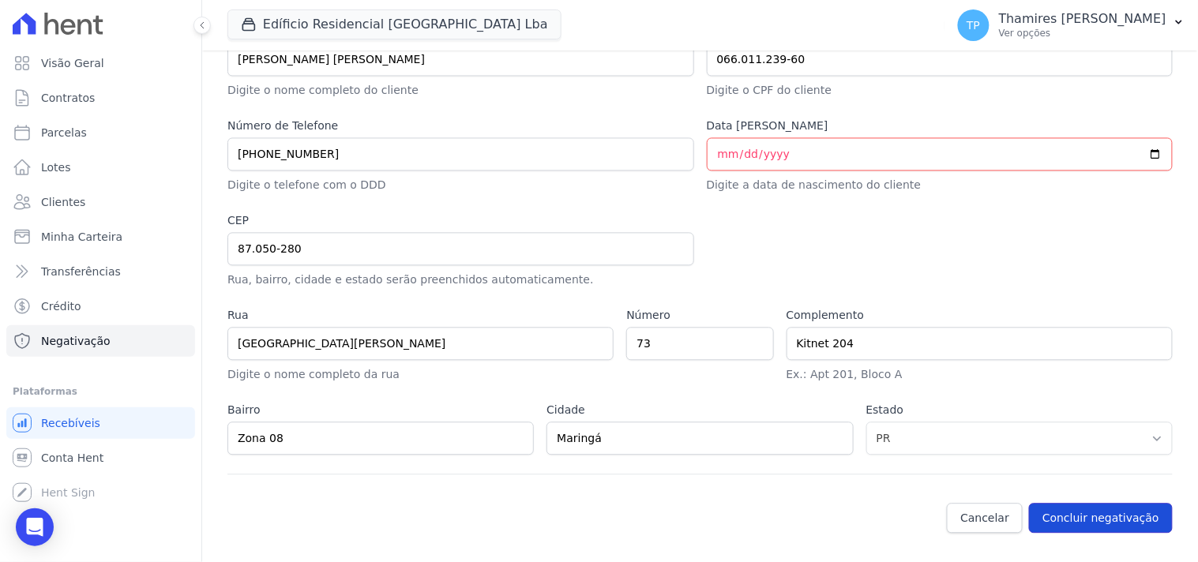
click at [1100, 523] on button "Concluir negativação" at bounding box center [1101, 519] width 144 height 30
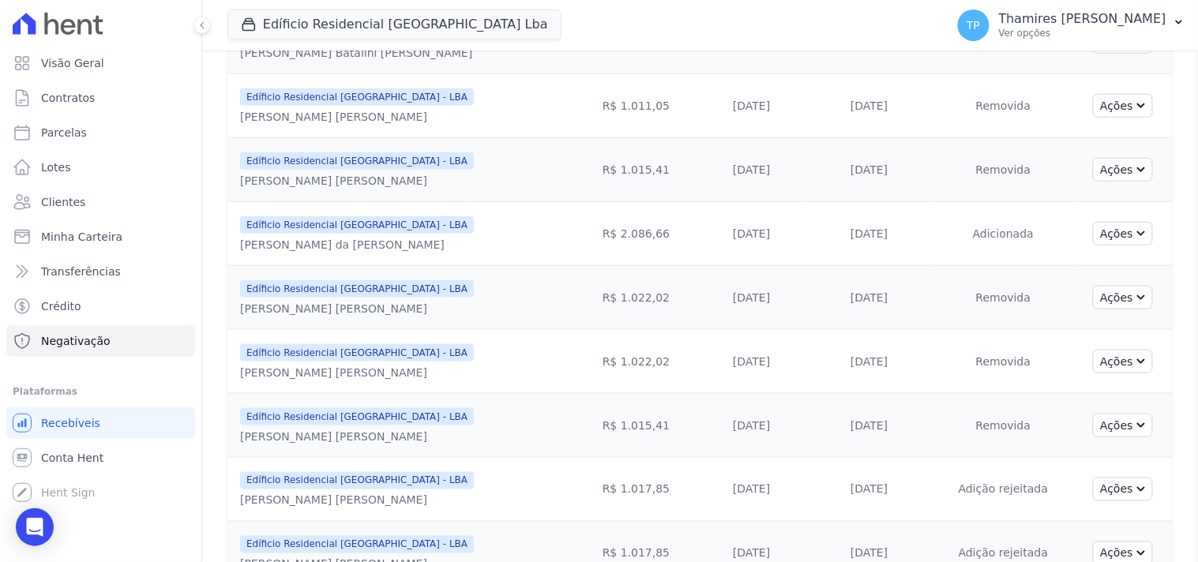
scroll to position [351, 0]
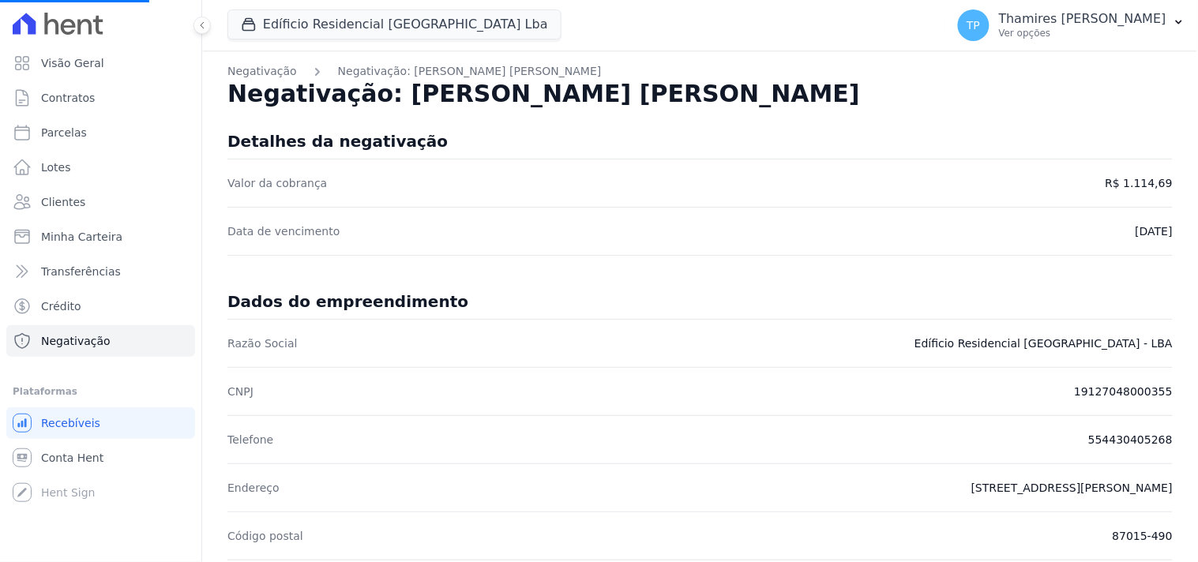
select select
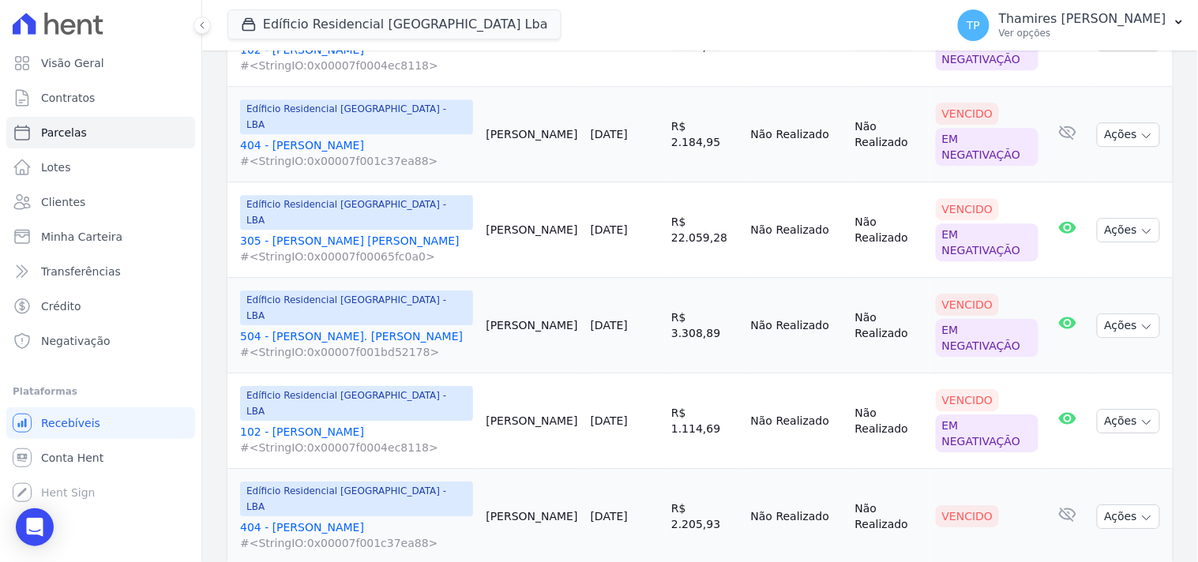
scroll to position [1140, 0]
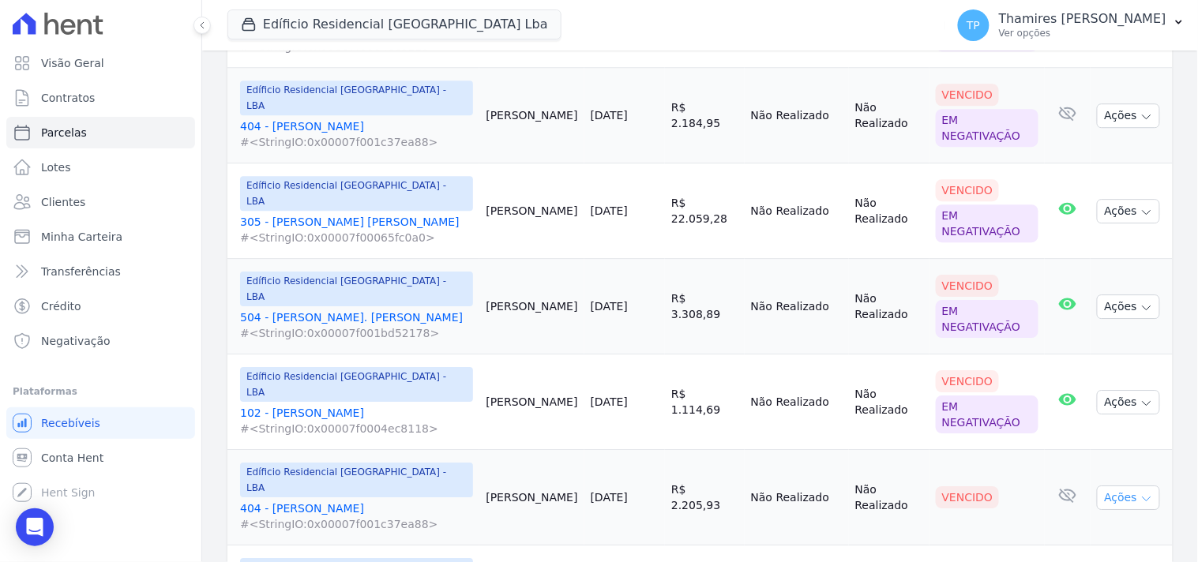
click at [1140, 493] on icon "button" at bounding box center [1146, 499] width 13 height 13
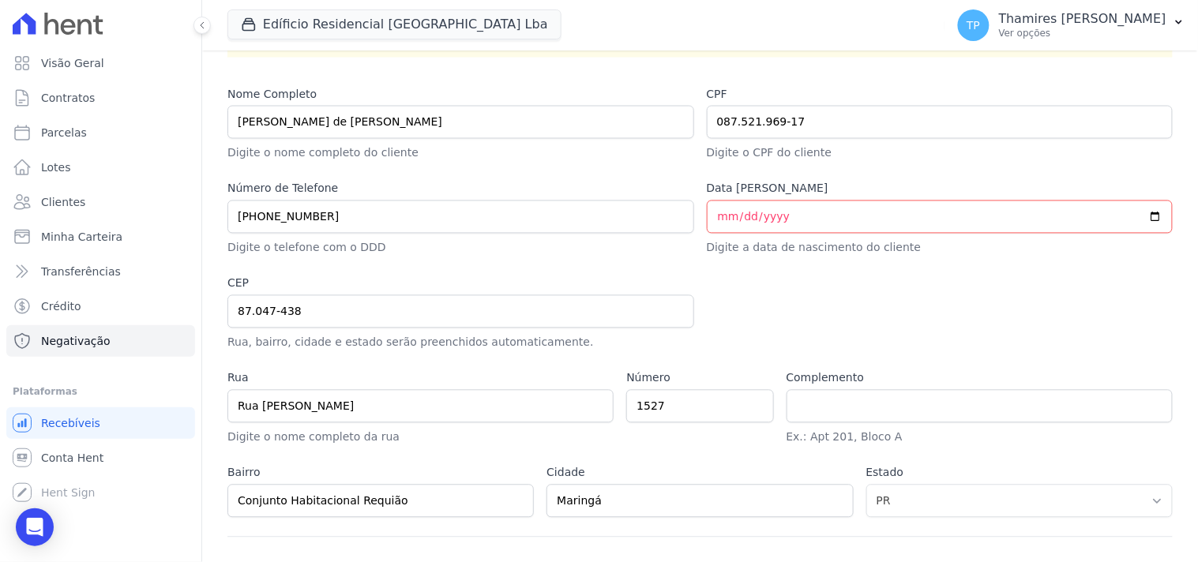
scroll to position [780, 0]
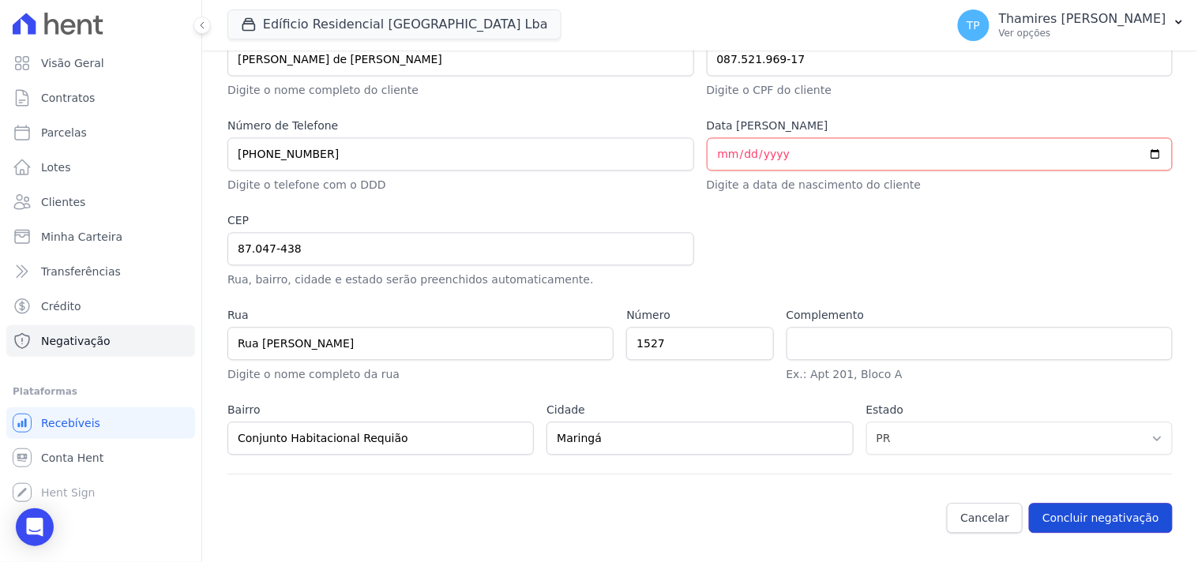
click at [1078, 525] on button "Concluir negativação" at bounding box center [1101, 519] width 144 height 30
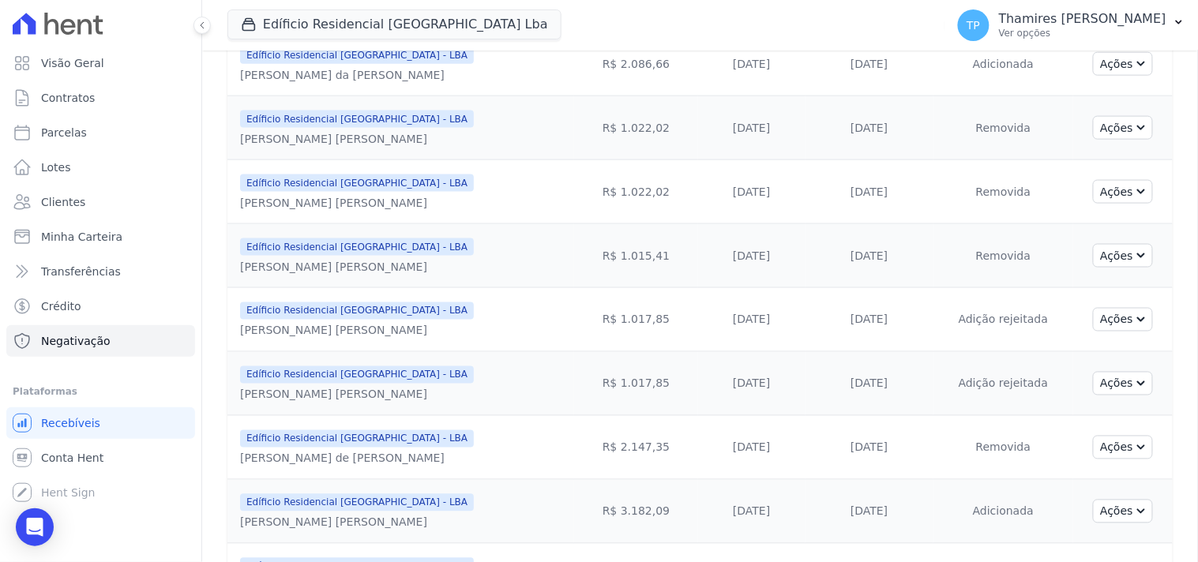
scroll to position [526, 0]
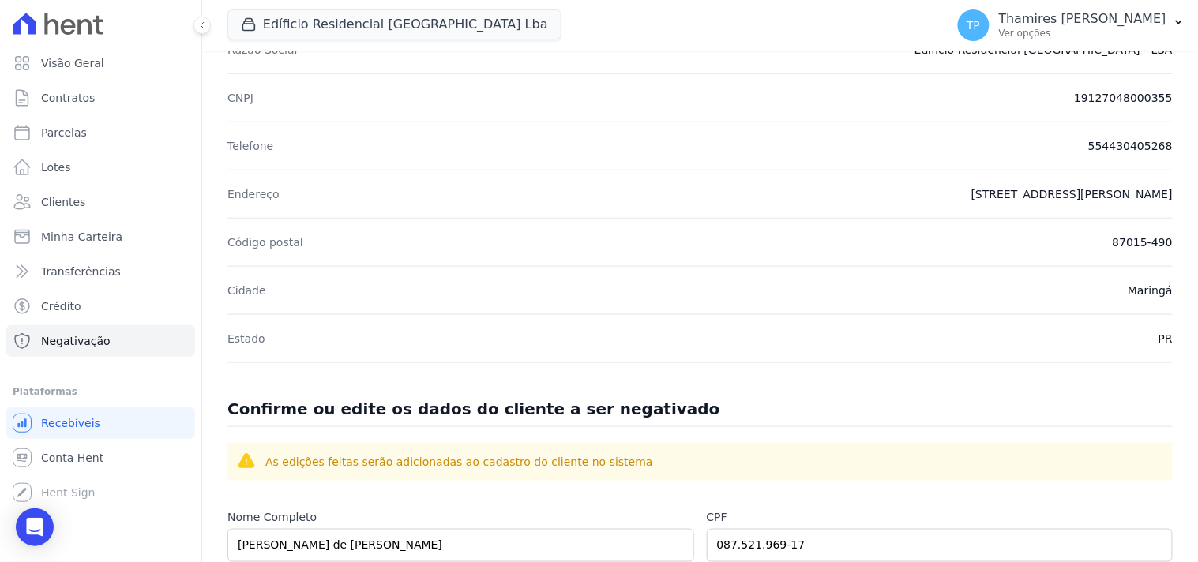
scroll to position [263, 0]
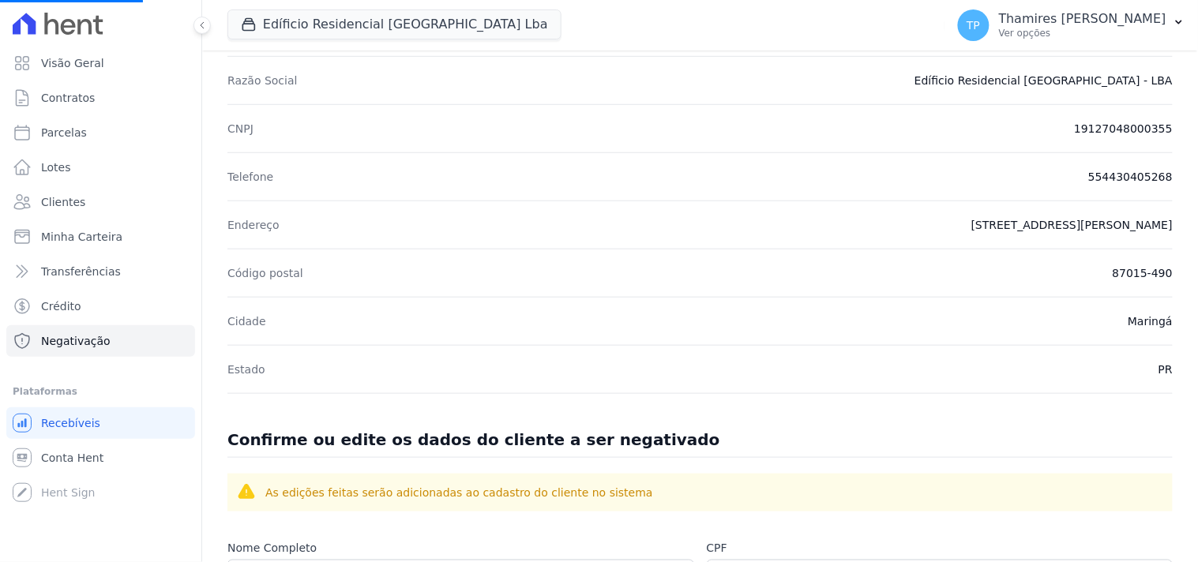
select select
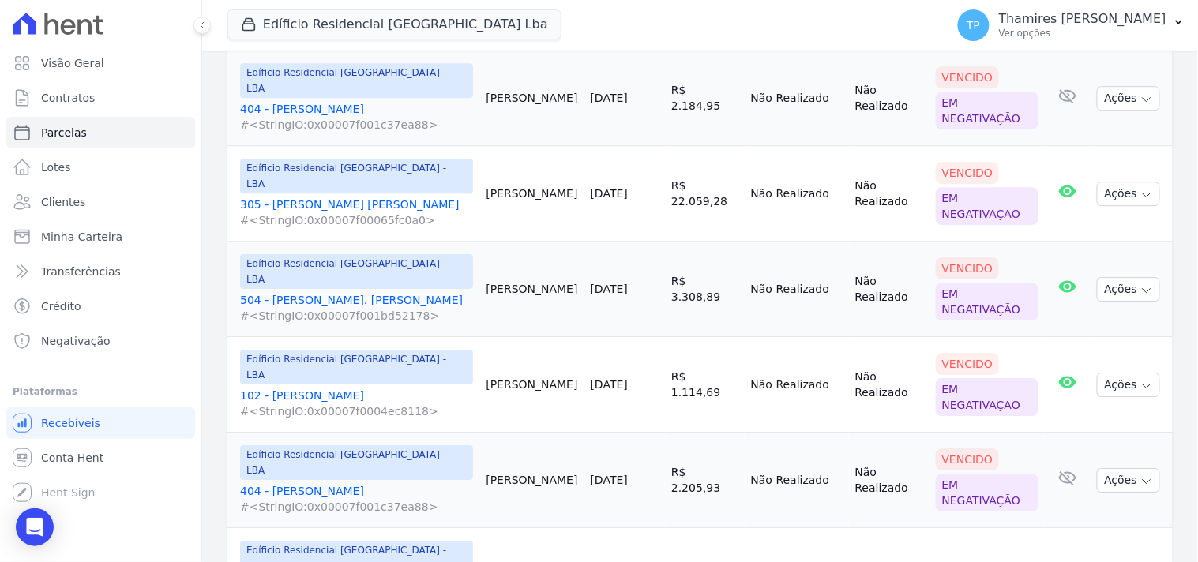
scroll to position [1258, 0]
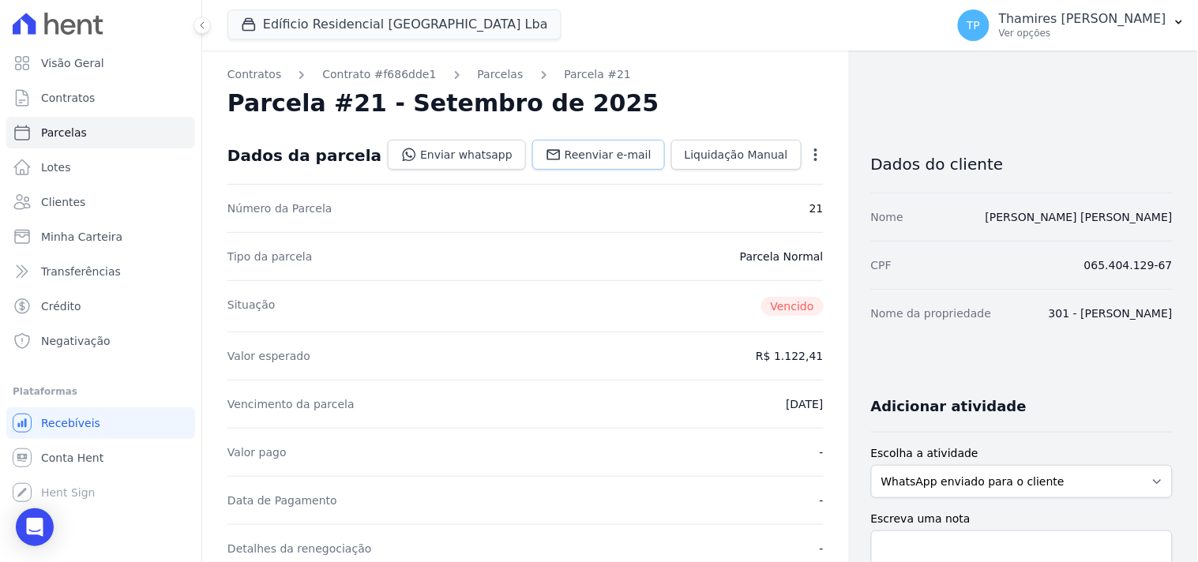
drag, startPoint x: 581, startPoint y: 151, endPoint x: 531, endPoint y: 180, distance: 57.7
click at [582, 151] on span "Reenviar e-mail" at bounding box center [608, 155] width 87 height 16
click at [471, 148] on link "Enviar whatsapp" at bounding box center [457, 155] width 138 height 30
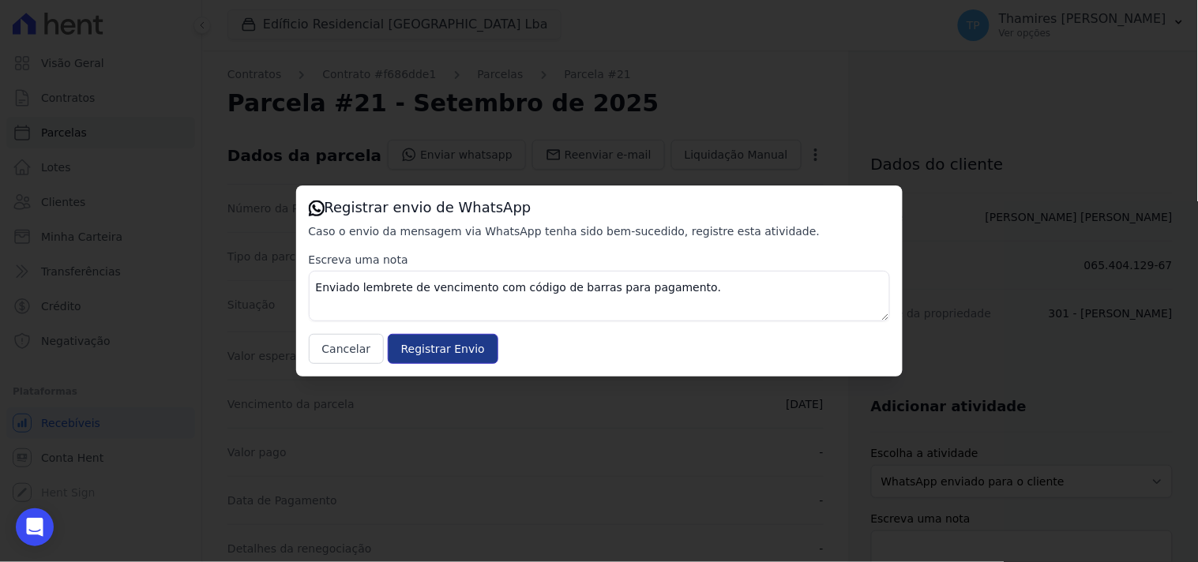
click at [430, 351] on input "Registrar Envio" at bounding box center [443, 349] width 111 height 30
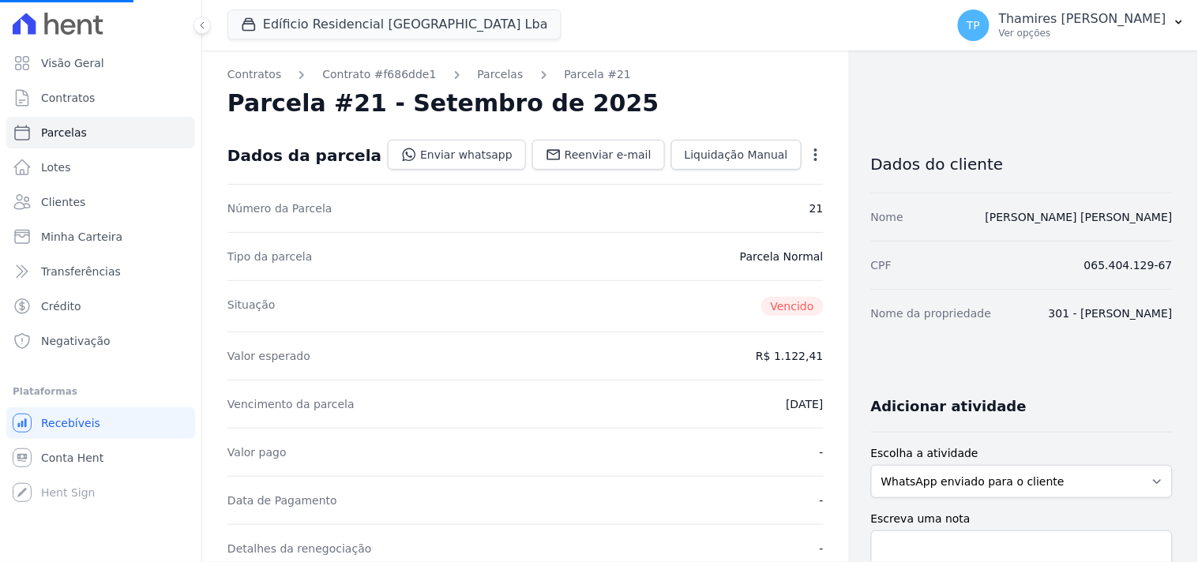
select select
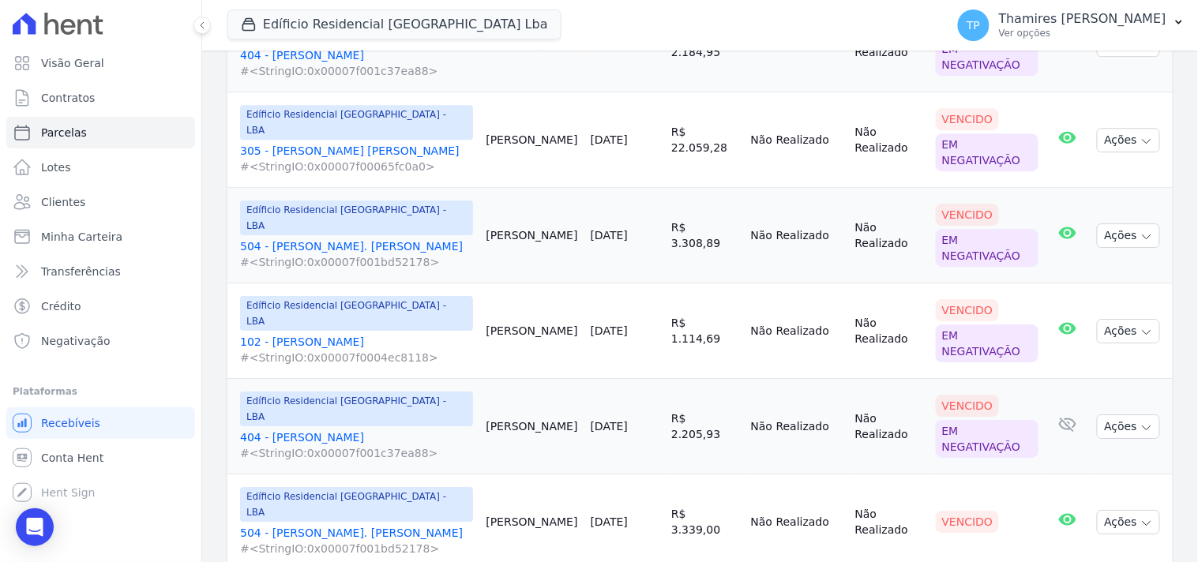
scroll to position [1258, 0]
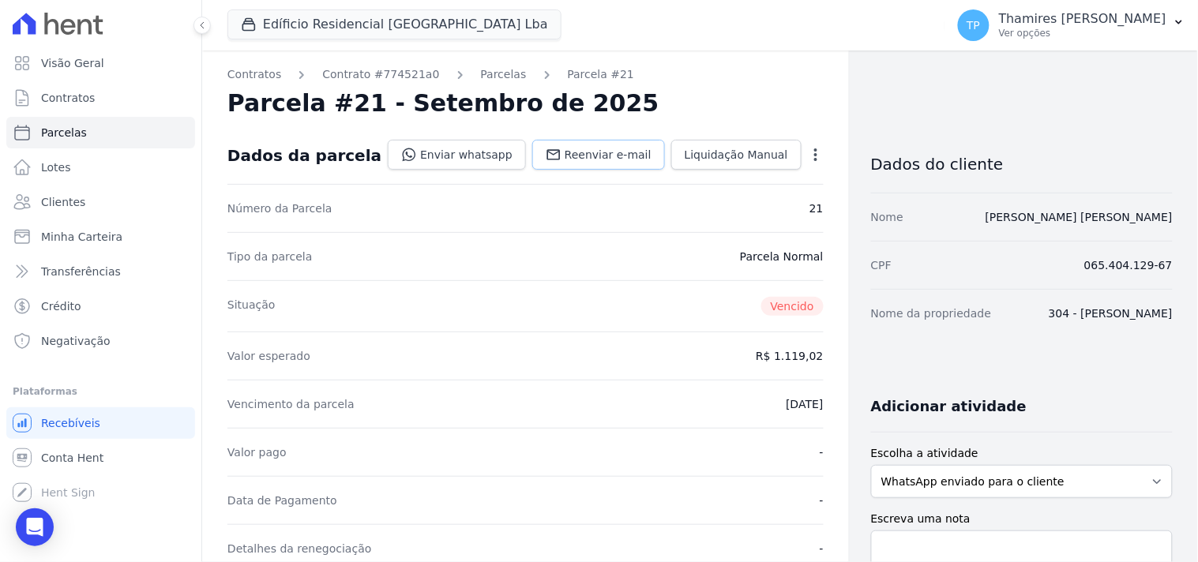
drag, startPoint x: 569, startPoint y: 142, endPoint x: 447, endPoint y: 156, distance: 123.2
click at [570, 142] on link "Reenviar e-mail" at bounding box center [598, 155] width 133 height 30
click at [445, 152] on link "Enviar whatsapp" at bounding box center [457, 155] width 138 height 30
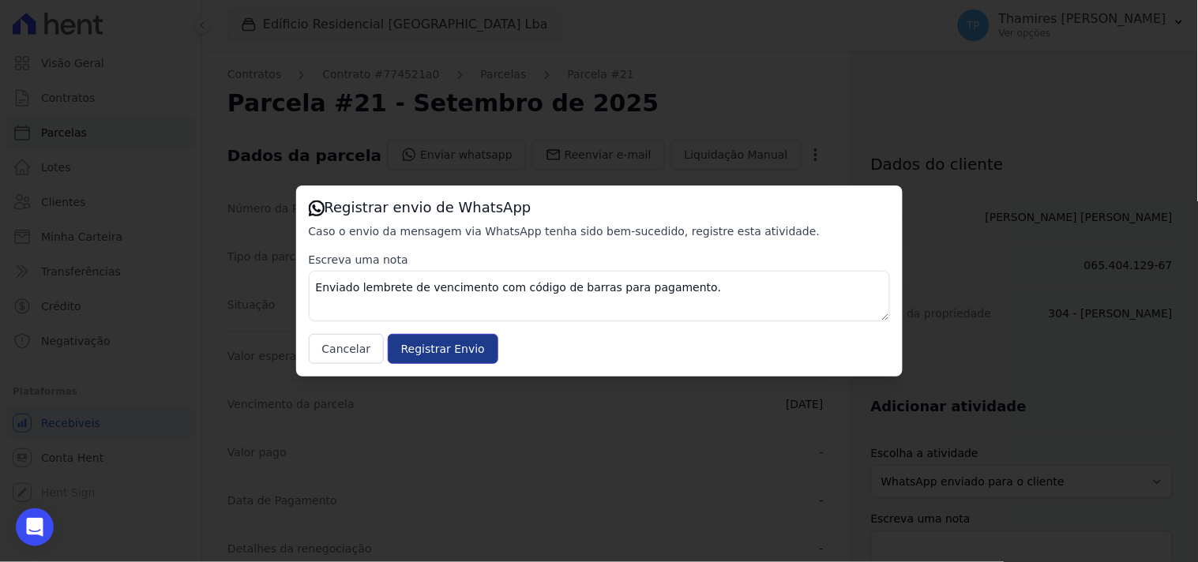
click at [443, 347] on input "Registrar Envio" at bounding box center [443, 349] width 111 height 30
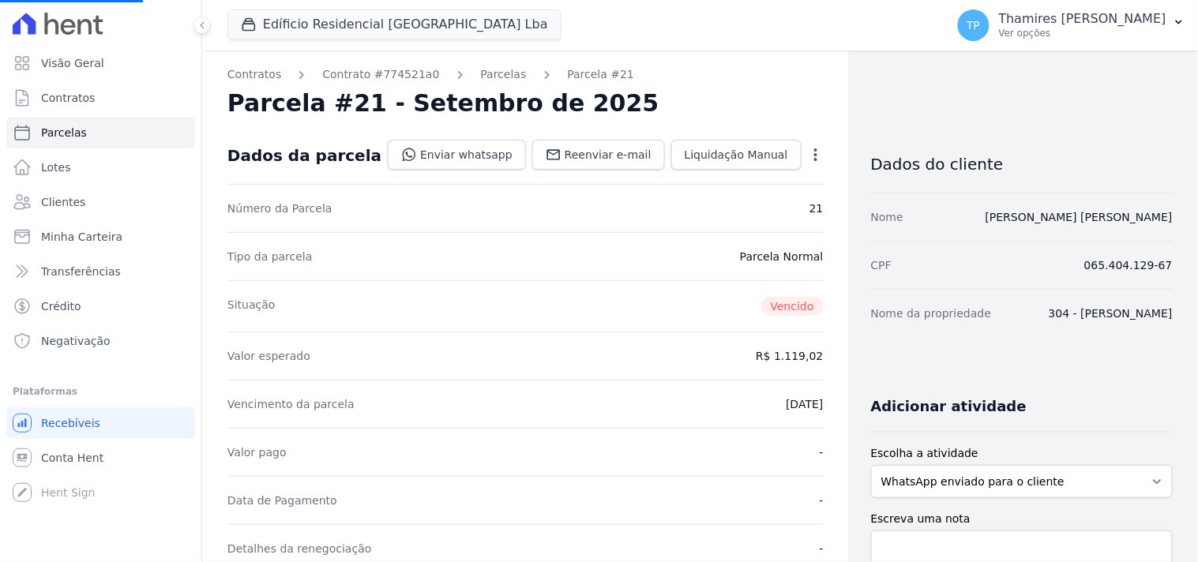
select select
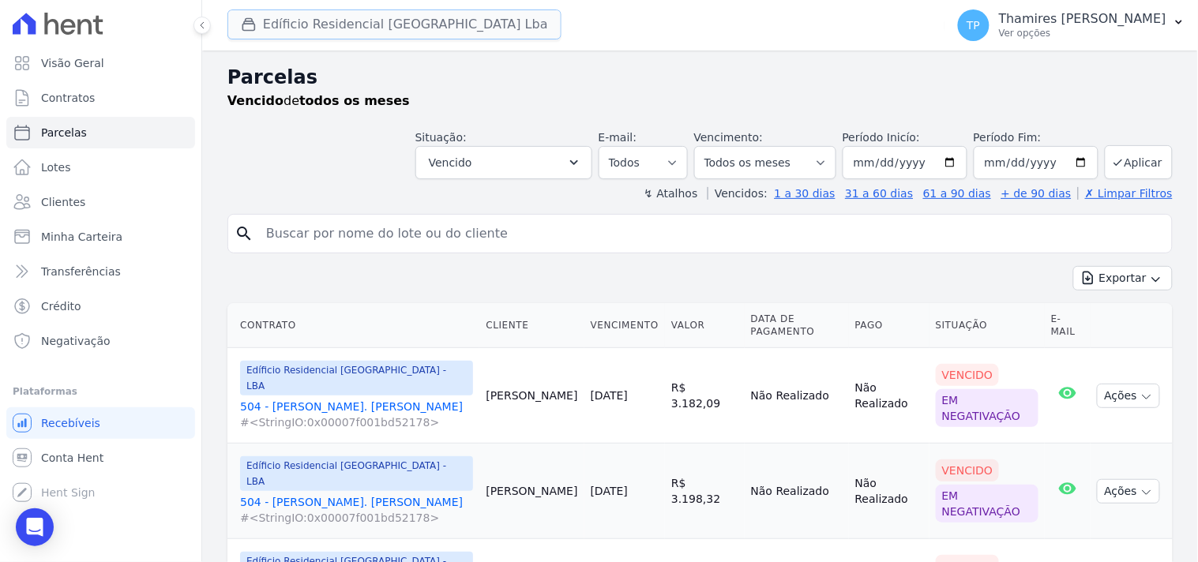
click at [327, 24] on button "Edíficio Residencial [GEOGRAPHIC_DATA] Lba" at bounding box center [394, 24] width 334 height 30
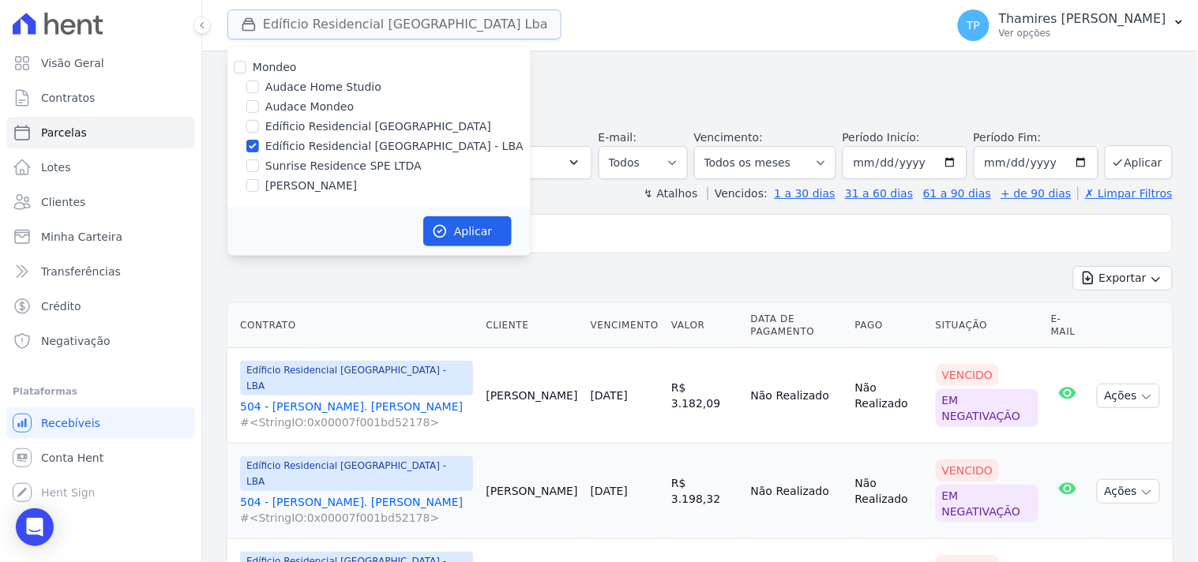
click at [327, 24] on button "Edíficio Residencial [GEOGRAPHIC_DATA] Lba" at bounding box center [394, 24] width 334 height 30
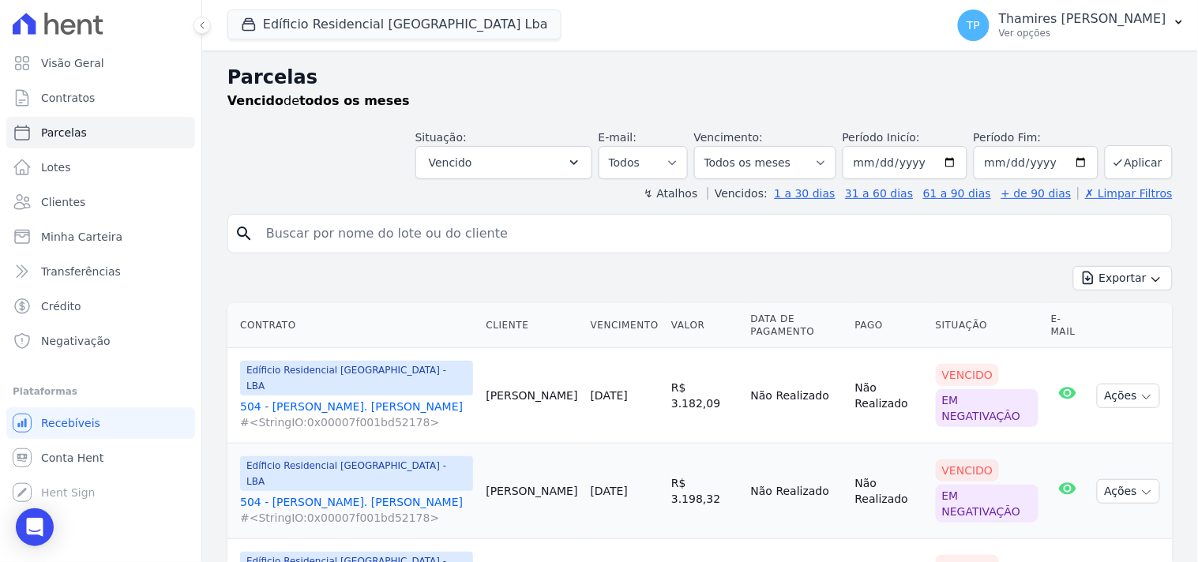
click at [122, 79] on ul "Visão Geral Contratos Parcelas Lotes Clientes Minha Carteira Transferências Cré…" at bounding box center [100, 202] width 189 height 310
click at [122, 60] on link "Visão Geral" at bounding box center [100, 63] width 189 height 32
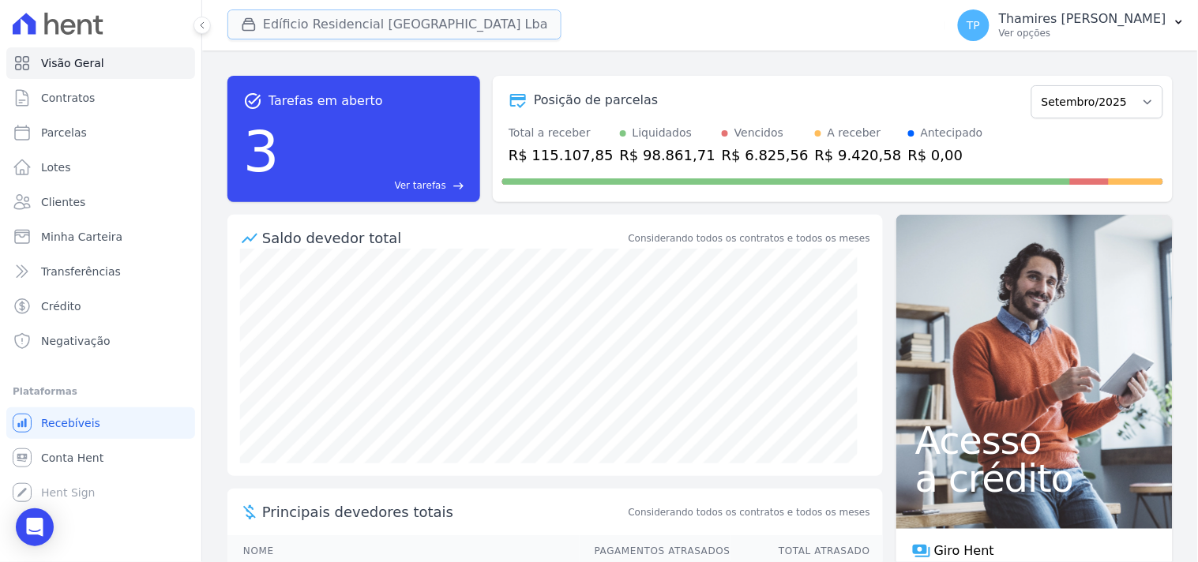
click at [271, 30] on button "Edíficio Residencial [GEOGRAPHIC_DATA] Lba" at bounding box center [394, 24] width 334 height 30
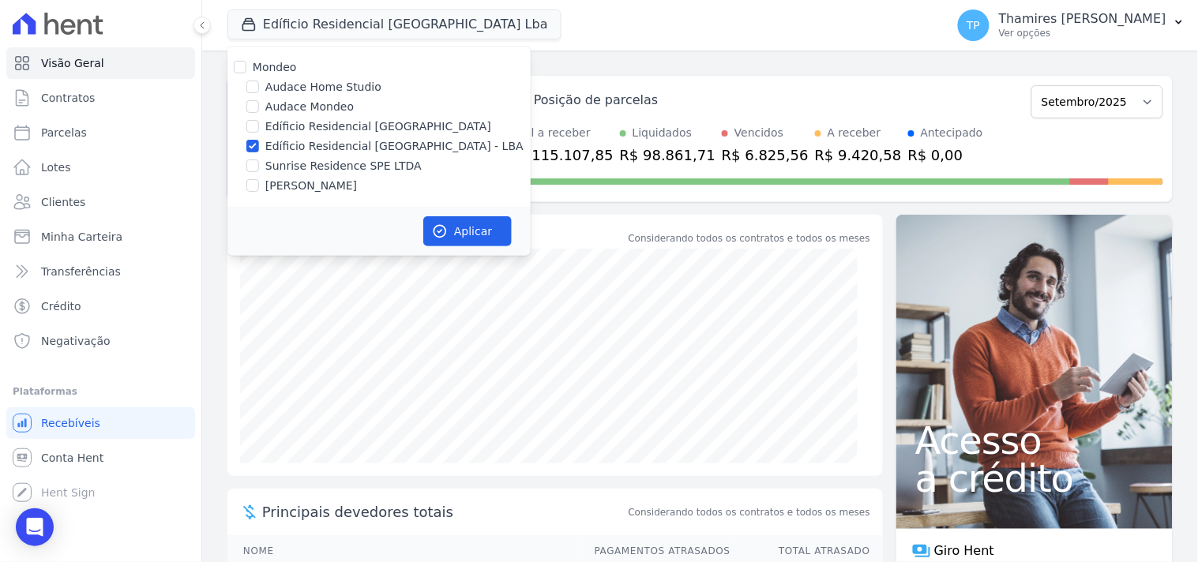
click at [295, 161] on label "Sunrise Residence SPE LTDA" at bounding box center [343, 166] width 156 height 17
click at [259, 161] on input "Sunrise Residence SPE LTDA" at bounding box center [252, 166] width 13 height 13
checkbox input "true"
click at [320, 145] on label "Edíficio Residencial [GEOGRAPHIC_DATA] - LBA" at bounding box center [394, 146] width 258 height 17
click at [259, 145] on input "Edíficio Residencial [GEOGRAPHIC_DATA] - LBA" at bounding box center [252, 146] width 13 height 13
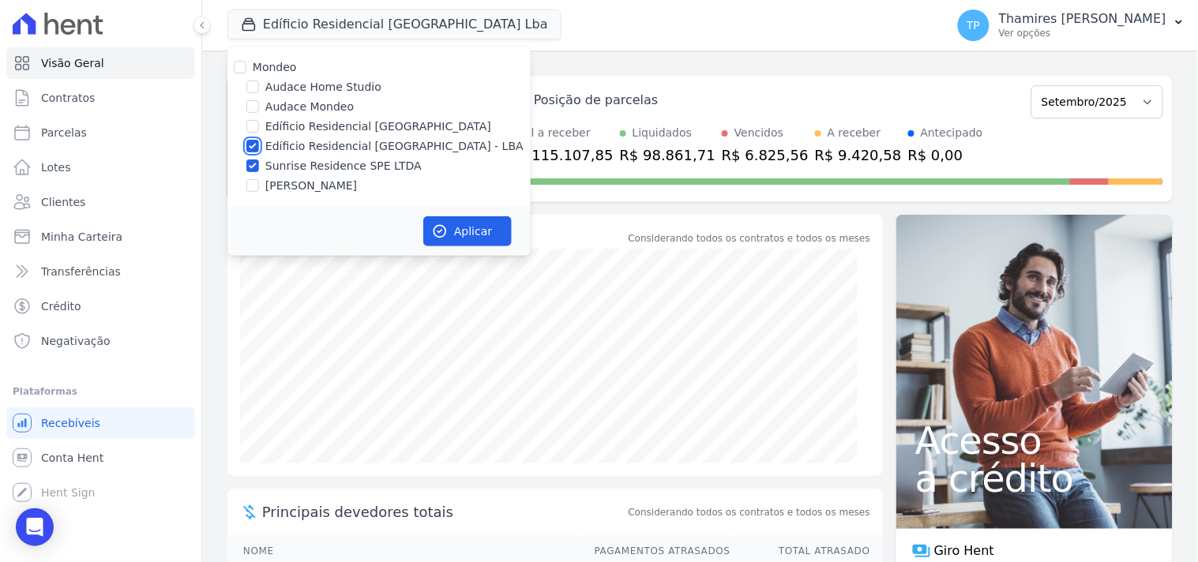
checkbox input "false"
click at [458, 232] on button "Aplicar" at bounding box center [467, 231] width 88 height 30
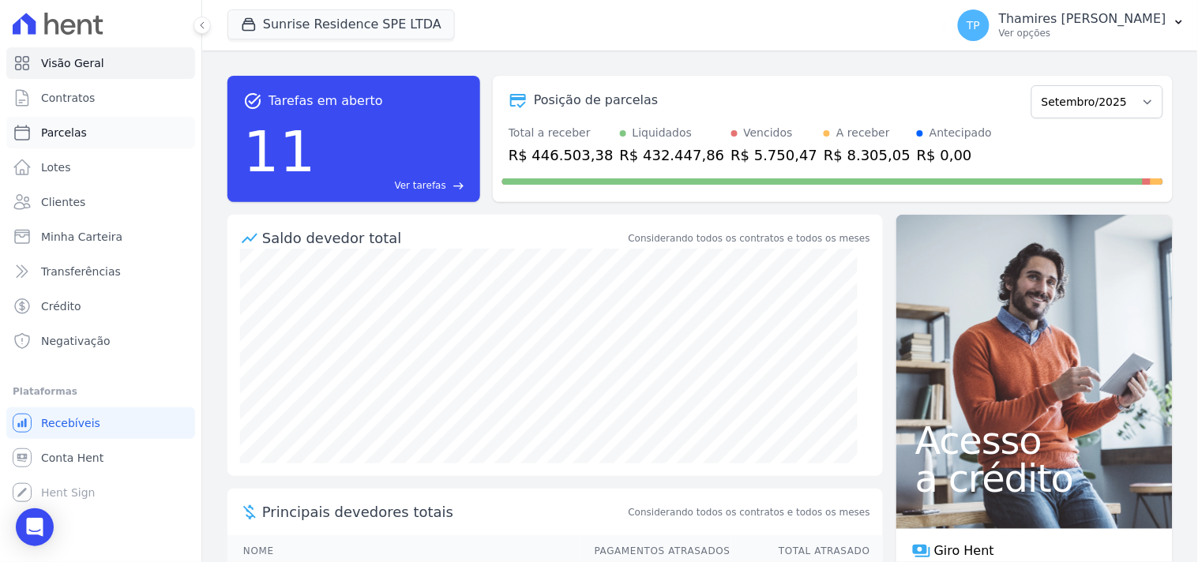
drag, startPoint x: 55, startPoint y: 130, endPoint x: 69, endPoint y: 139, distance: 16.7
click at [56, 130] on span "Parcelas" at bounding box center [64, 133] width 46 height 16
select select
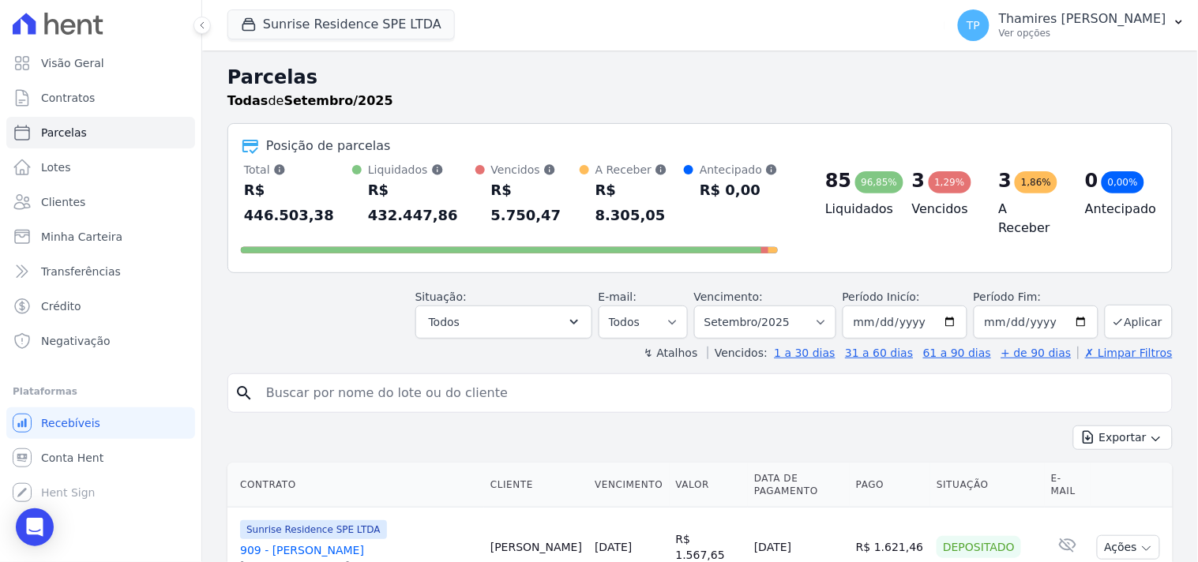
click at [460, 377] on input "search" at bounding box center [711, 393] width 909 height 32
type input "804"
select select
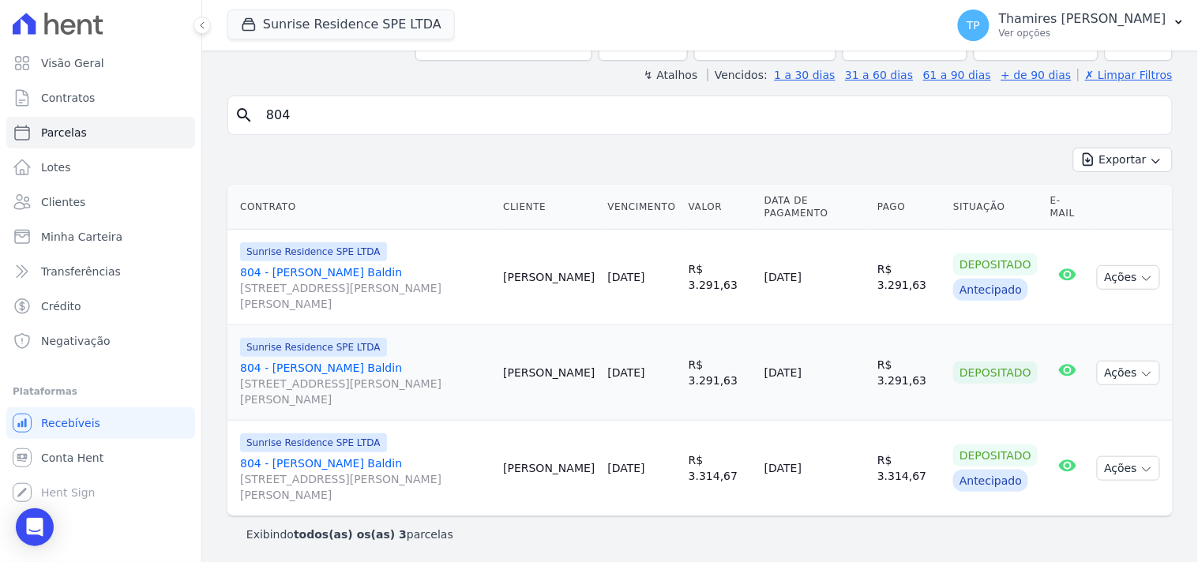
scroll to position [121, 0]
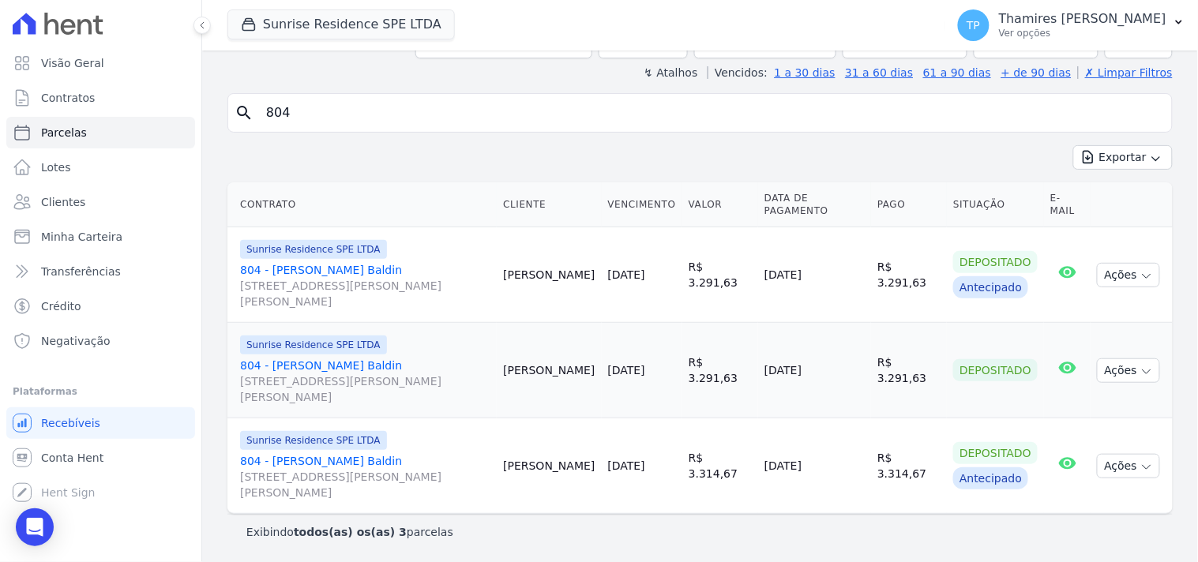
drag, startPoint x: 761, startPoint y: 368, endPoint x: 850, endPoint y: 366, distance: 89.3
click at [850, 366] on tr "Sunrise Residence SPE LTDA 804 - [PERSON_NAME] Baldin [STREET_ADDRESS][PERSON_N…" at bounding box center [699, 371] width 945 height 96
